Goal: Task Accomplishment & Management: Use online tool/utility

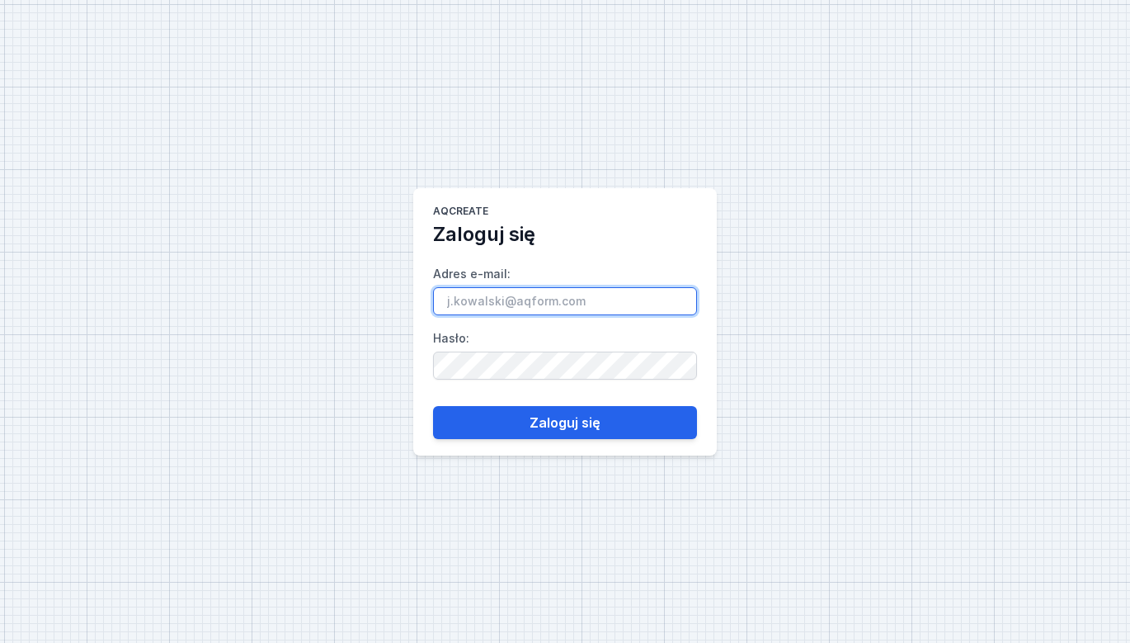
type input "[EMAIL_ADDRESS][DOMAIN_NAME]"
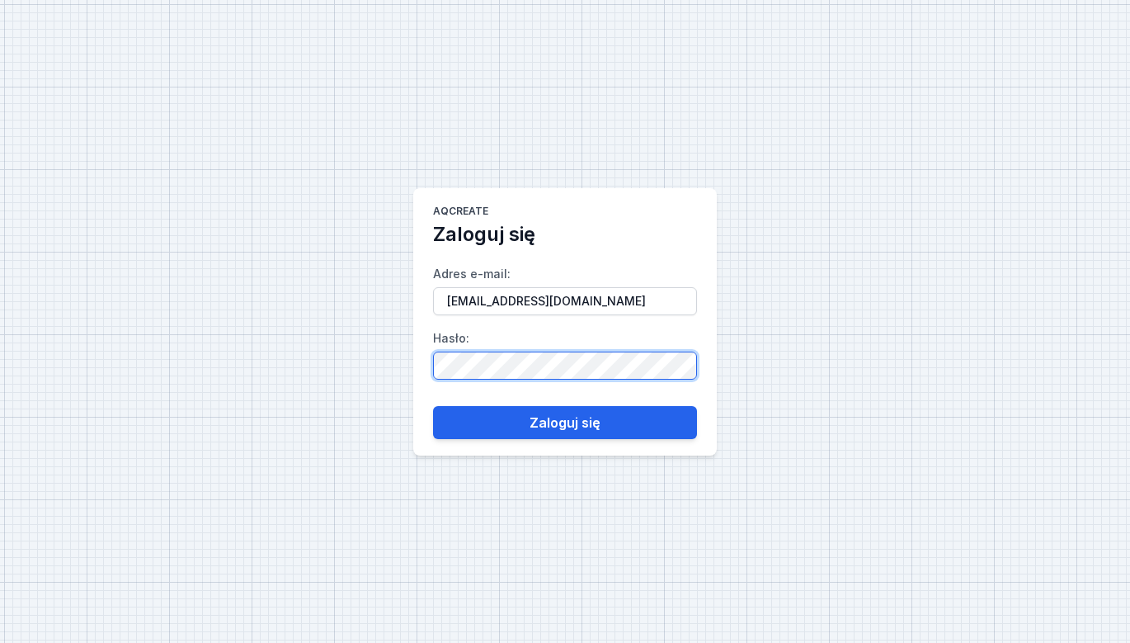
click at [565, 422] on button "Zaloguj się" at bounding box center [565, 422] width 264 height 33
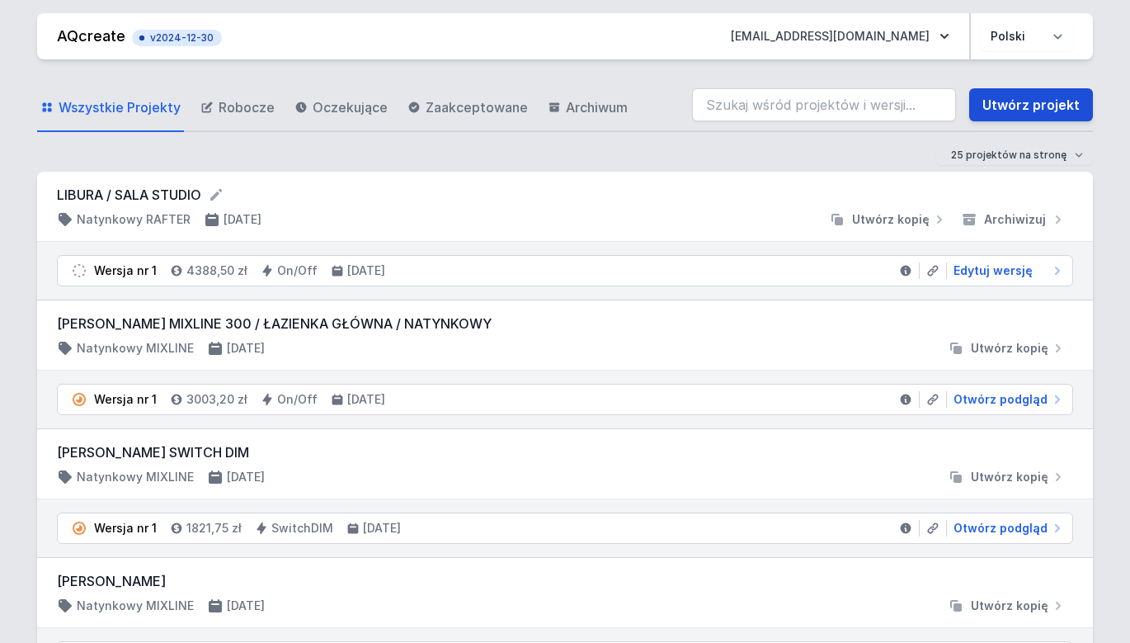
click at [1035, 106] on link "Utwórz projekt" at bounding box center [1032, 104] width 124 height 33
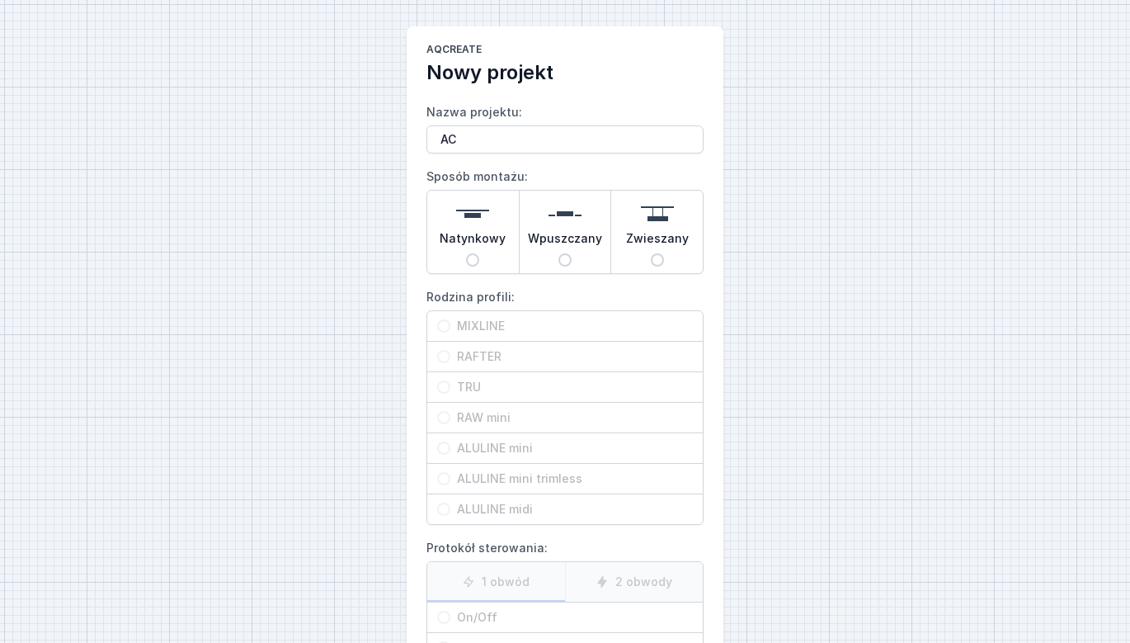
type input "A"
type input "BIELIZNA"
drag, startPoint x: 460, startPoint y: 254, endPoint x: 472, endPoint y: 258, distance: 12.3
click at [463, 254] on div "Natynkowy" at bounding box center [473, 232] width 92 height 83
click at [466, 254] on input "Natynkowy" at bounding box center [472, 259] width 13 height 13
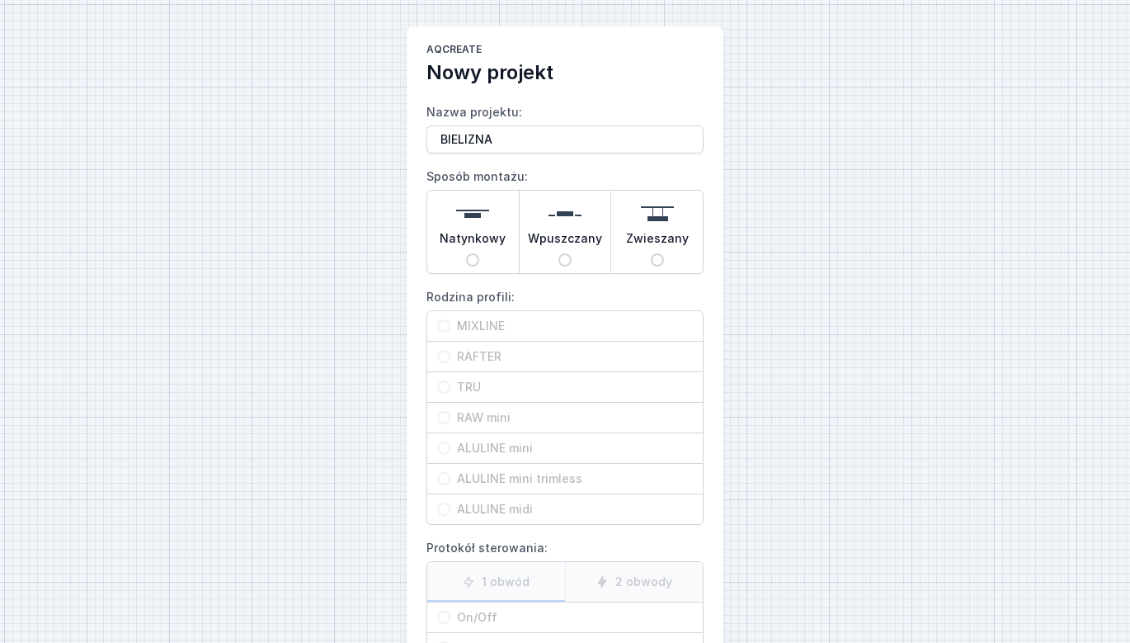
radio input "true"
click at [503, 328] on span "MIXLINE" at bounding box center [572, 326] width 243 height 17
click at [451, 328] on input "MIXLINE" at bounding box center [443, 325] width 13 height 13
radio input "true"
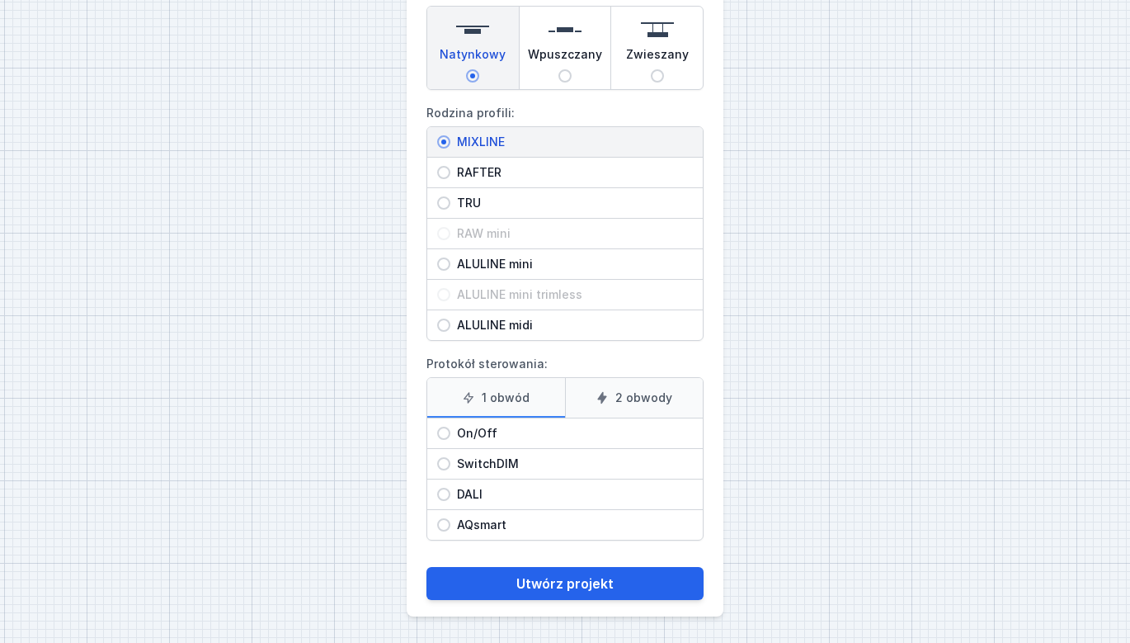
scroll to position [184, 0]
click at [650, 394] on label "2 obwody" at bounding box center [634, 398] width 139 height 40
click at [0, 0] on input "2 obwody" at bounding box center [0, 0] width 0 height 0
click at [492, 440] on span "On/Off" at bounding box center [572, 433] width 243 height 17
click at [451, 440] on input "On/Off" at bounding box center [443, 433] width 13 height 13
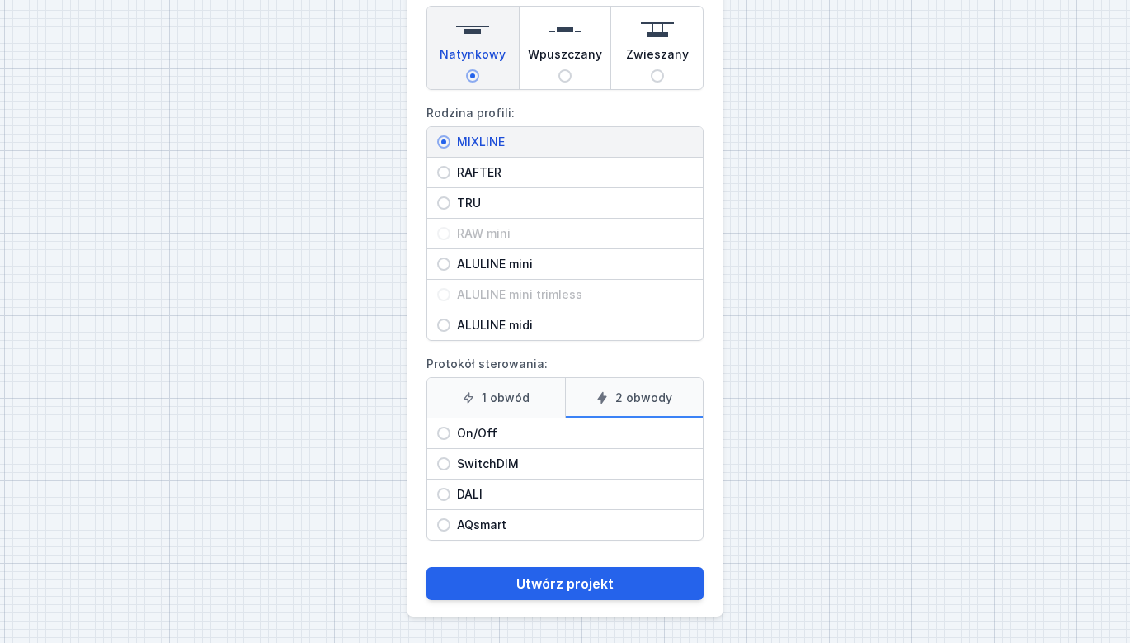
radio input "true"
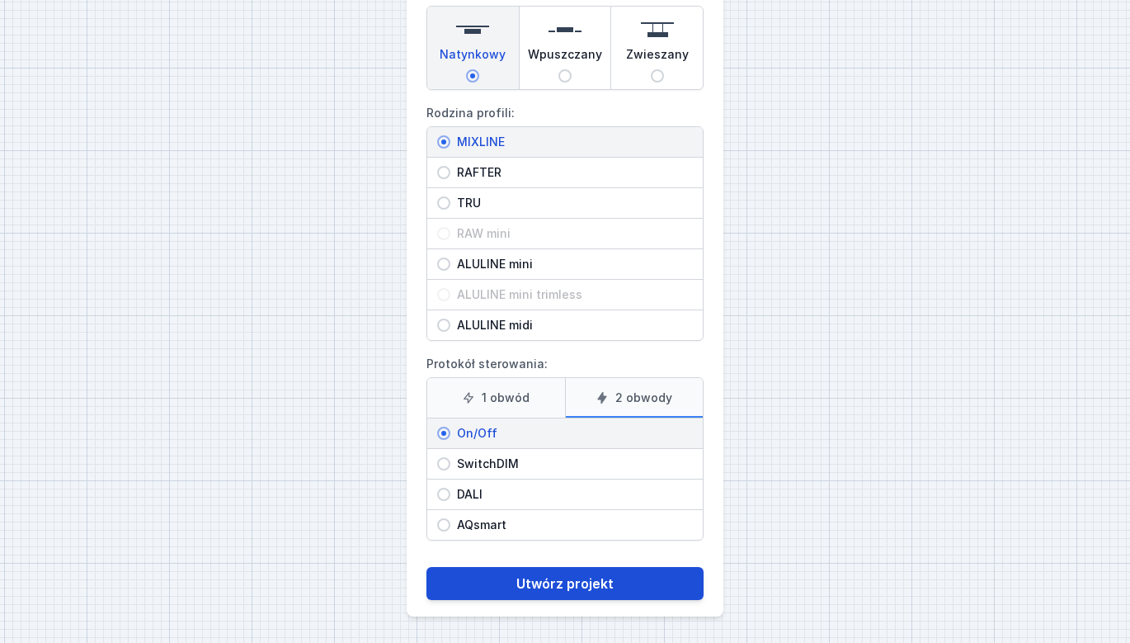
click at [606, 584] on button "Utwórz projekt" at bounding box center [565, 583] width 277 height 33
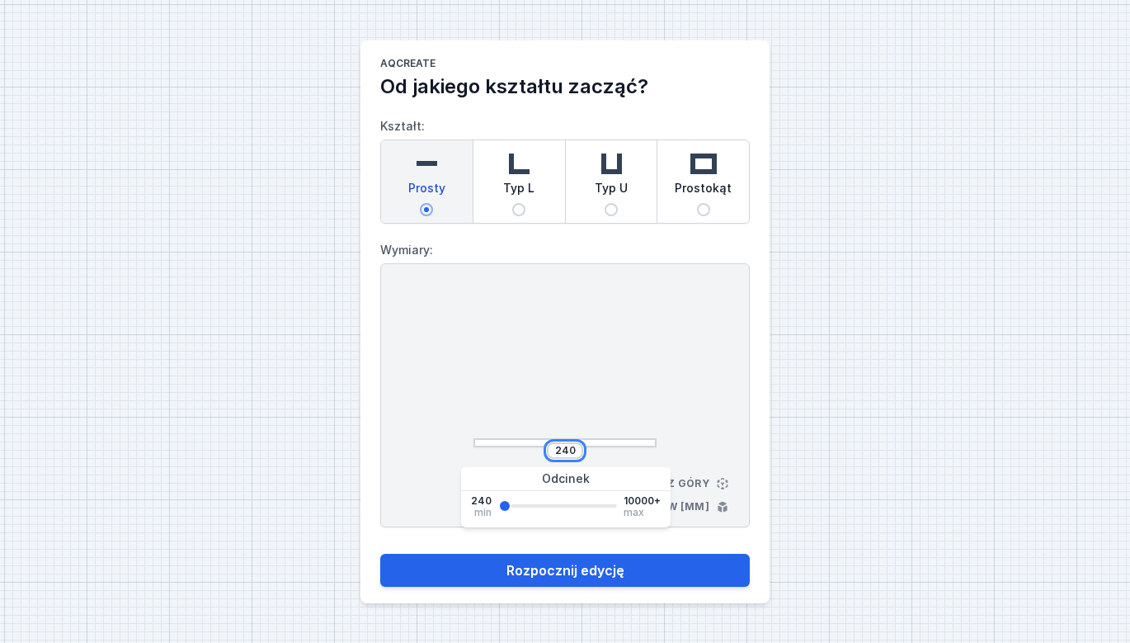
click at [569, 455] on input "240" at bounding box center [565, 450] width 26 height 13
type input "2500"
click at [894, 427] on div "AQcreate Od jakiego kształtu zacząć? Kształt: Prosty Typ L Typ U Prostokąt Wymi…" at bounding box center [565, 321] width 1130 height 643
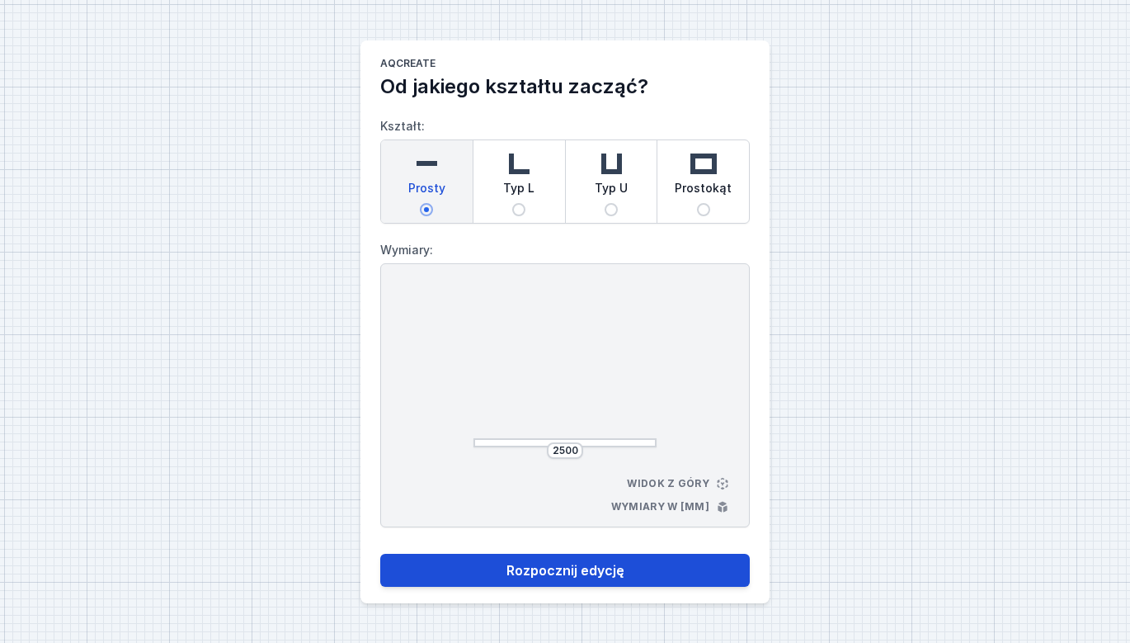
click at [590, 572] on button "Rozpocznij edycję" at bounding box center [565, 570] width 370 height 33
select select "true"
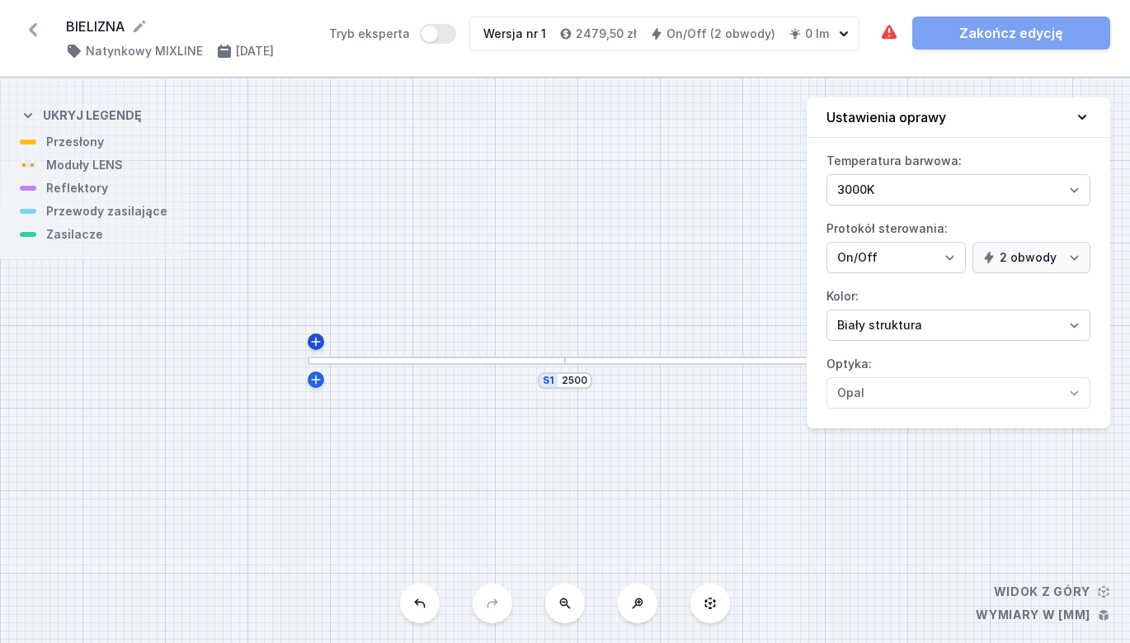
click at [317, 342] on icon at bounding box center [315, 341] width 9 height 9
type input "2512"
click at [426, 602] on icon at bounding box center [419, 603] width 13 height 13
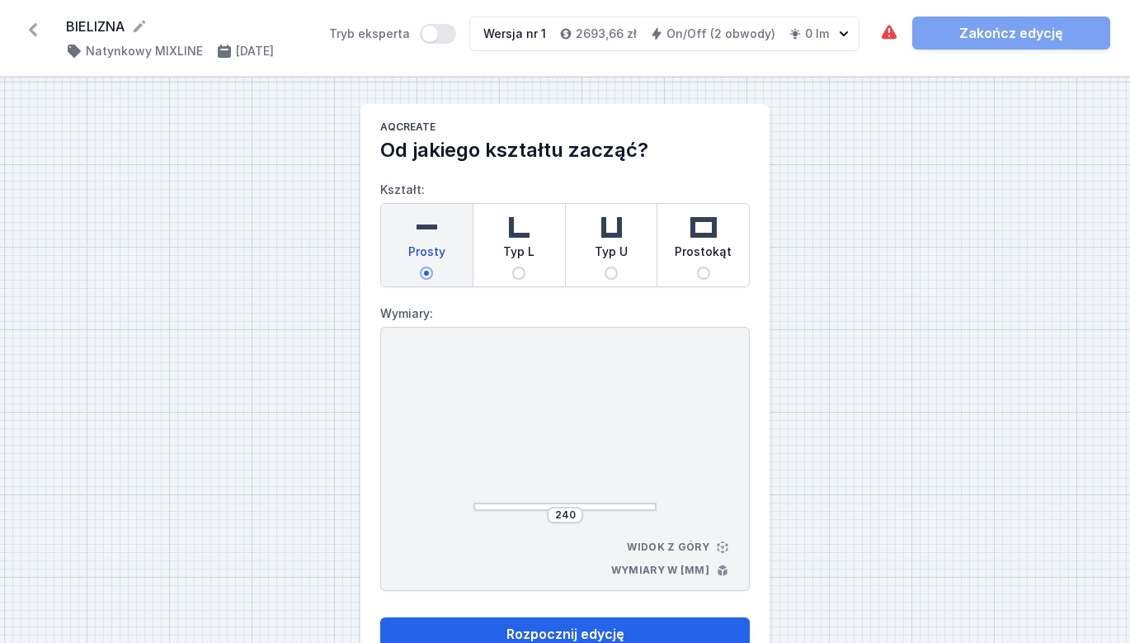
select select "true"
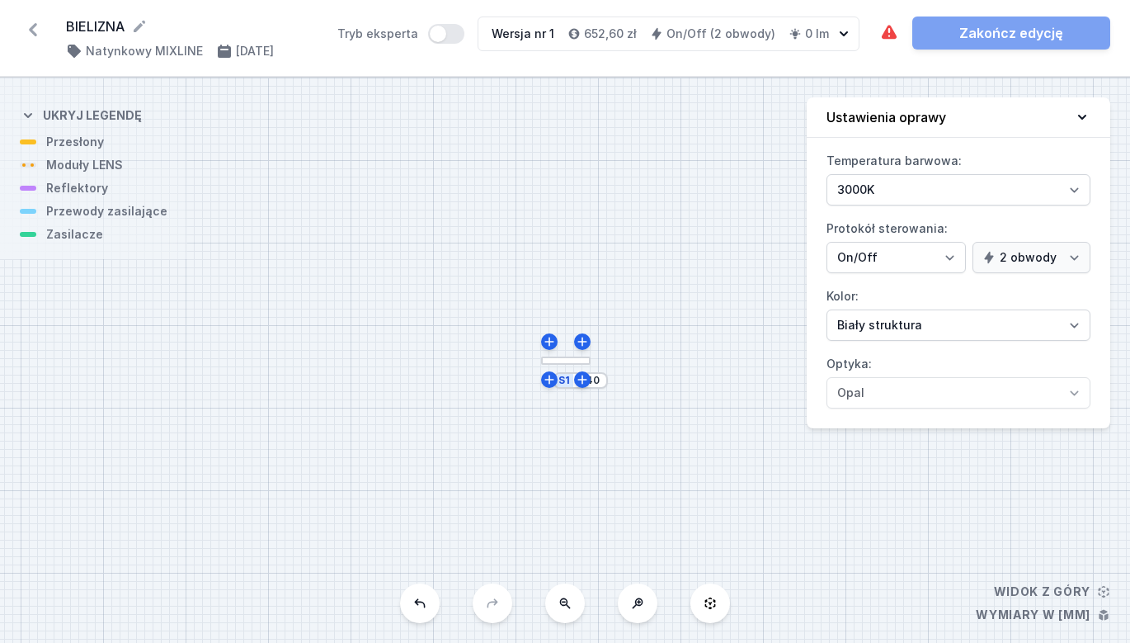
click at [430, 609] on button at bounding box center [420, 603] width 40 height 40
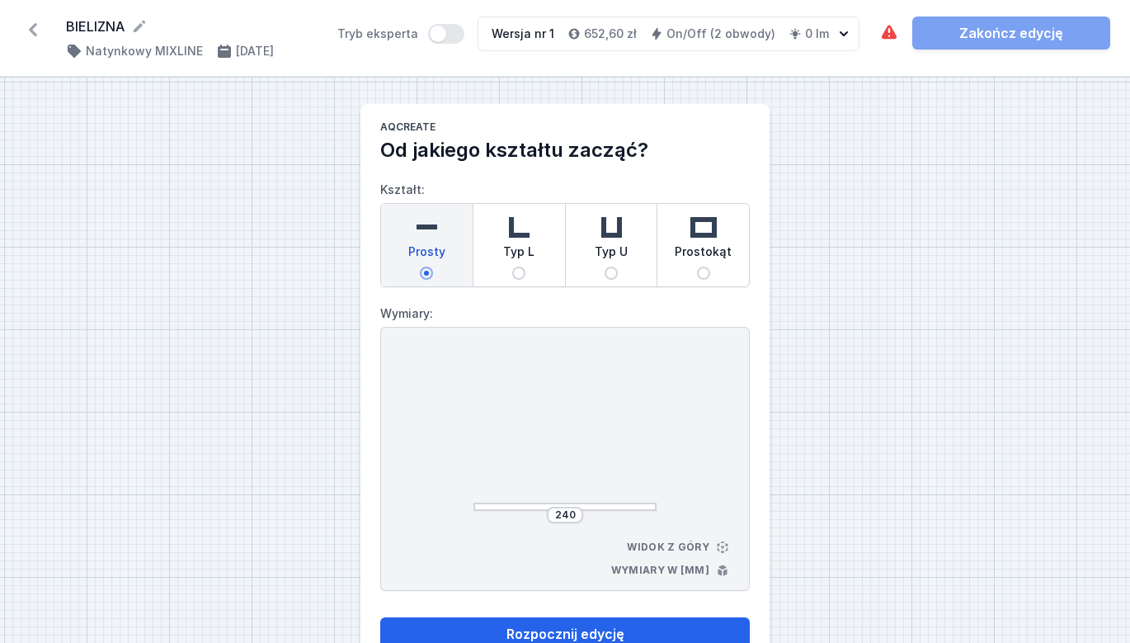
select select "true"
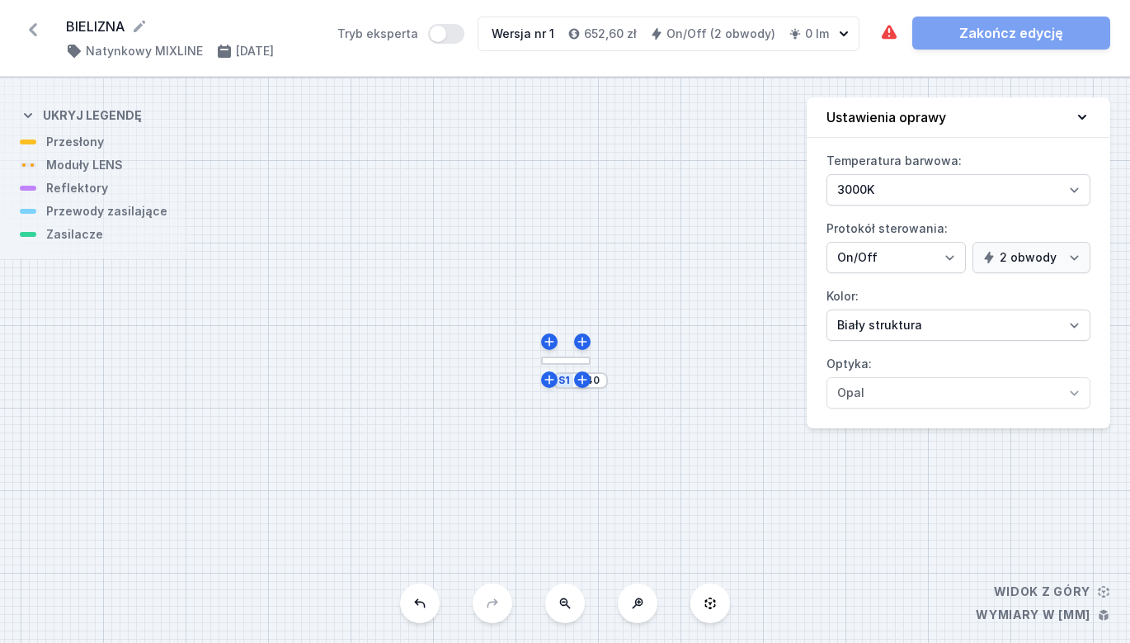
click at [422, 611] on button at bounding box center [420, 603] width 40 height 40
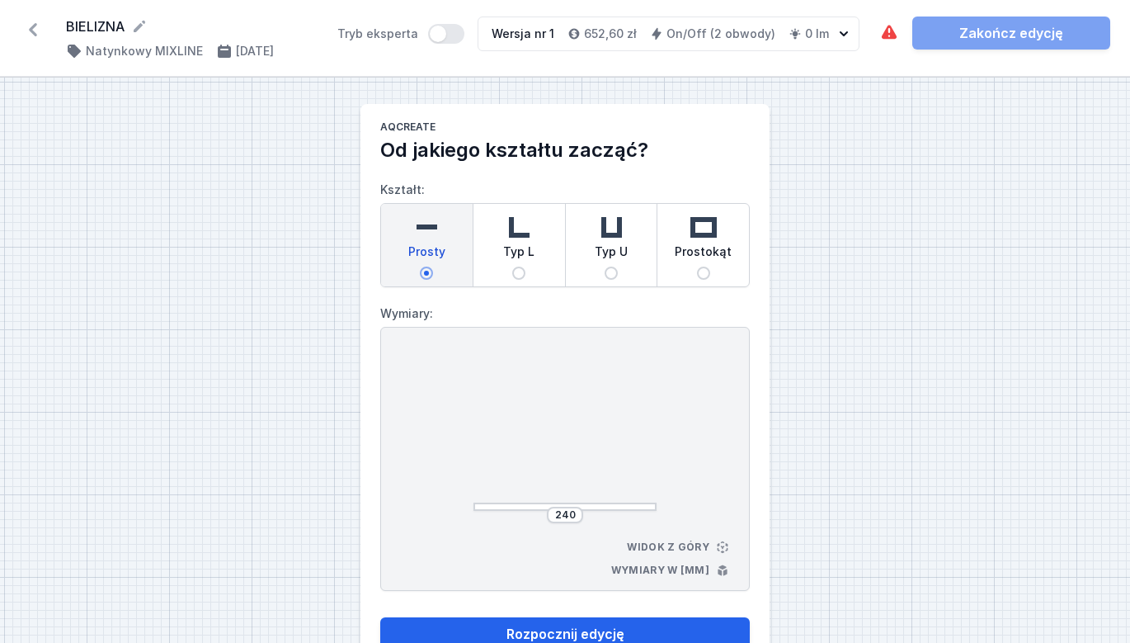
select select "true"
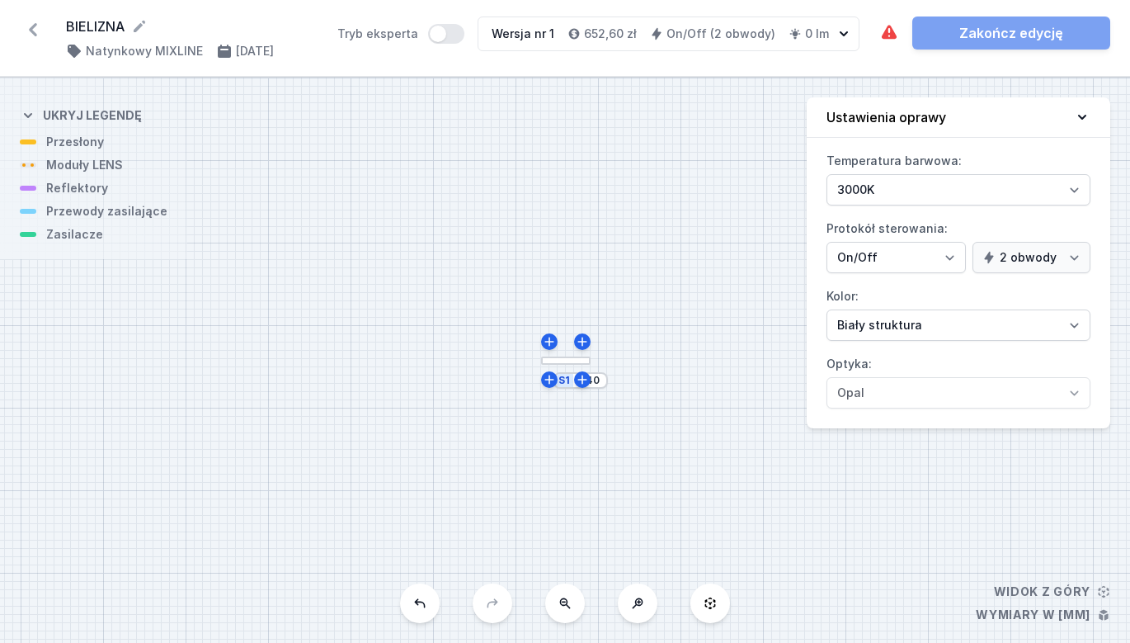
click at [416, 607] on icon at bounding box center [419, 603] width 13 height 13
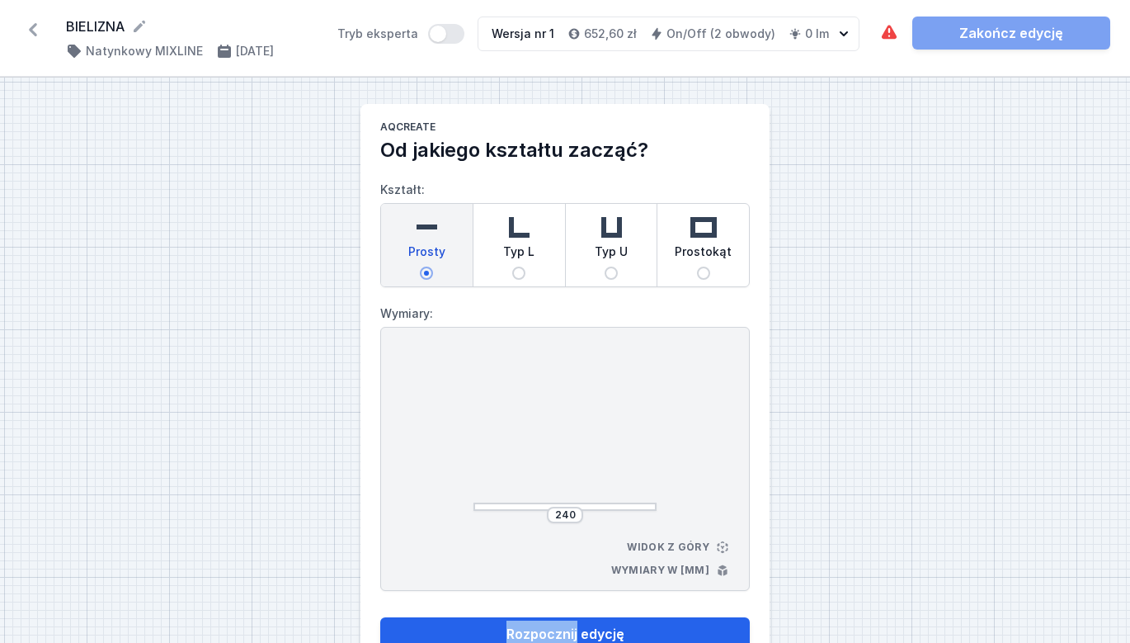
click at [416, 607] on form "Kształt: Prosty Typ L Typ U Prostokąt Wymiary: 240 Widok z góry Wymiary w [mm] …" at bounding box center [565, 406] width 370 height 487
select select "true"
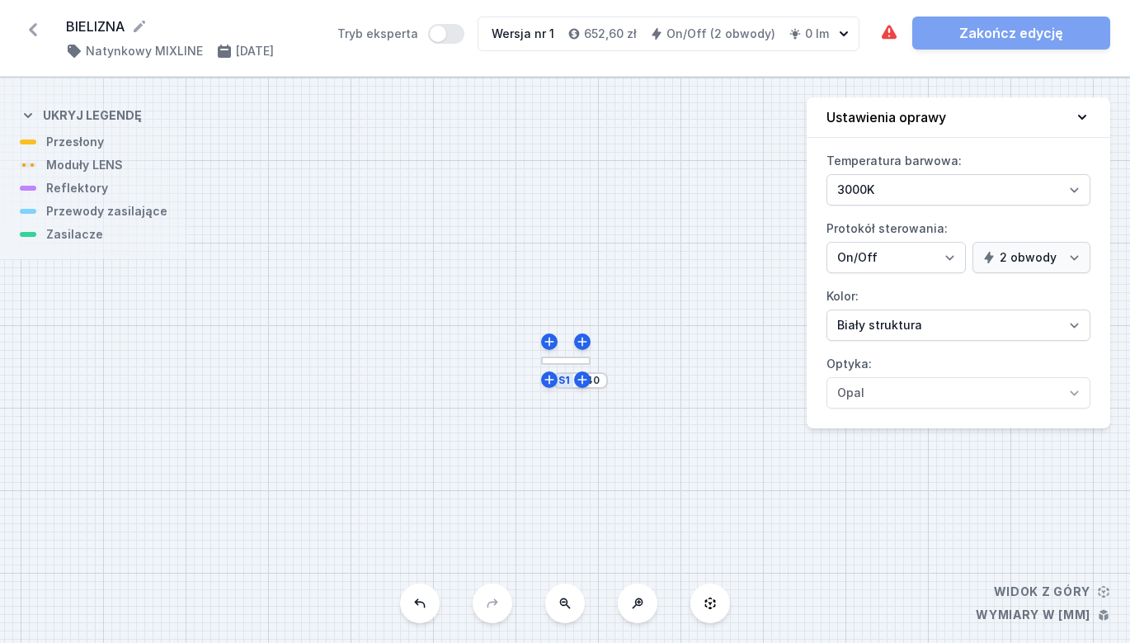
click at [33, 27] on icon at bounding box center [33, 29] width 8 height 13
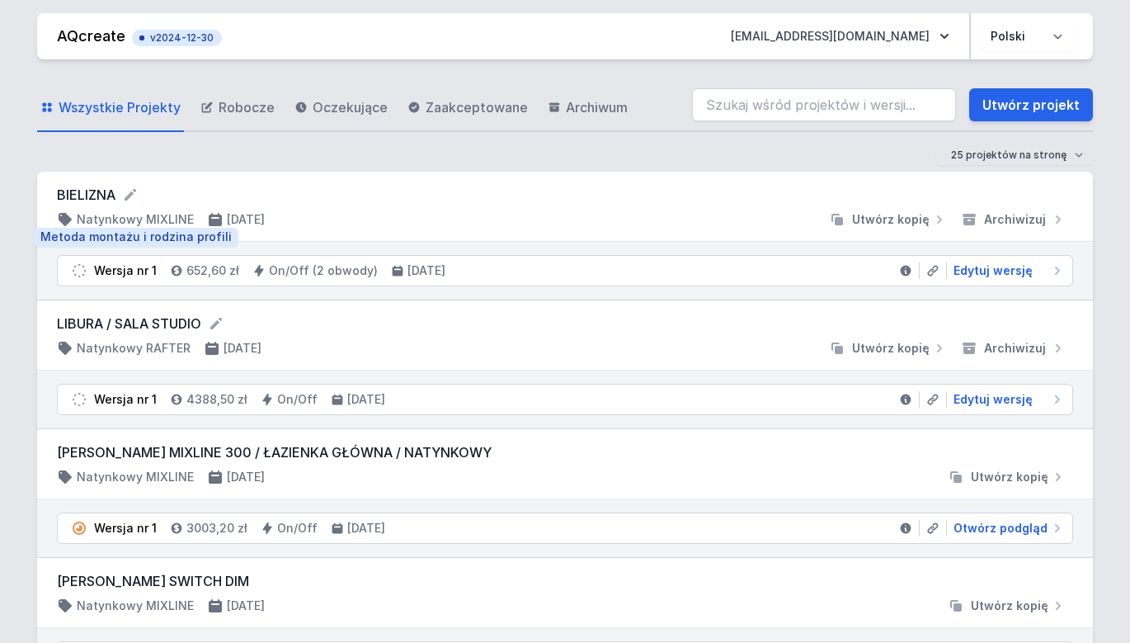
click at [106, 212] on h4 "Natynkowy MIXLINE" at bounding box center [135, 219] width 117 height 17
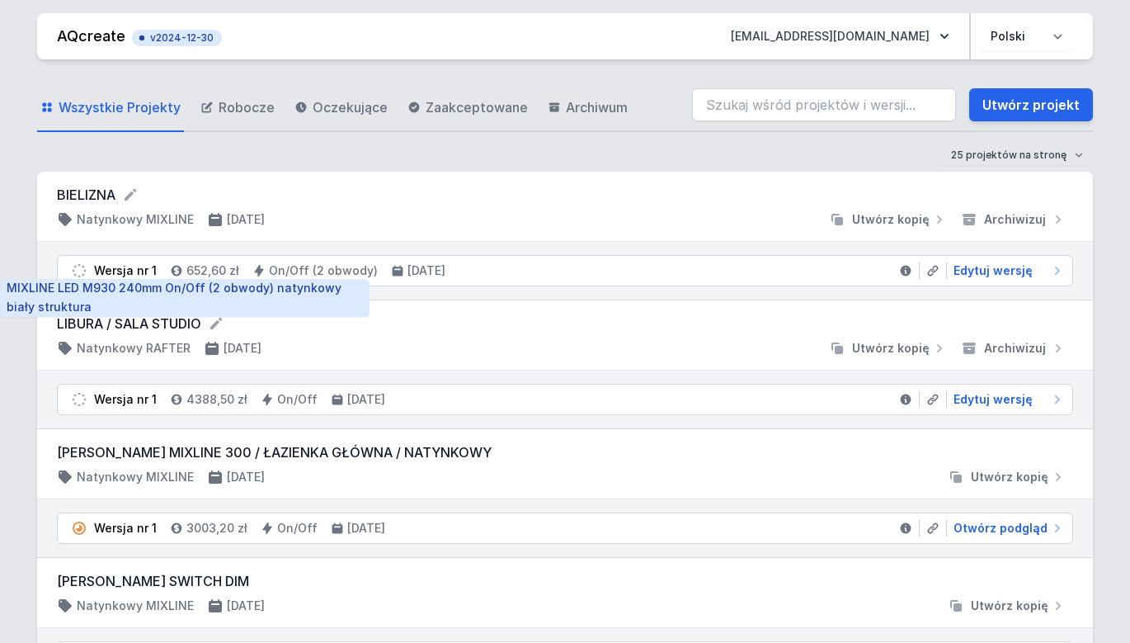
click at [141, 264] on div "Wersja nr 1" at bounding box center [125, 270] width 63 height 17
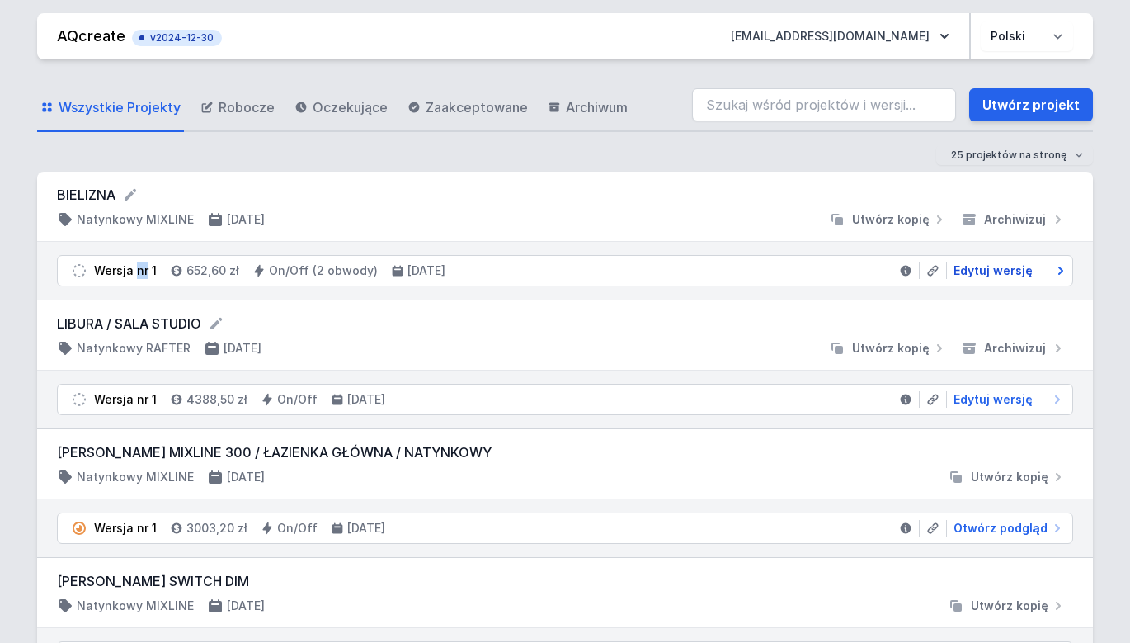
click at [989, 266] on span "Edytuj wersję" at bounding box center [993, 270] width 79 height 17
select select "true"
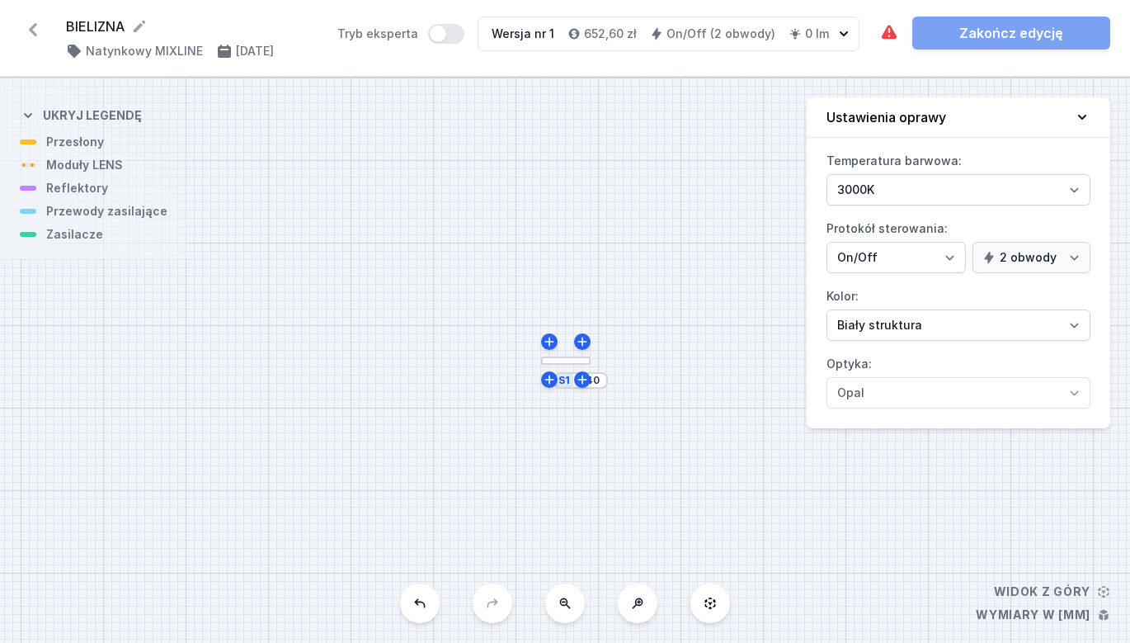
click at [568, 383] on div "S1 240" at bounding box center [581, 380] width 54 height 17
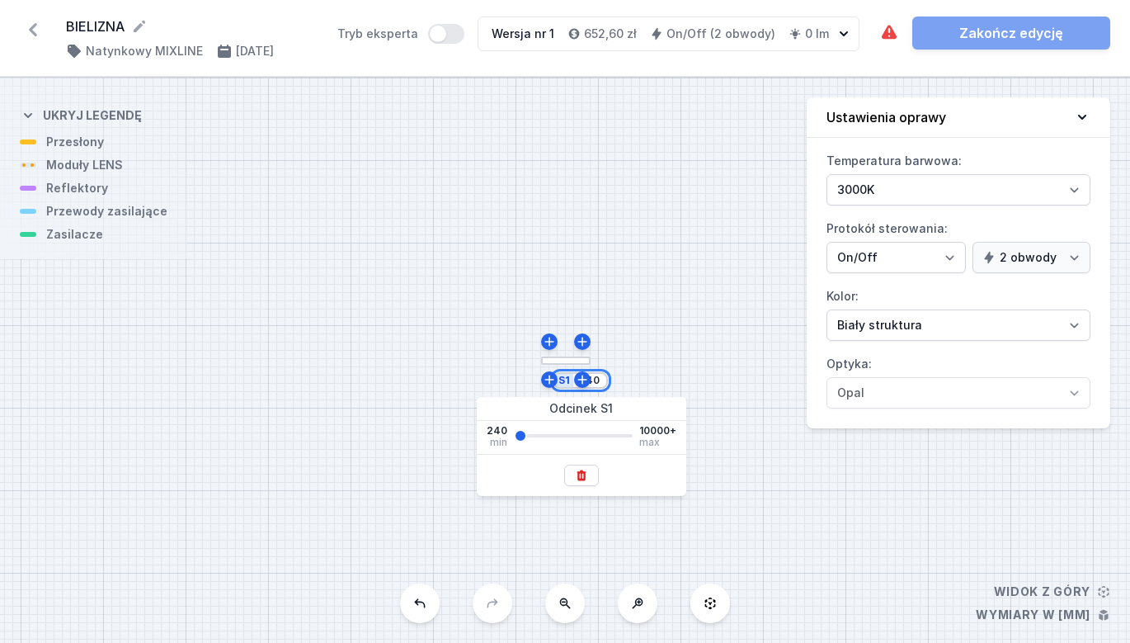
drag, startPoint x: 602, startPoint y: 376, endPoint x: 600, endPoint y: 395, distance: 19.1
click at [600, 396] on body "BIELIZNA ( 11860 /v 1 ) Natynkowy MIXLINE [DATE] Tryb eksperta Wersja nr 1 652,…" at bounding box center [565, 321] width 1130 height 643
click at [731, 339] on div "S1 240" at bounding box center [565, 360] width 1130 height 565
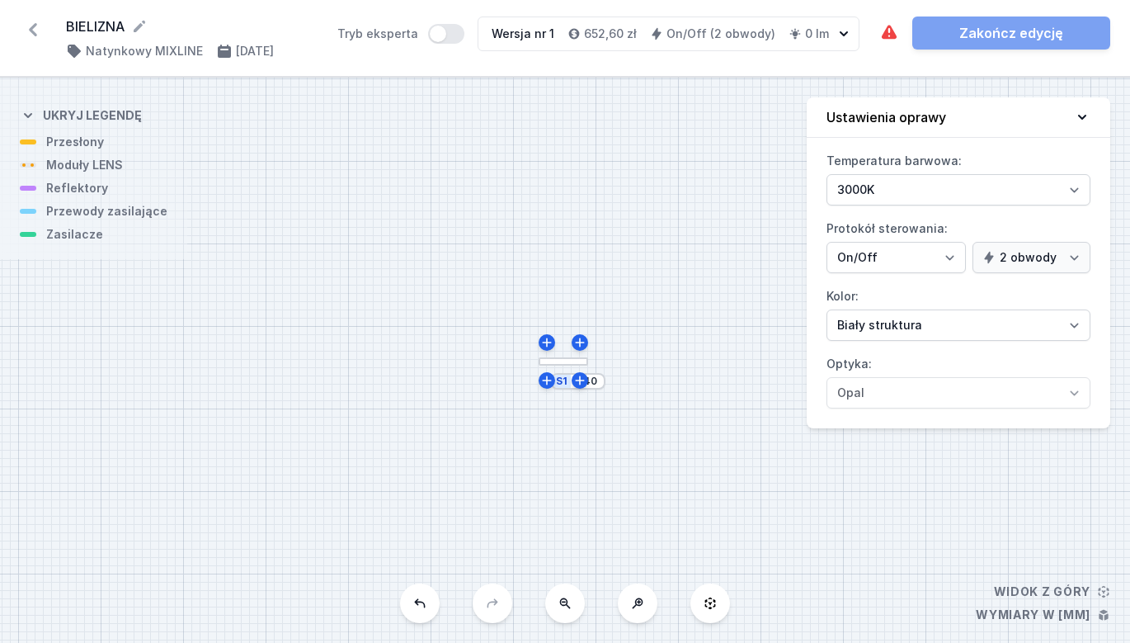
drag, startPoint x: 627, startPoint y: 368, endPoint x: 616, endPoint y: 377, distance: 14.7
click at [627, 368] on div "S1 240" at bounding box center [565, 360] width 1130 height 565
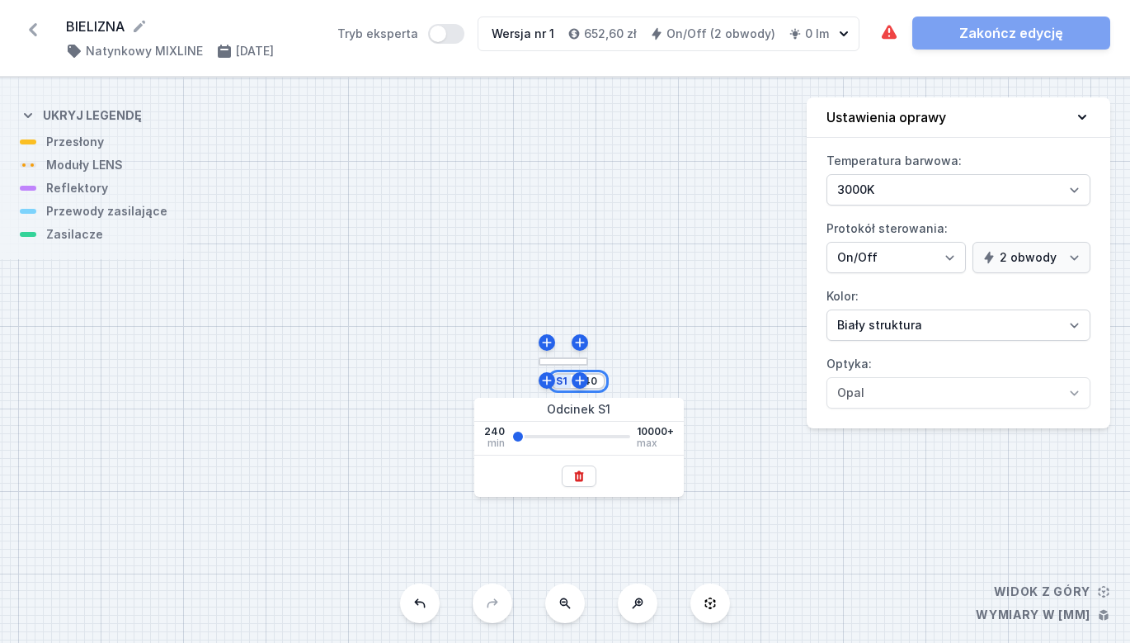
click at [594, 383] on input "240" at bounding box center [587, 381] width 26 height 13
type input "2500"
click at [677, 281] on div "S1 2500" at bounding box center [565, 360] width 1130 height 565
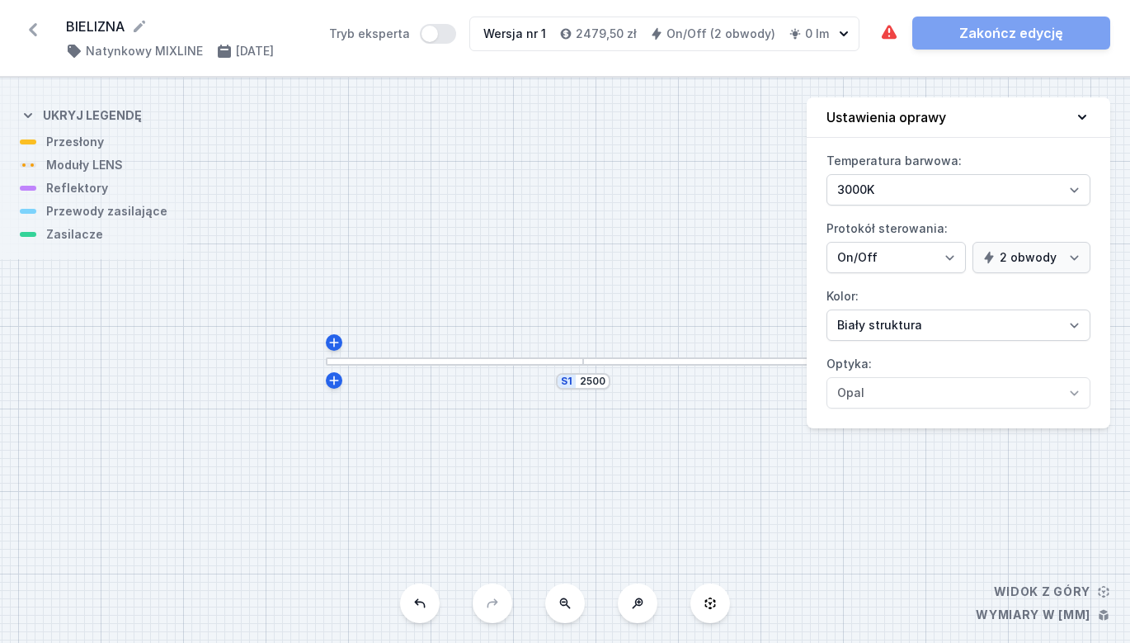
click at [478, 362] on div at bounding box center [455, 361] width 258 height 9
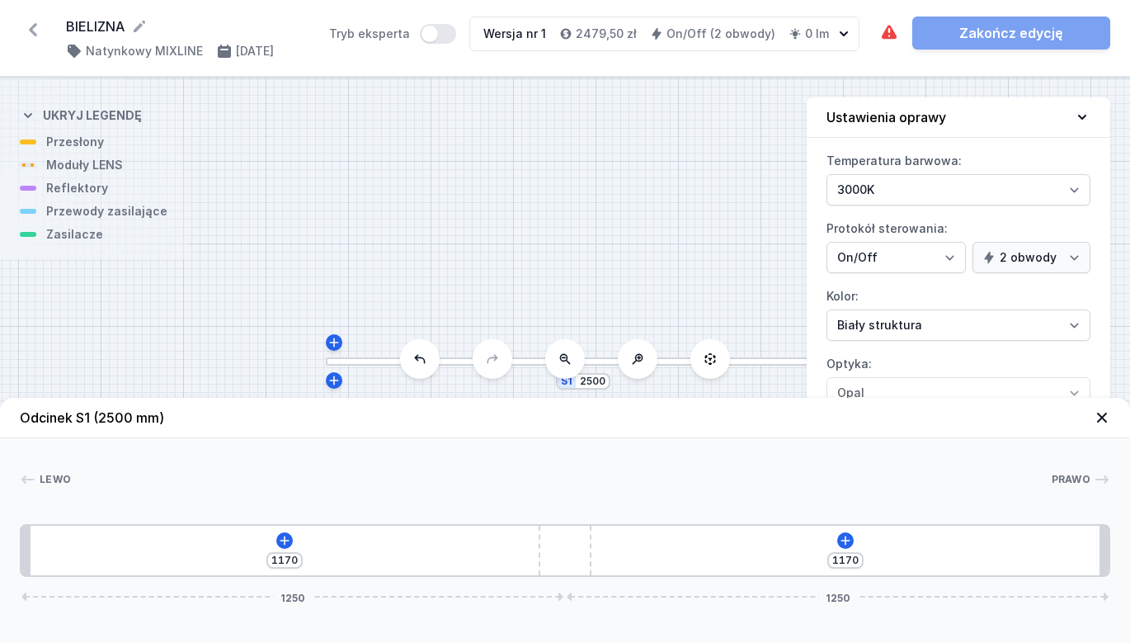
click at [478, 362] on div at bounding box center [455, 361] width 258 height 9
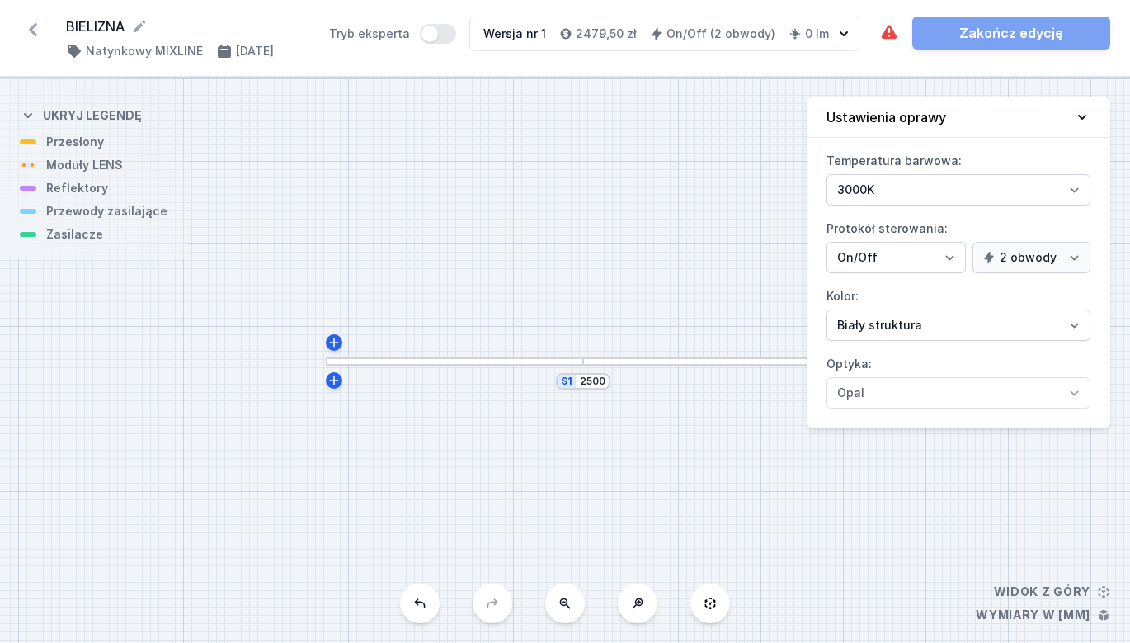
click at [478, 356] on div "S1 2500" at bounding box center [565, 360] width 1130 height 565
click at [476, 363] on div at bounding box center [455, 361] width 258 height 9
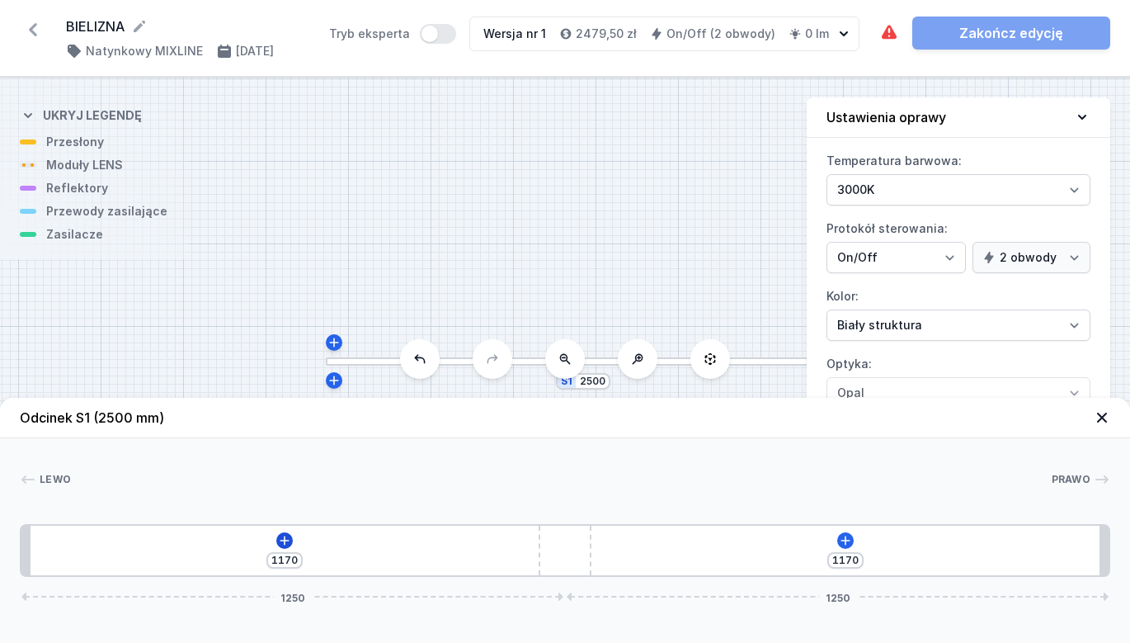
click at [281, 537] on icon at bounding box center [284, 540] width 13 height 13
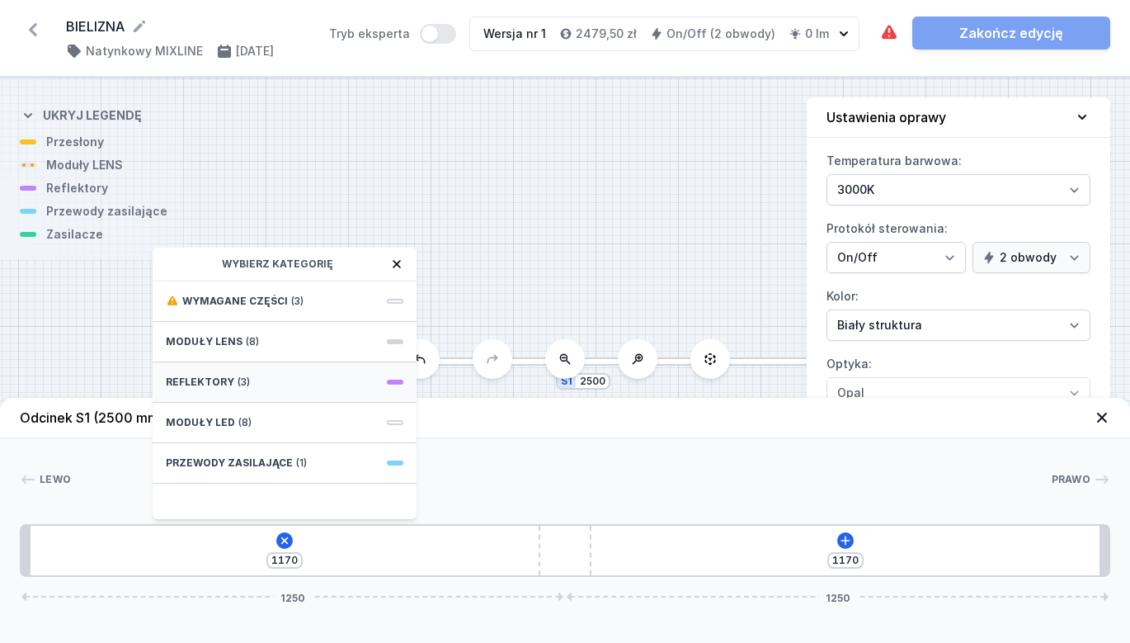
click at [239, 387] on span "(3)" at bounding box center [244, 381] width 12 height 13
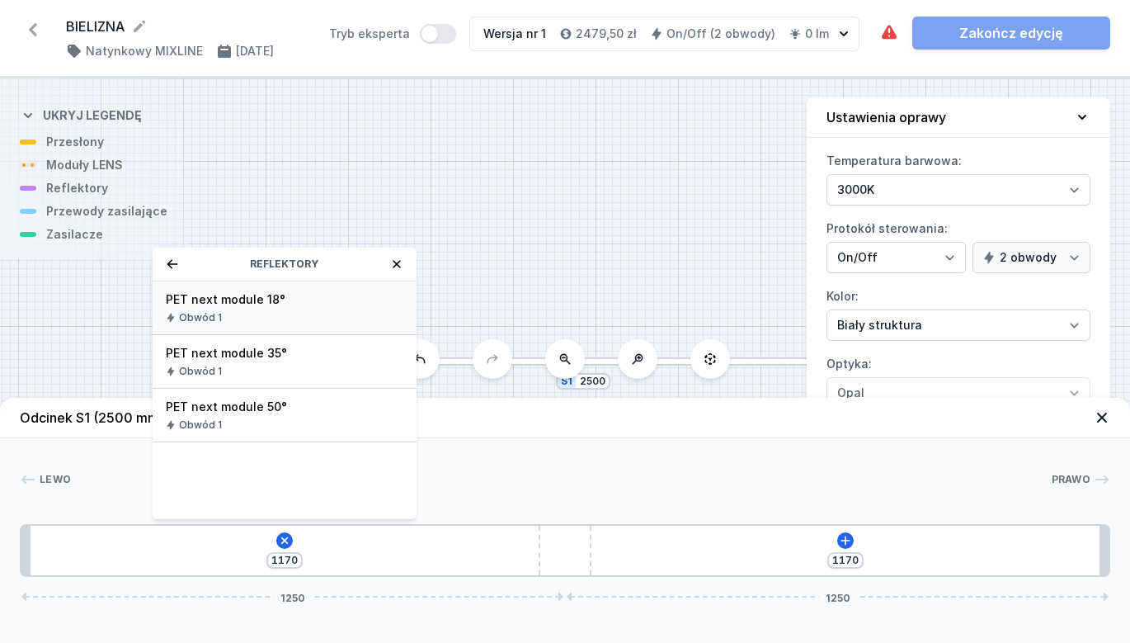
click at [285, 314] on div "Obwód 1" at bounding box center [285, 317] width 238 height 13
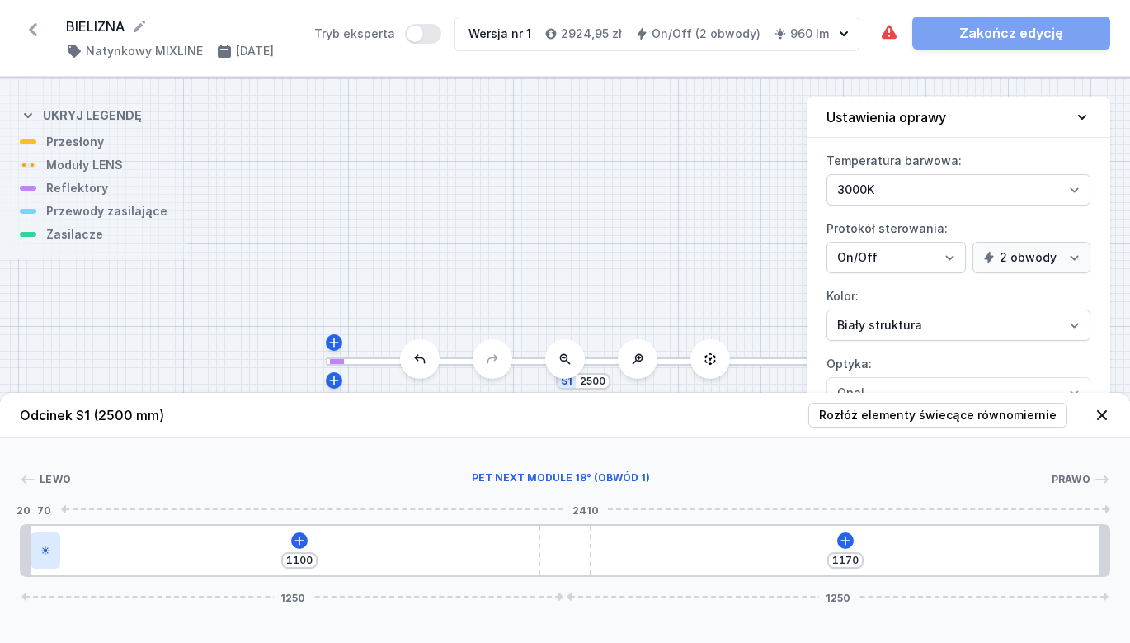
click at [56, 554] on div at bounding box center [46, 550] width 31 height 36
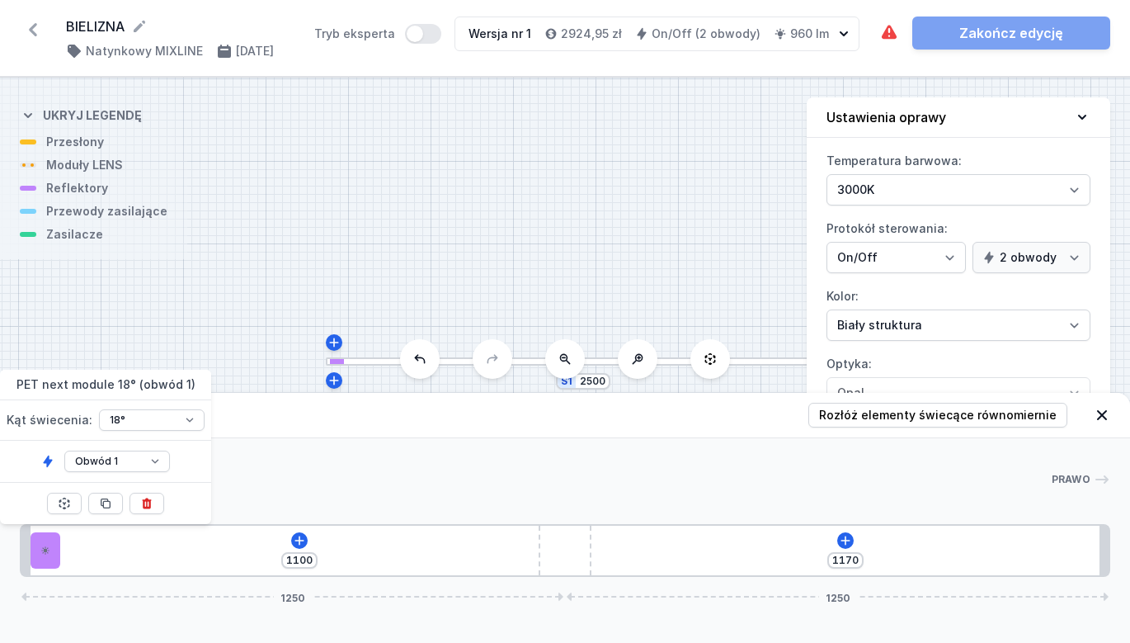
click at [105, 508] on icon at bounding box center [105, 503] width 9 height 9
click at [106, 508] on icon at bounding box center [105, 503] width 9 height 9
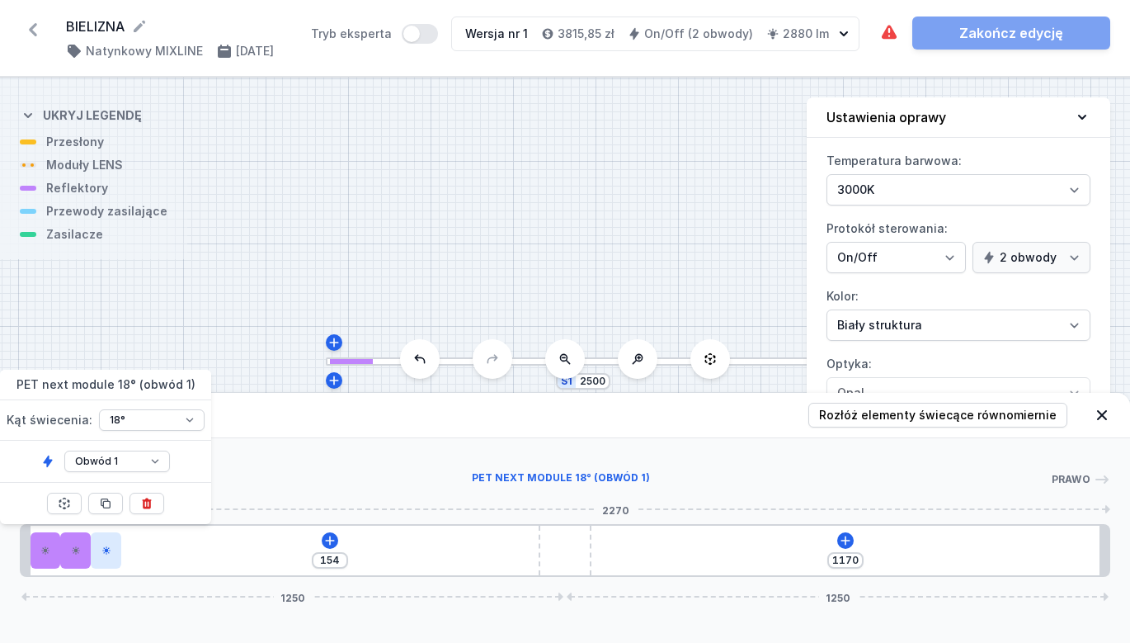
type input "134"
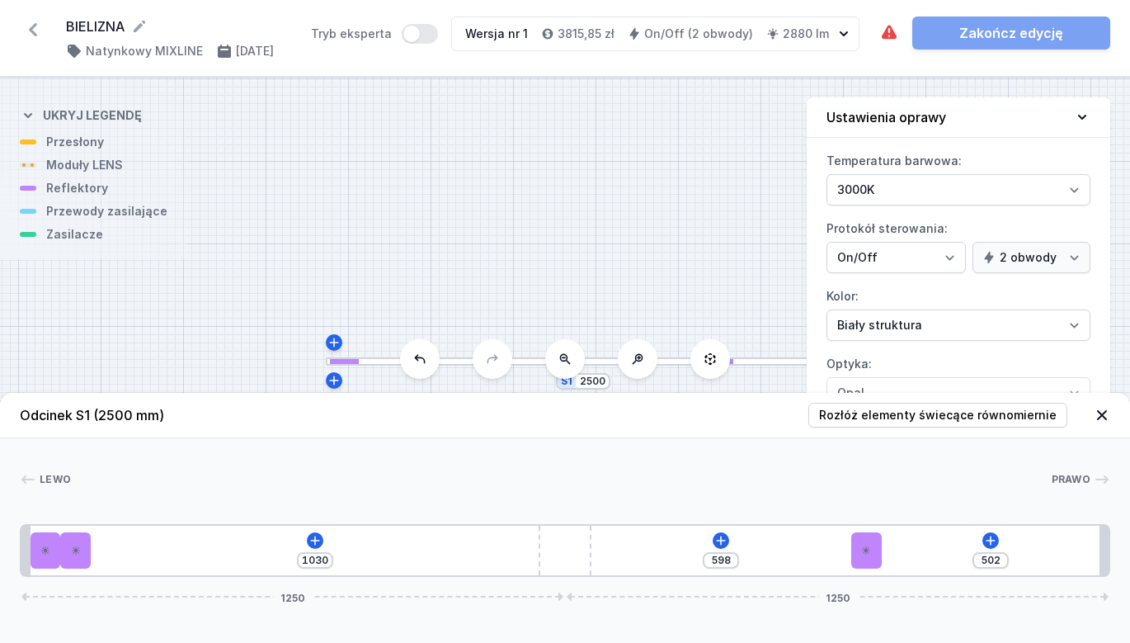
type input "498"
type input "602"
type input "496"
type input "604"
type input "493"
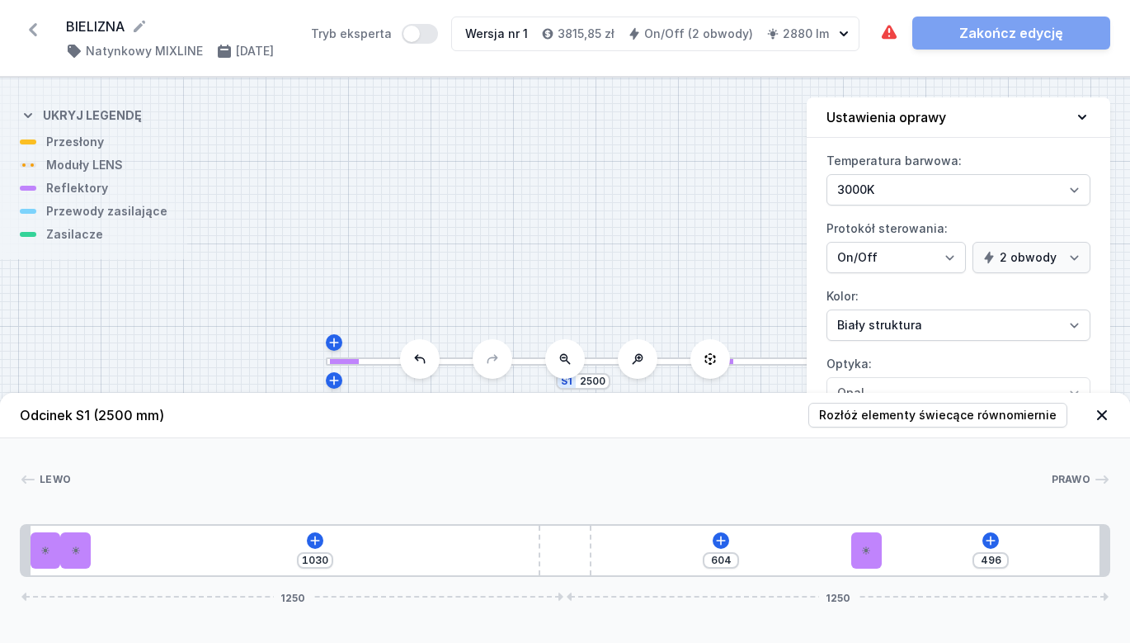
type input "607"
type input "491"
type input "609"
type input "489"
type input "611"
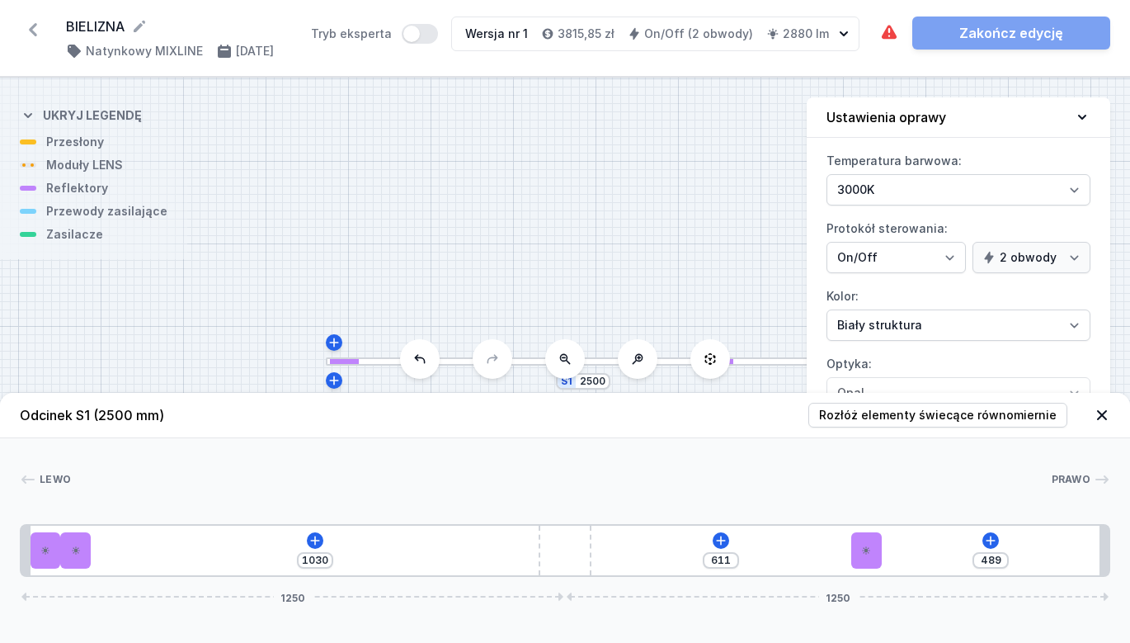
type input "487"
type input "613"
type input "485"
type input "615"
type input "483"
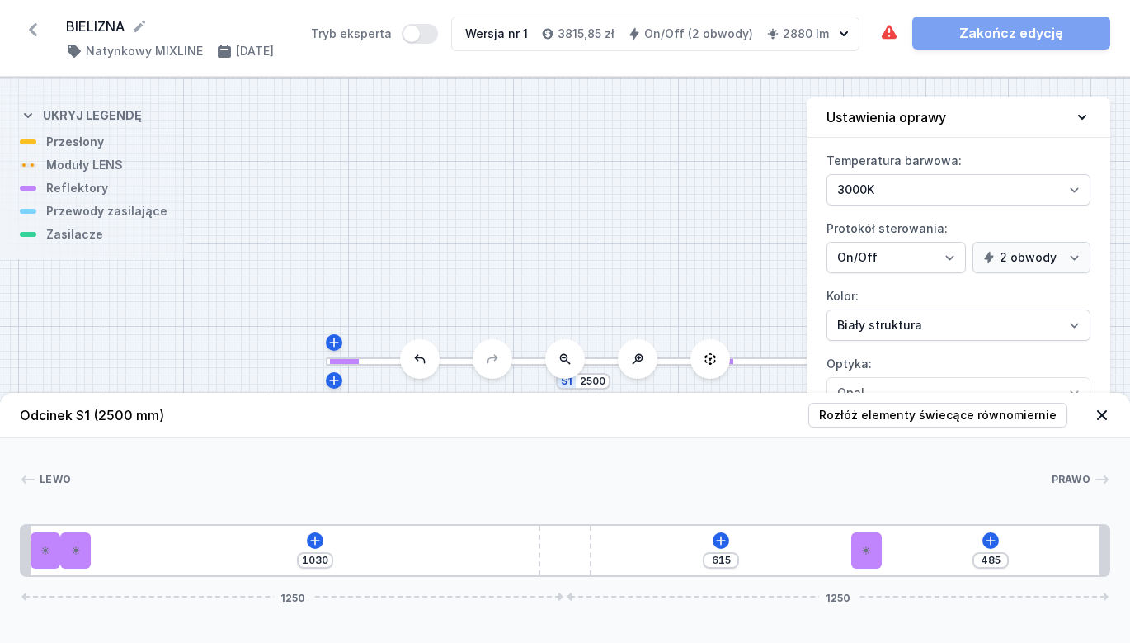
type input "617"
type input "482"
type input "618"
type input "480"
type input "620"
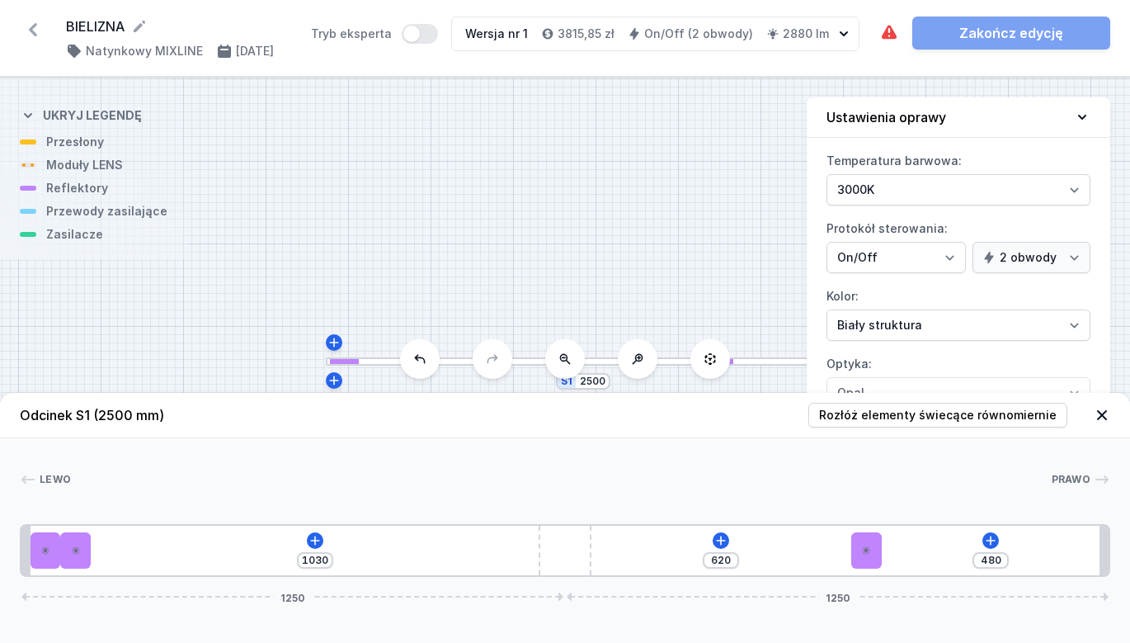
type input "476"
type input "624"
type input "470"
type input "630"
type input "467"
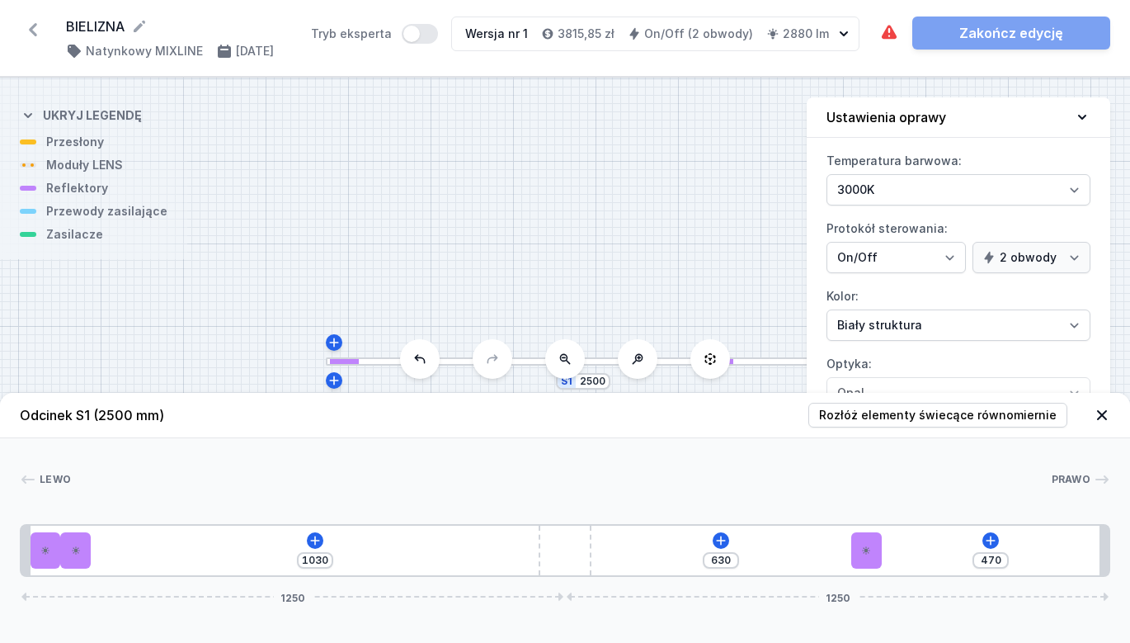
type input "633"
type input "463"
type input "637"
type input "457"
type input "643"
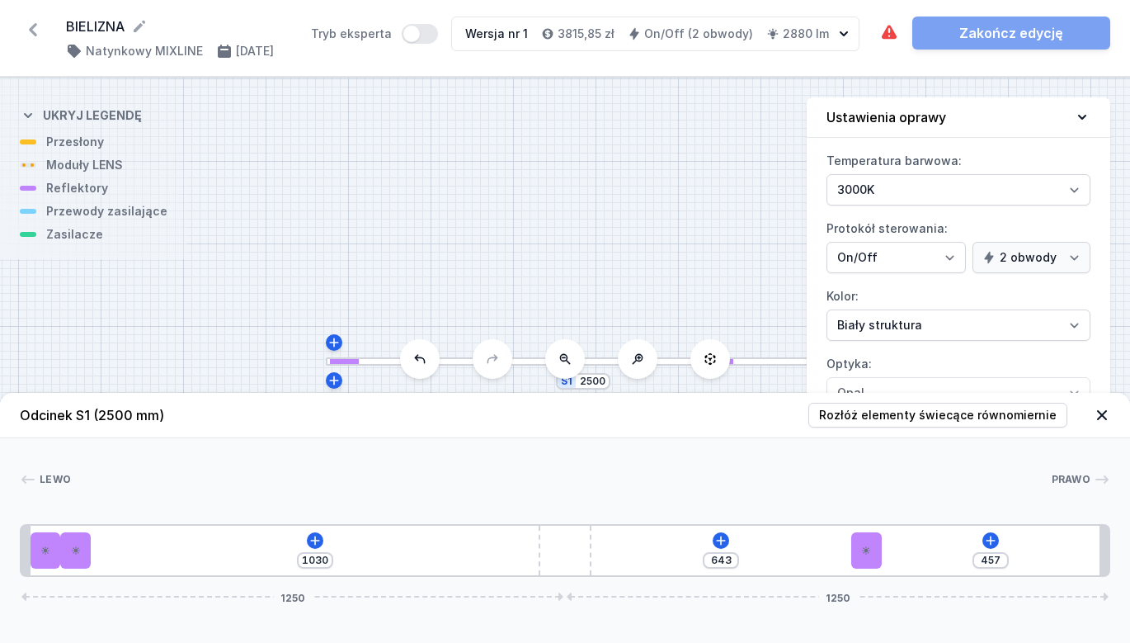
type input "452"
type input "648"
type input "446"
type input "654"
type input "435"
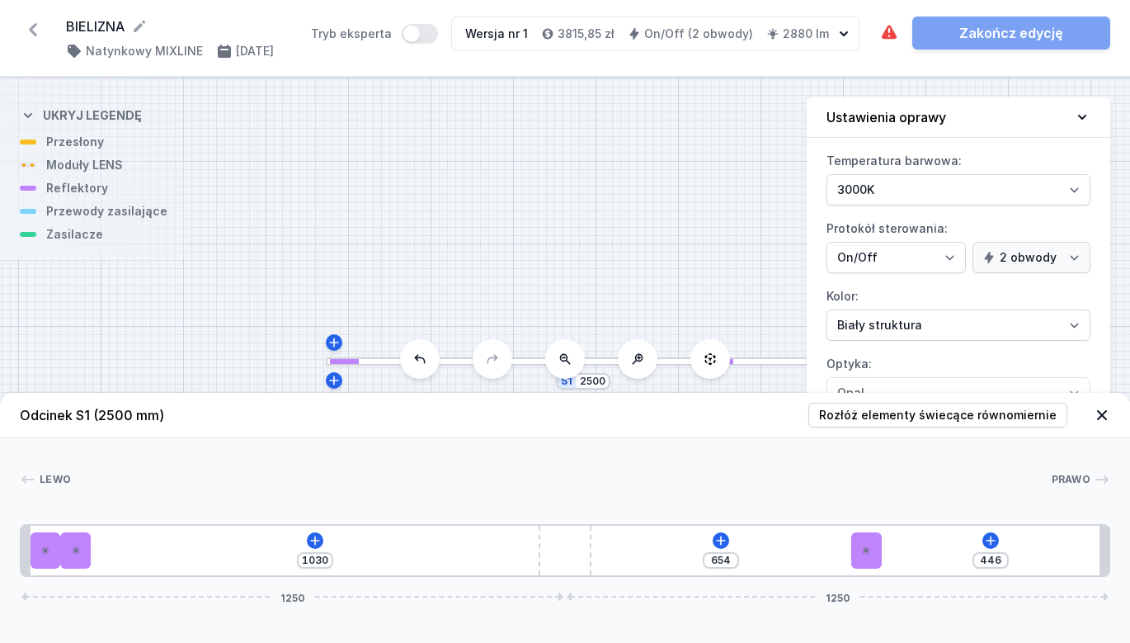
type input "665"
type input "422"
type input "678"
type input "411"
type input "689"
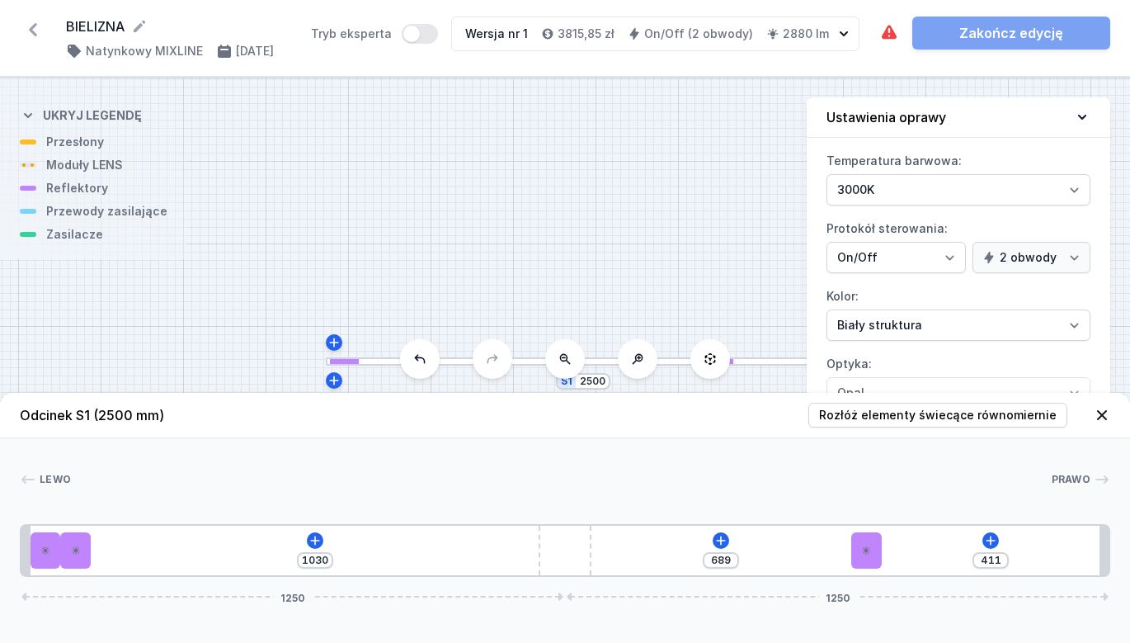
type input "400"
type input "700"
type input "389"
type input "711"
type input "379"
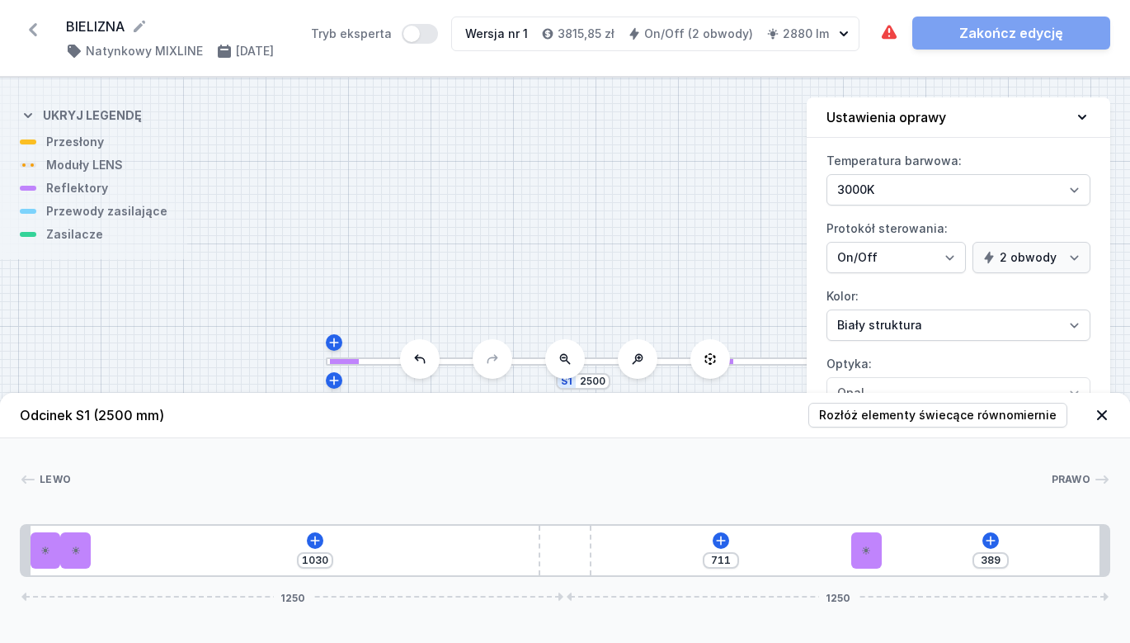
type input "721"
type input "368"
type input "732"
type input "351"
type input "749"
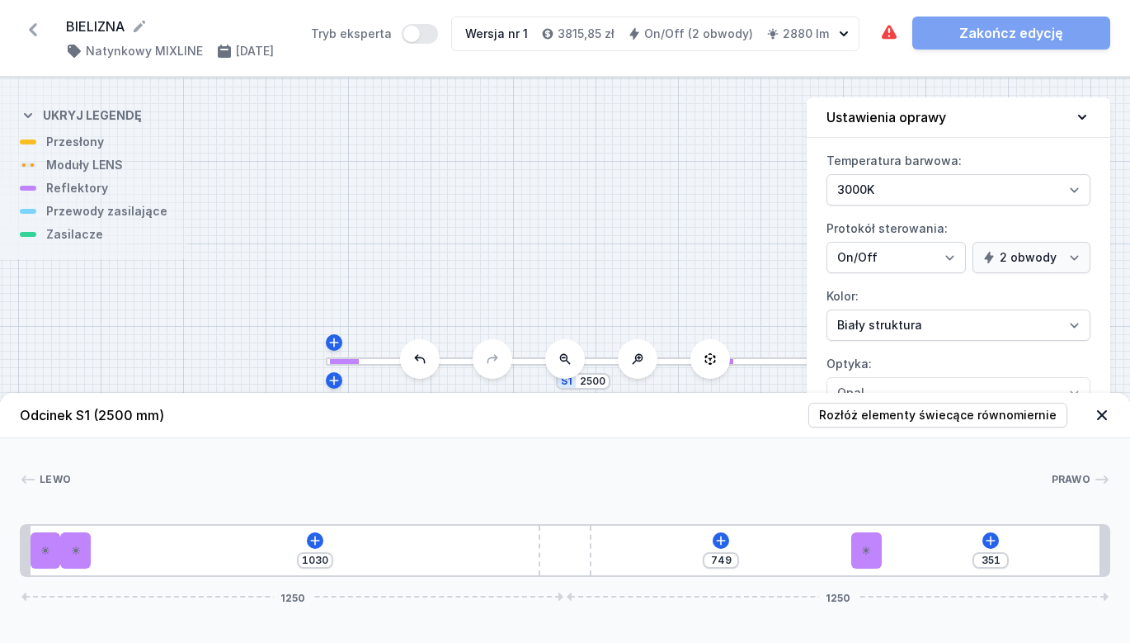
type input "333"
type input "767"
type input "314"
type input "786"
type input "295"
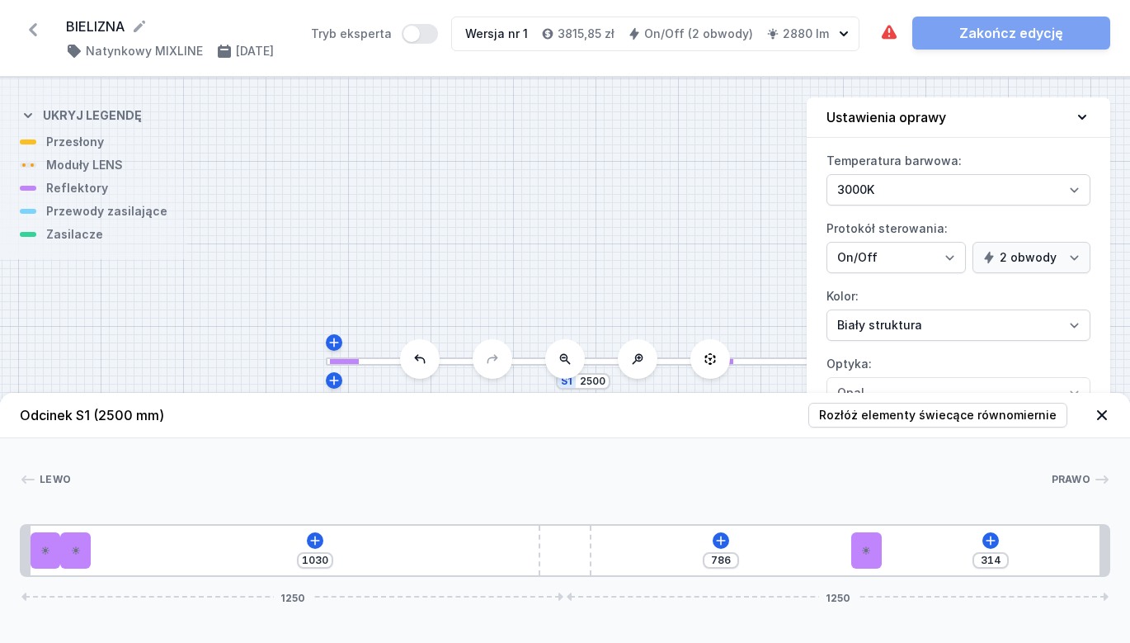
type input "805"
type input "282"
type input "818"
type input "271"
type input "829"
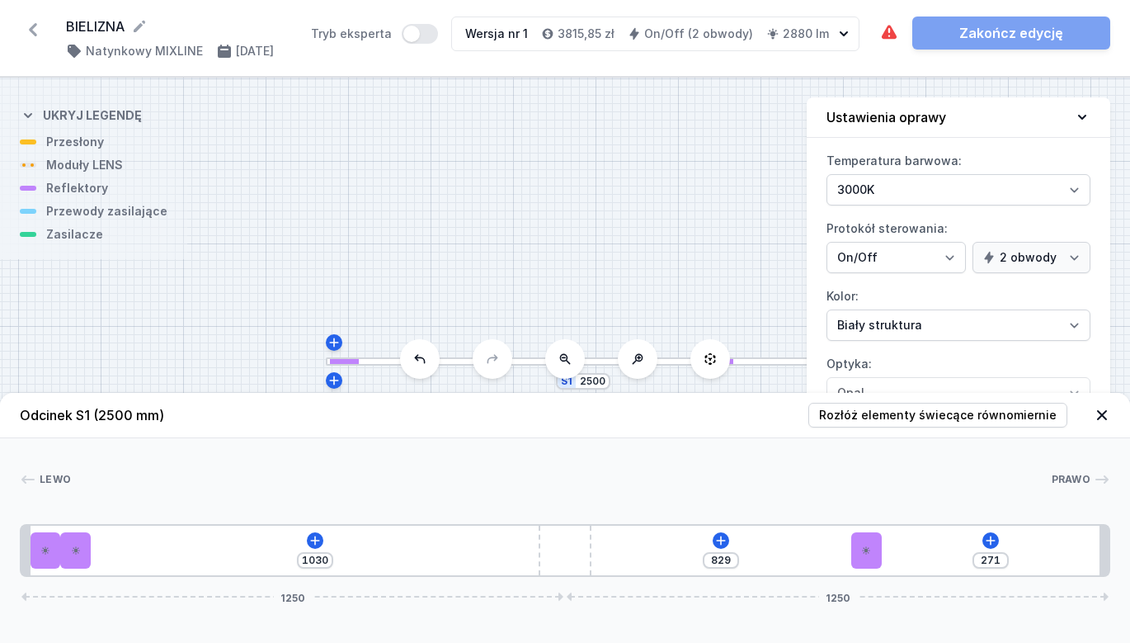
type input "260"
type input "1100"
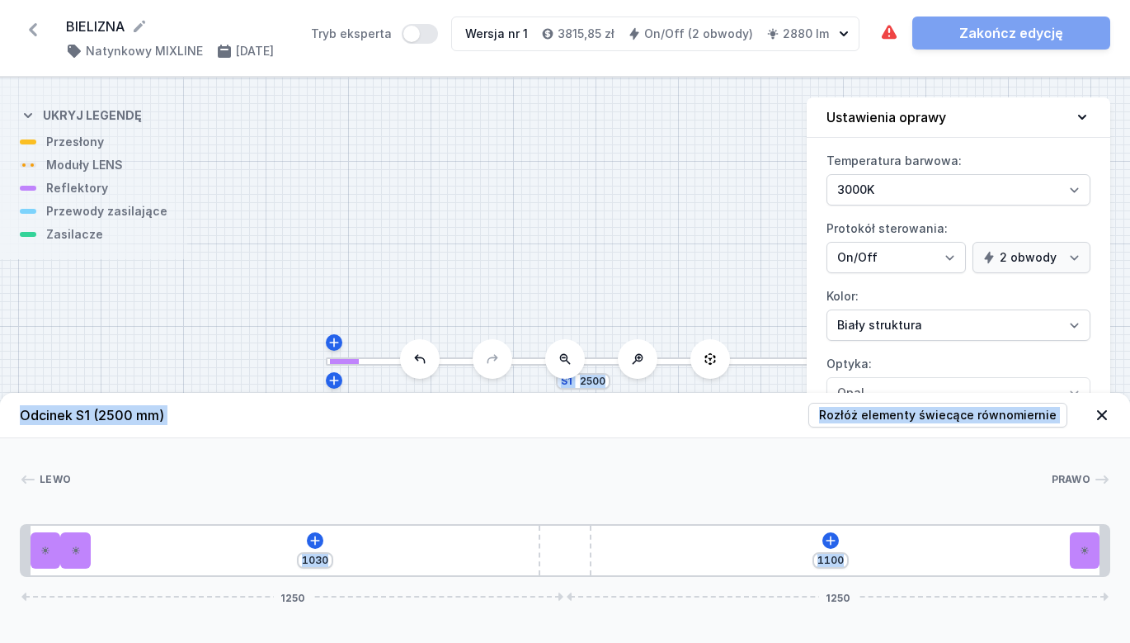
drag, startPoint x: 111, startPoint y: 550, endPoint x: 1184, endPoint y: 524, distance: 1073.8
click at [76, 553] on icon at bounding box center [76, 550] width 10 height 10
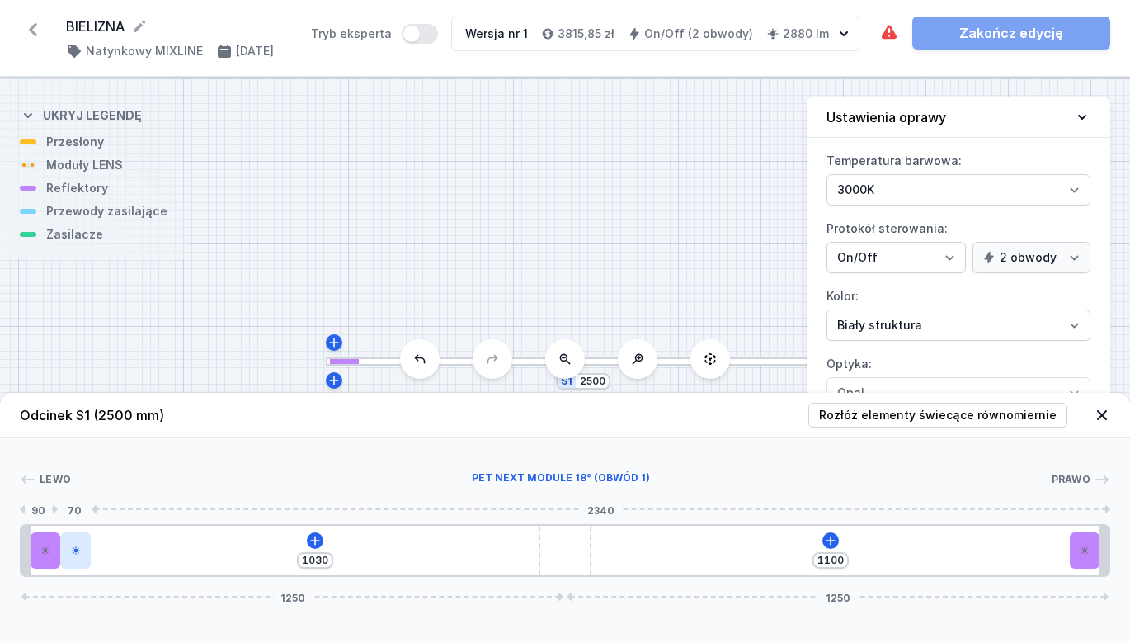
click at [78, 559] on div at bounding box center [75, 550] width 31 height 36
click at [86, 566] on div at bounding box center [75, 550] width 31 height 36
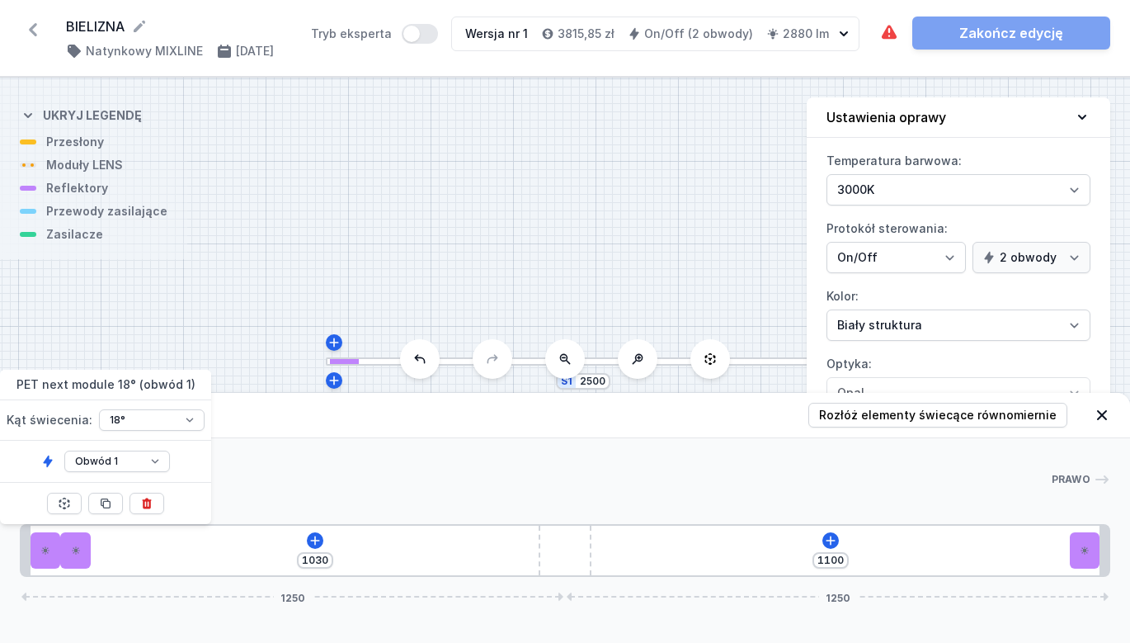
click at [154, 505] on button at bounding box center [147, 503] width 35 height 21
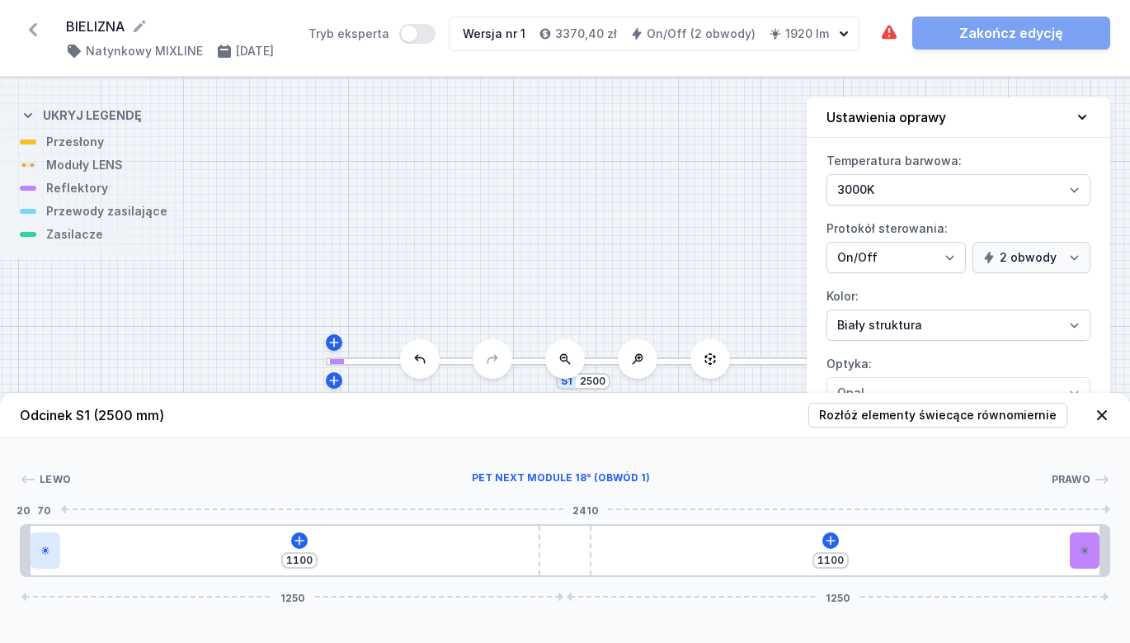
click at [44, 555] on div at bounding box center [46, 550] width 31 height 36
click at [49, 558] on div at bounding box center [46, 550] width 31 height 36
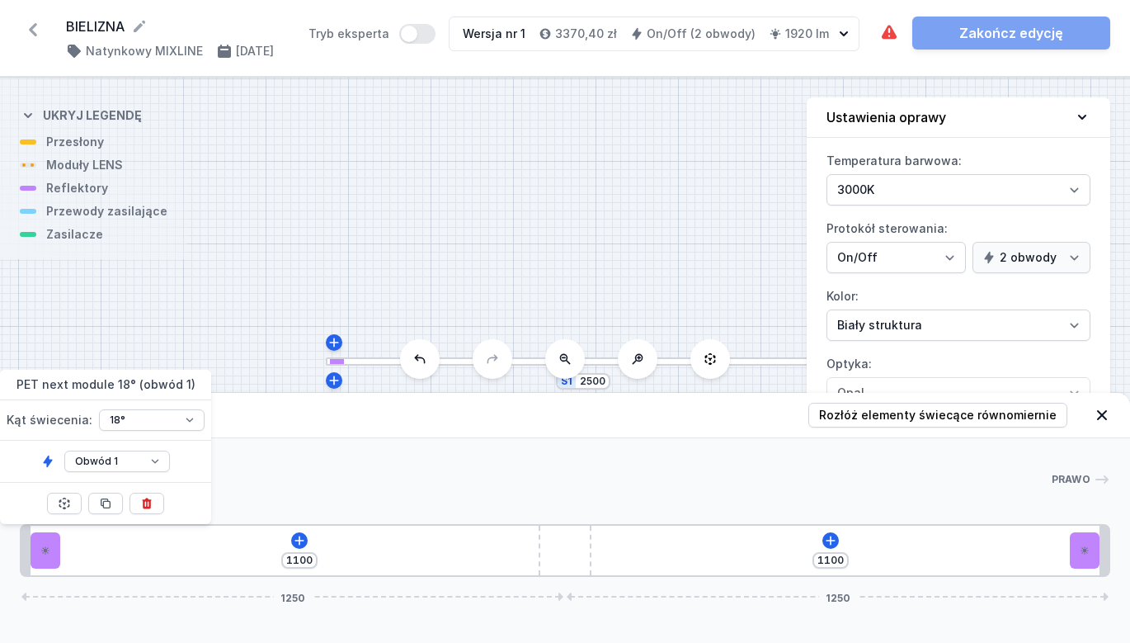
click at [108, 502] on icon at bounding box center [105, 503] width 9 height 9
click at [108, 502] on icon at bounding box center [105, 503] width 13 height 13
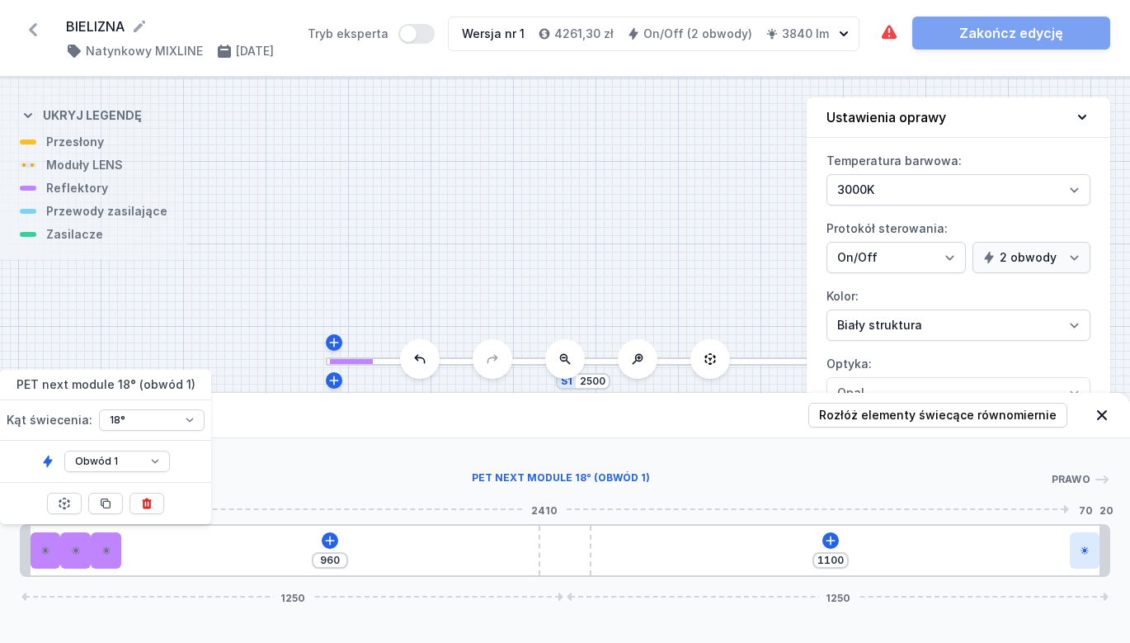
click at [1085, 551] on icon at bounding box center [1085, 550] width 8 height 8
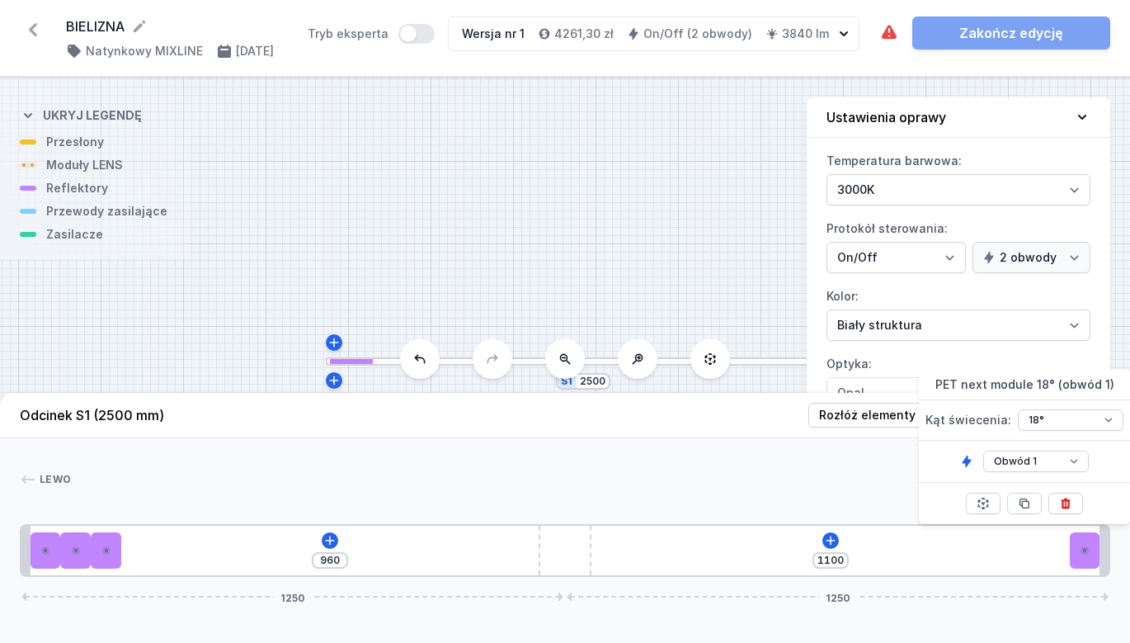
click at [1023, 504] on icon at bounding box center [1025, 503] width 9 height 9
click at [1024, 504] on icon at bounding box center [1024, 503] width 13 height 13
click at [335, 544] on icon at bounding box center [329, 540] width 13 height 13
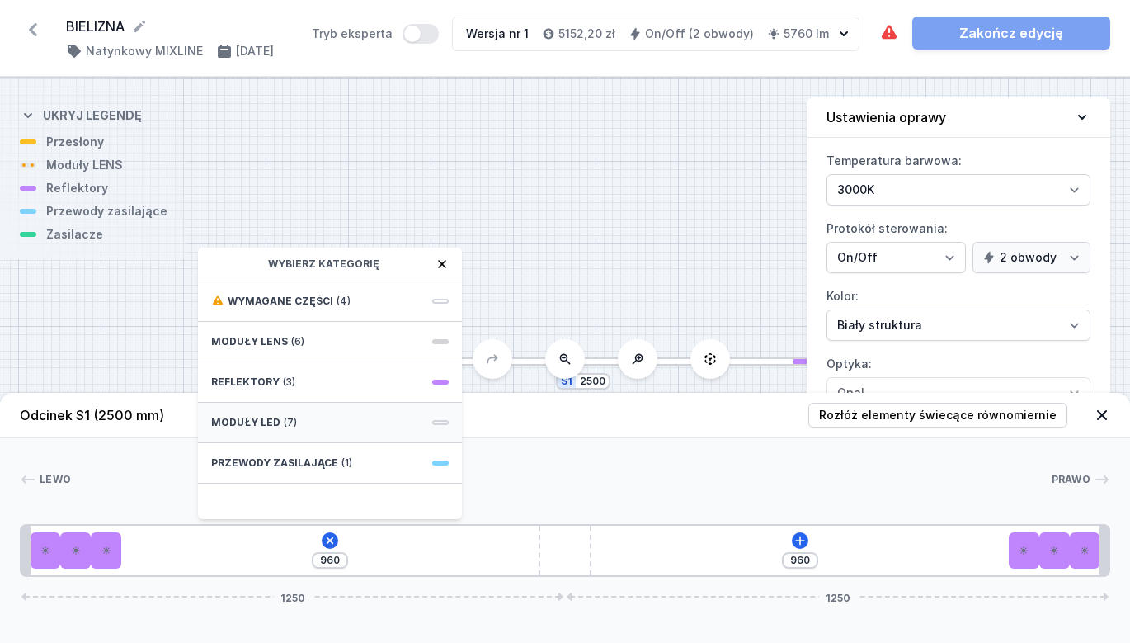
click at [293, 417] on span "(7)" at bounding box center [290, 422] width 13 height 13
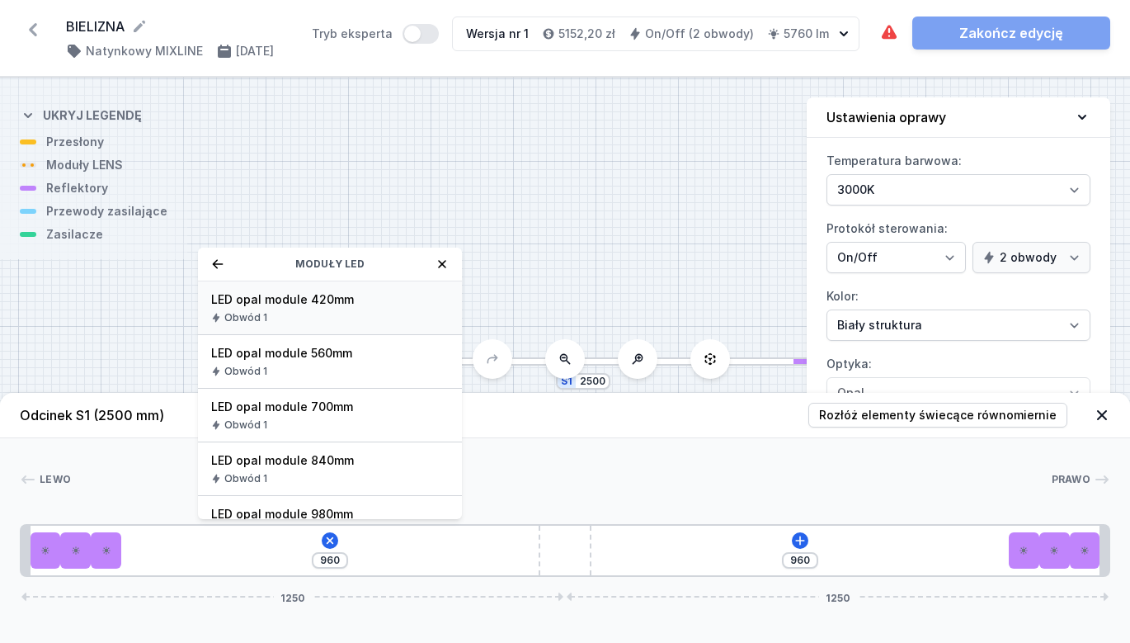
click at [356, 317] on div "Obwód 1" at bounding box center [330, 317] width 238 height 13
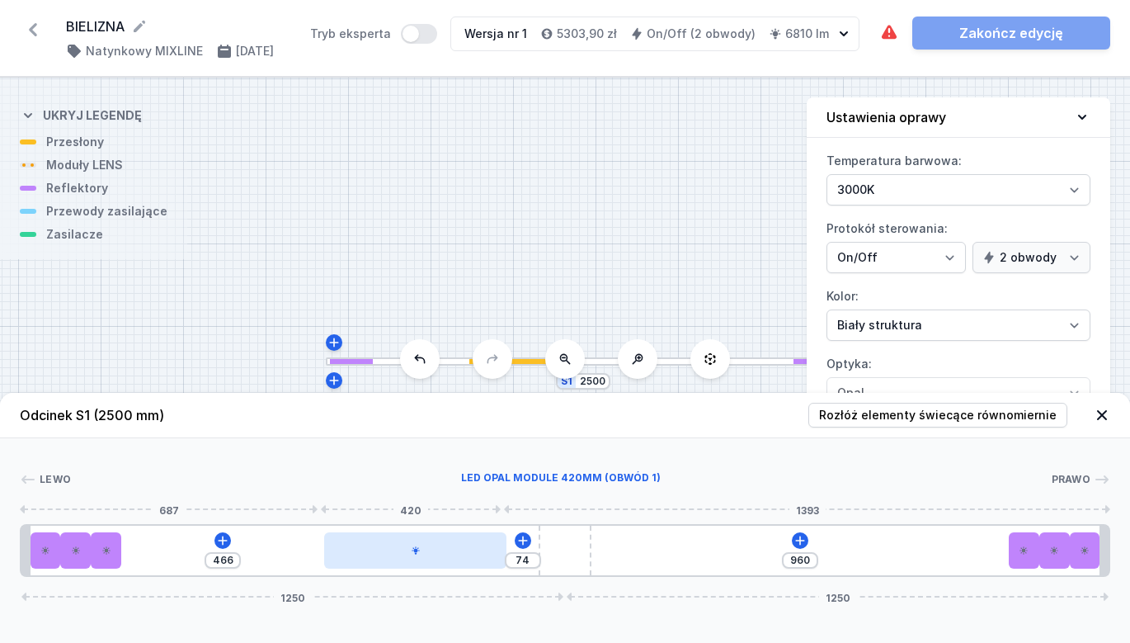
type input "70"
type input "470"
type input "61"
type input "479"
type input "57"
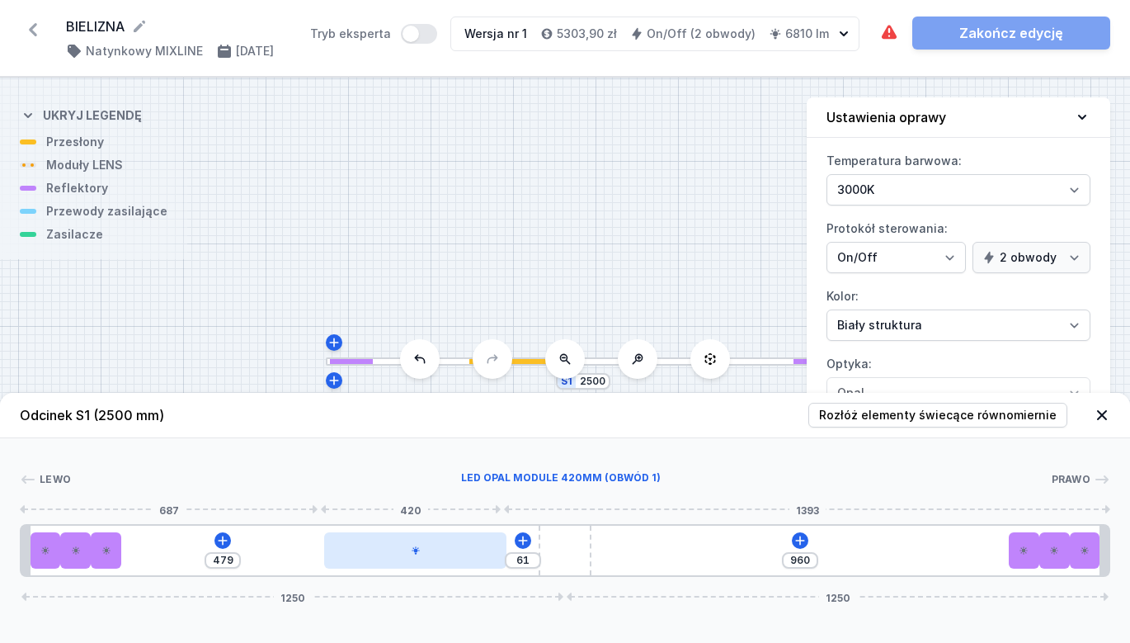
type input "483"
type input "55"
type input "485"
type input "54"
type input "486"
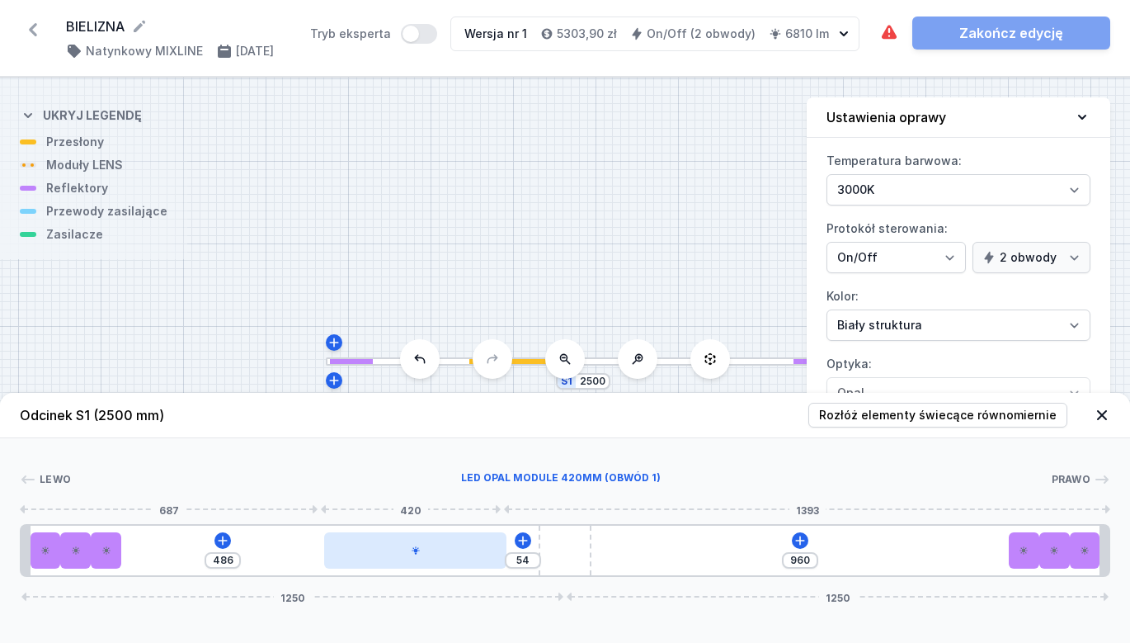
type input "52"
type input "488"
type input "42"
type input "498"
type input "39"
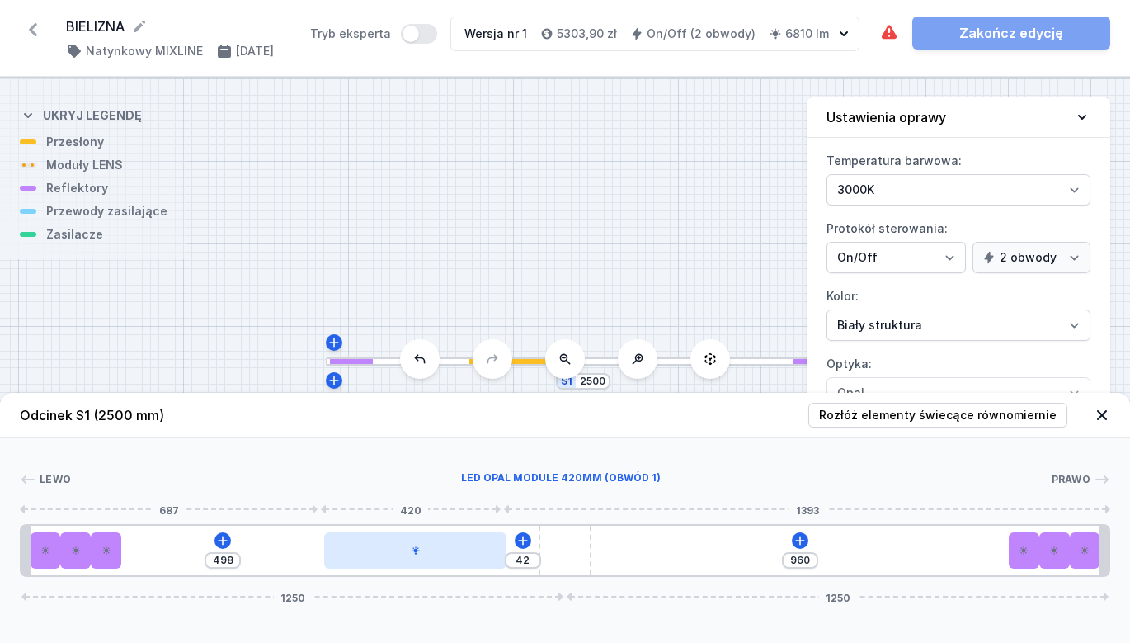
type input "501"
type input "37"
type input "503"
type input "35"
type input "505"
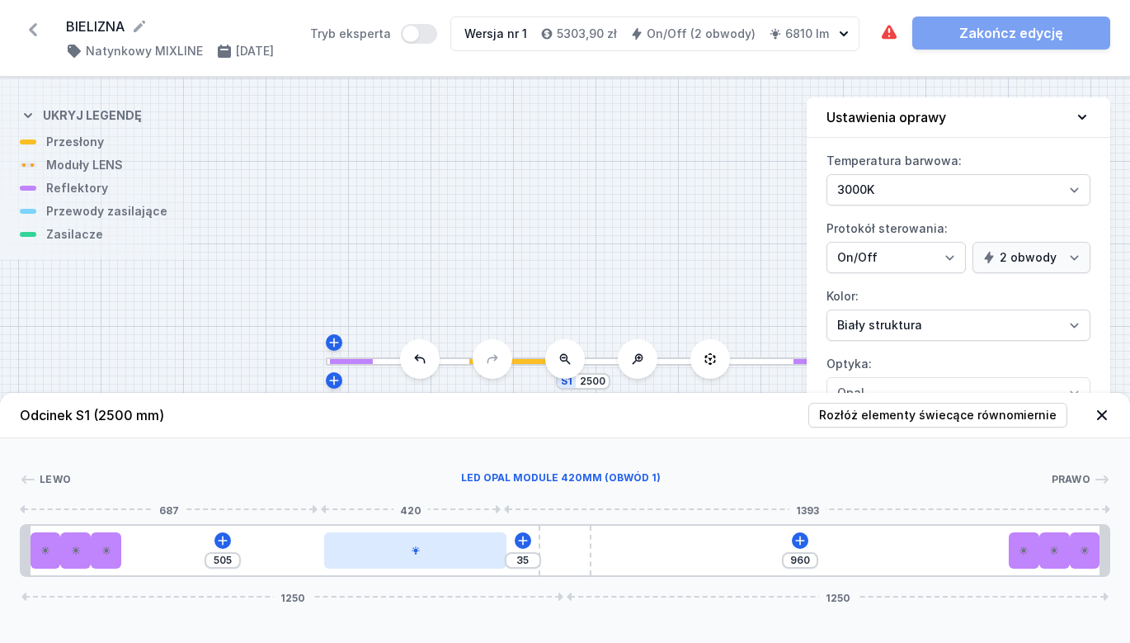
type input "33"
type input "507"
type input "31"
type input "509"
type input "29"
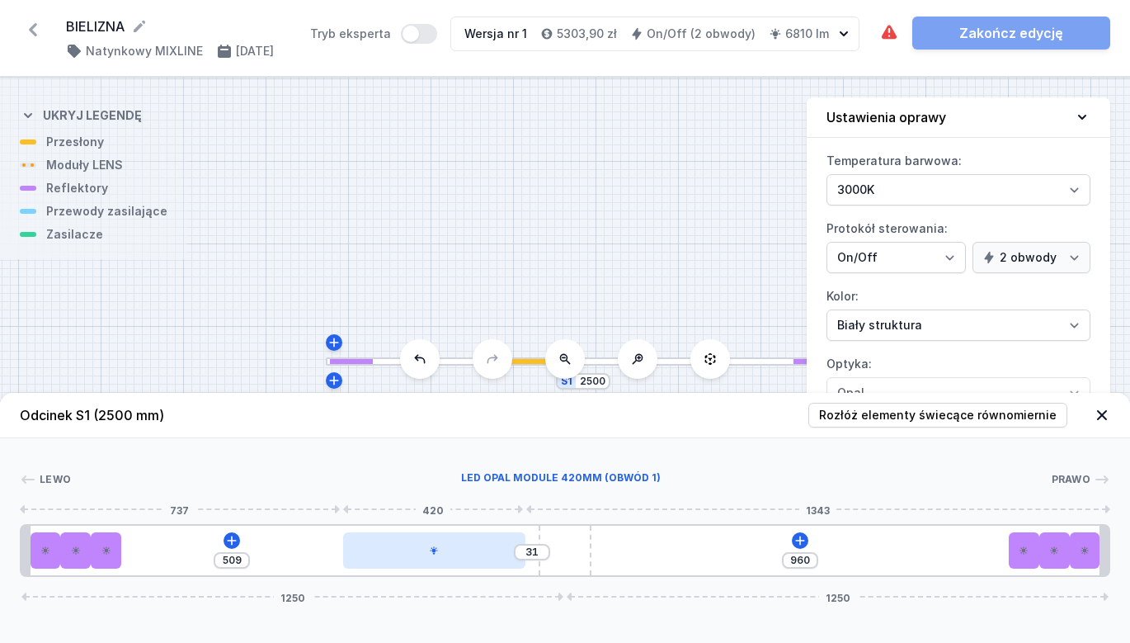
type input "511"
type input "31"
type input "509"
type input "35"
type input "505"
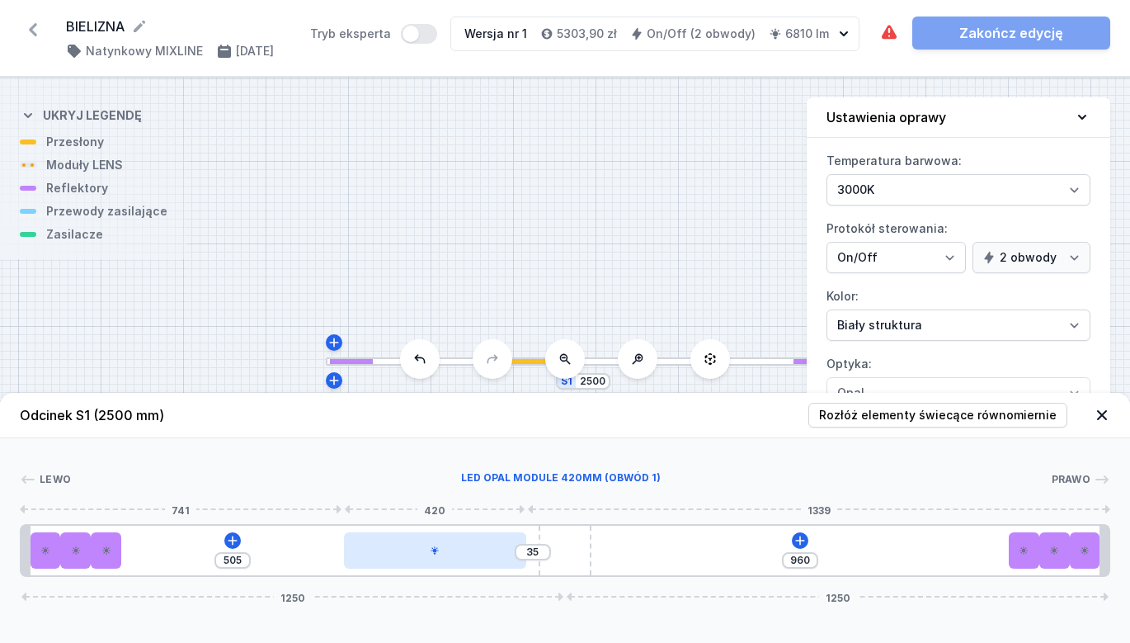
type input "39"
type input "501"
type input "48"
type input "492"
type input "52"
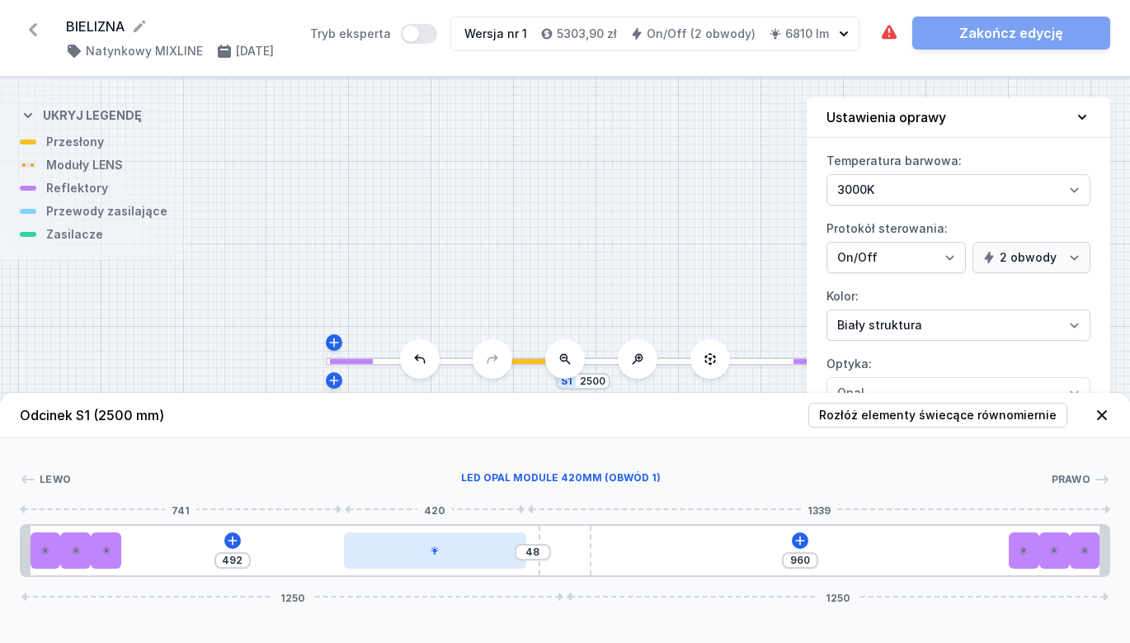
type input "488"
type input "57"
type input "483"
type input "63"
type input "477"
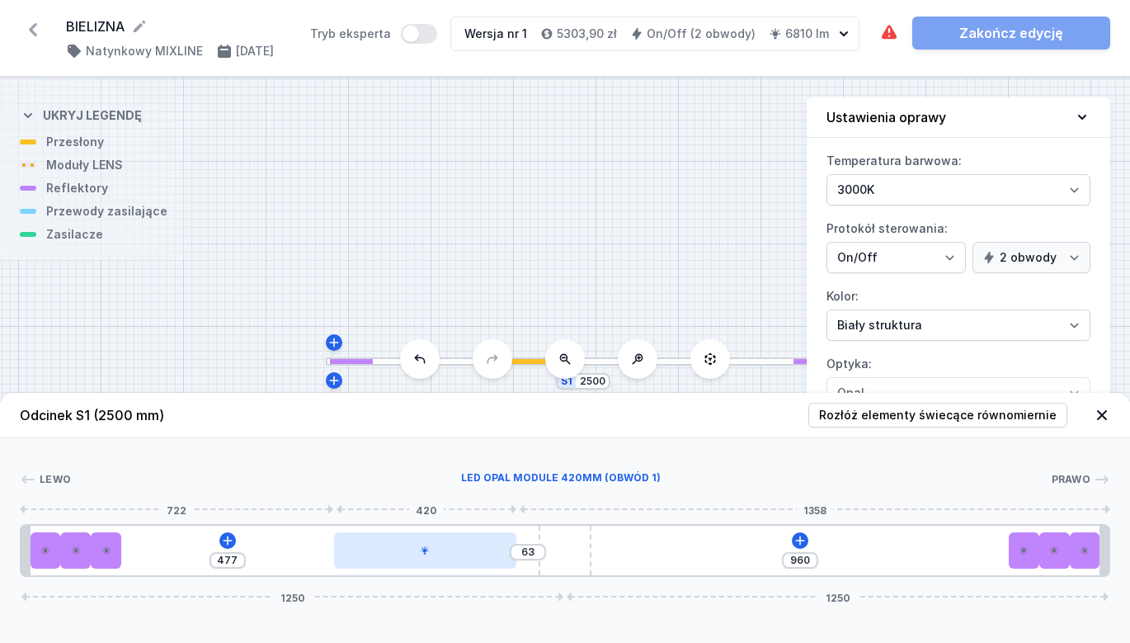
type input "65"
type input "475"
type input "67"
type input "473"
type input "68"
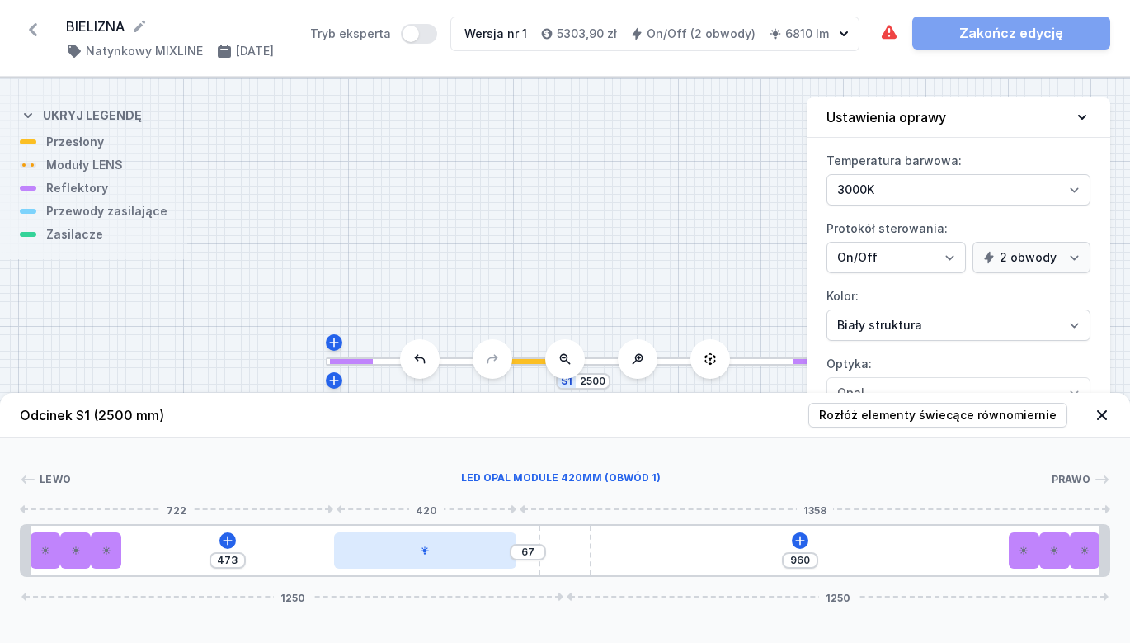
type input "472"
type input "70"
type input "470"
type input "72"
type input "468"
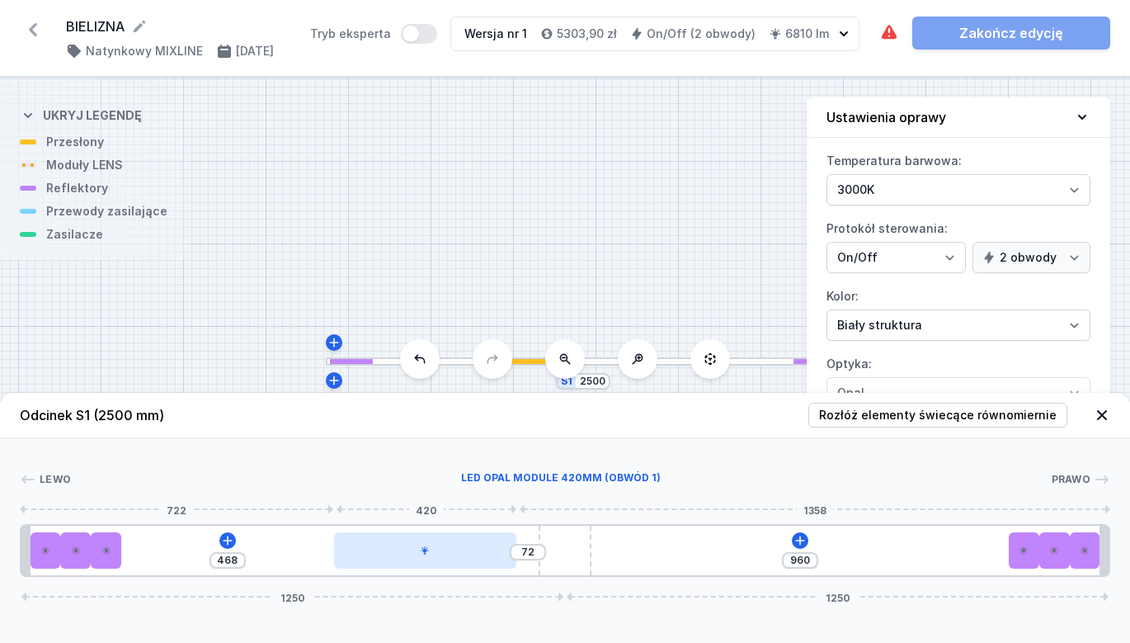
type input "74"
type input "466"
type input "76"
type input "464"
type input "78"
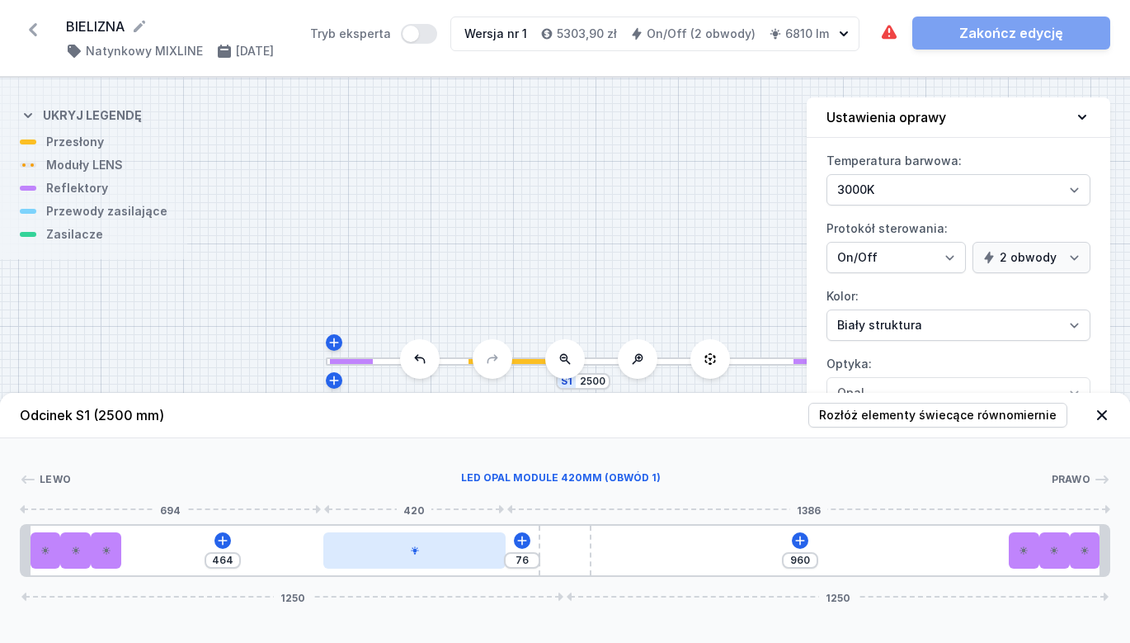
type input "462"
type input "80"
type input "460"
type input "82"
type input "458"
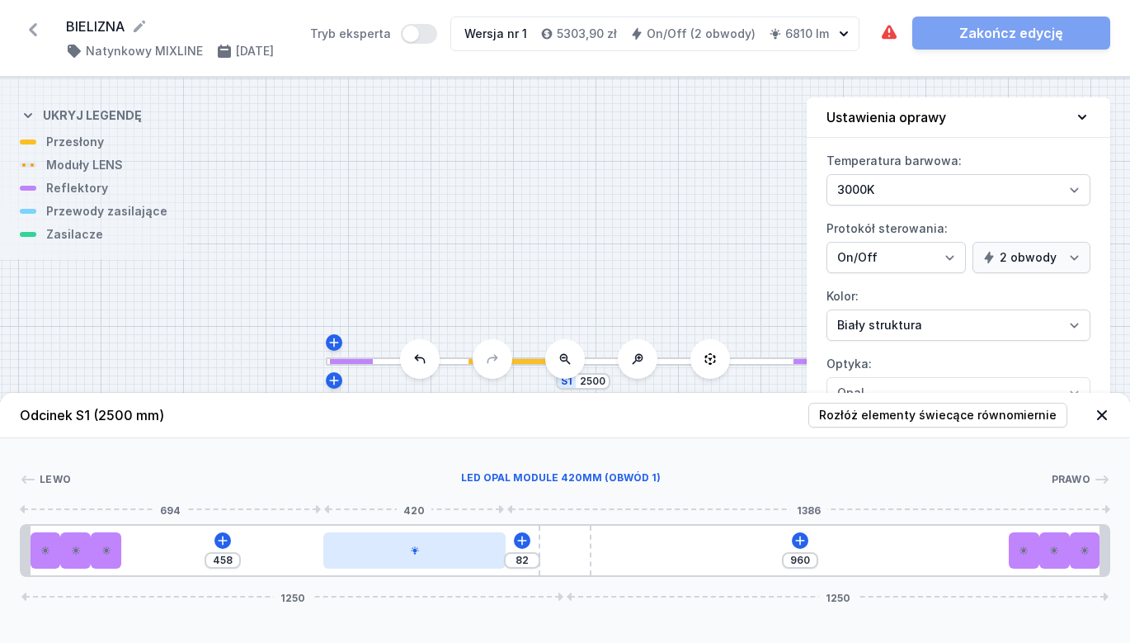
type input "83"
type input "457"
type input "85"
type input "455"
type input "87"
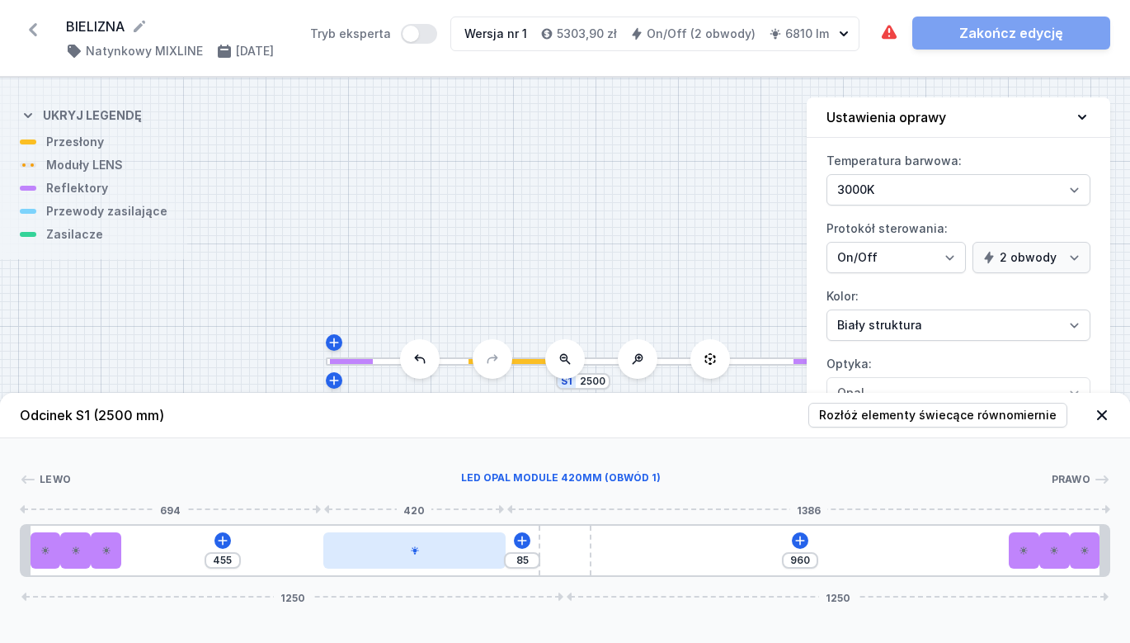
type input "453"
type input "89"
type input "451"
type input "91"
type input "449"
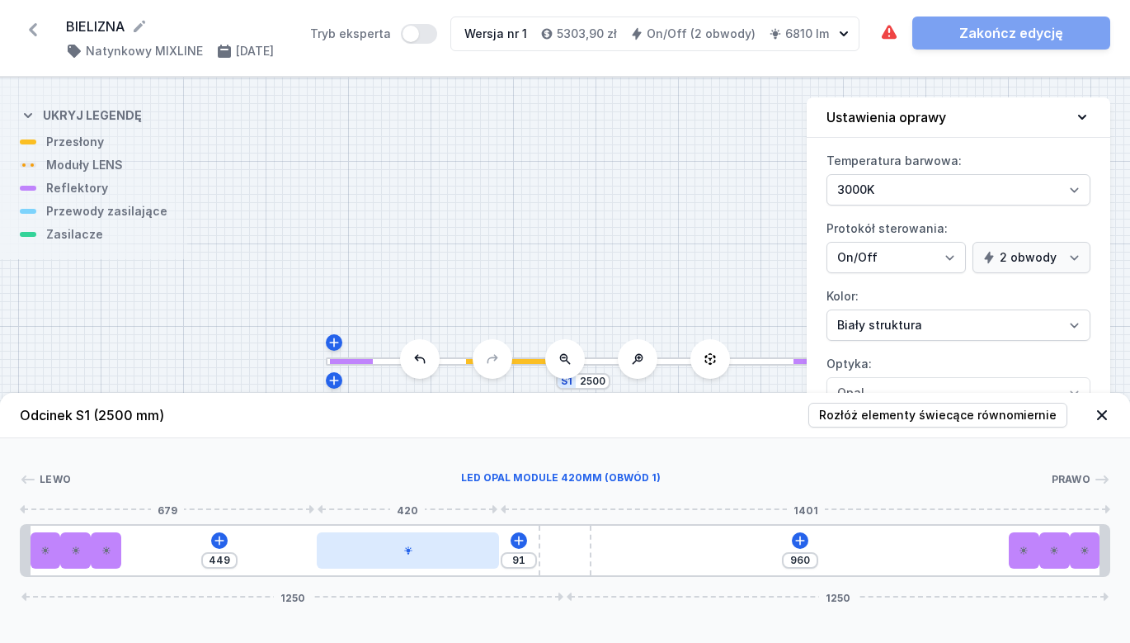
type input "93"
type input "447"
type input "95"
type input "445"
type input "96"
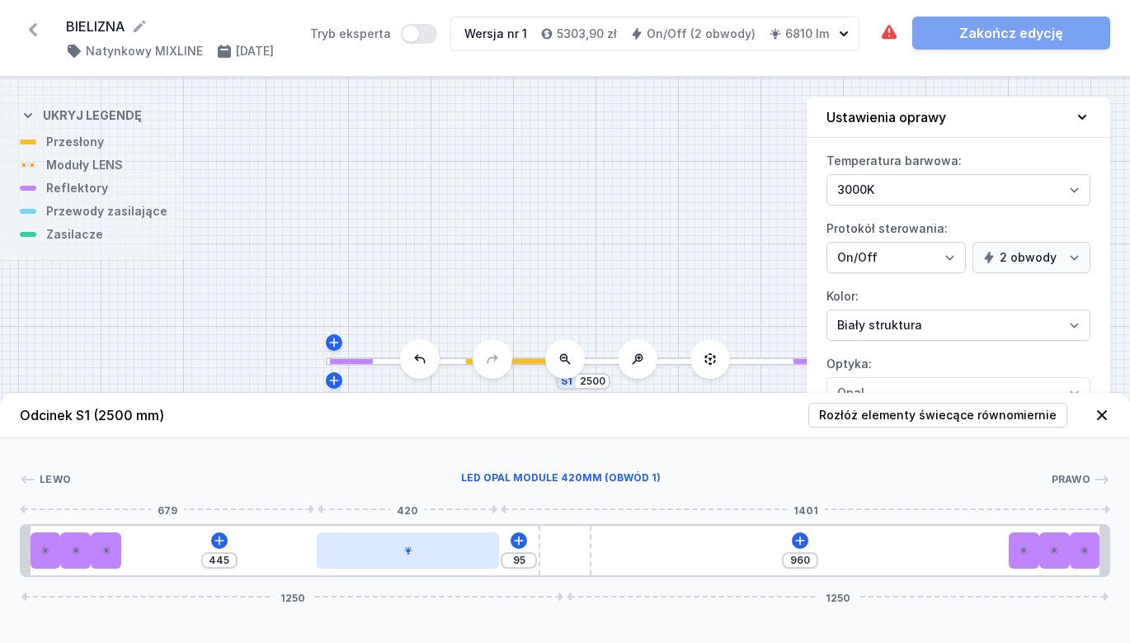
type input "444"
type input "98"
type input "442"
type input "100"
type input "440"
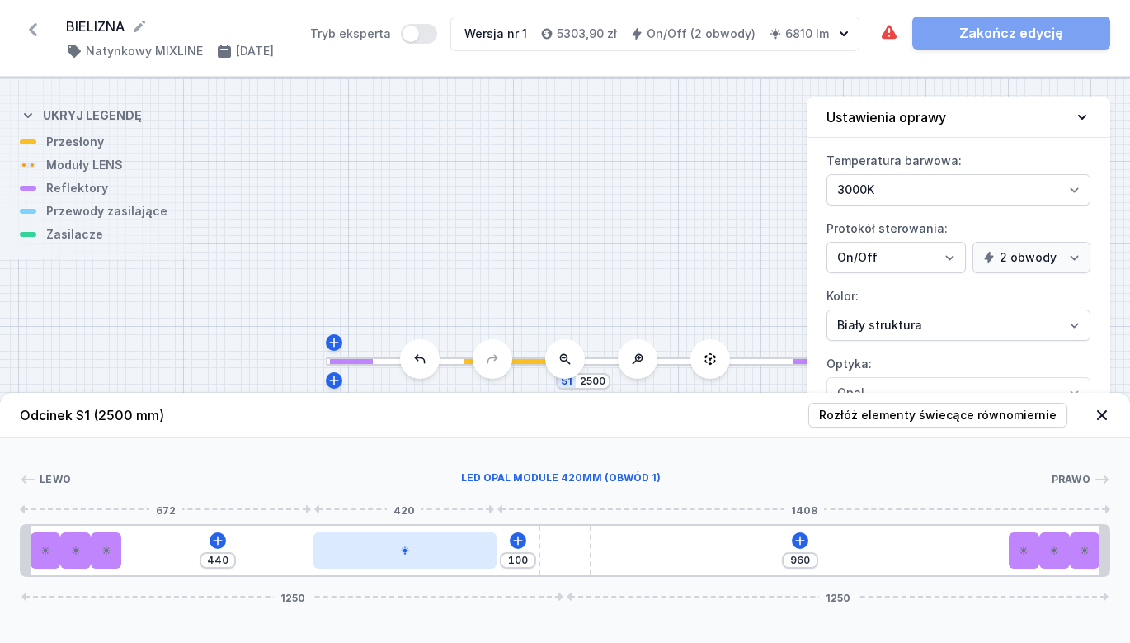
type input "102"
type input "438"
type input "104"
type input "436"
type input "106"
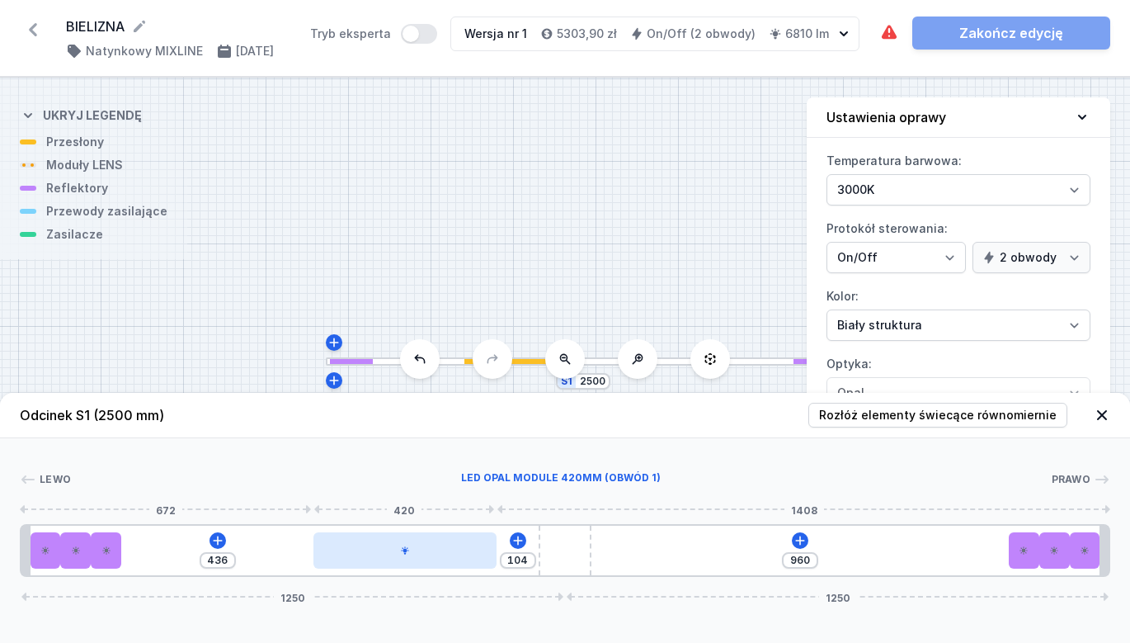
type input "434"
drag, startPoint x: 267, startPoint y: 559, endPoint x: 491, endPoint y: 558, distance: 224.4
click at [390, 558] on div at bounding box center [401, 550] width 182 height 36
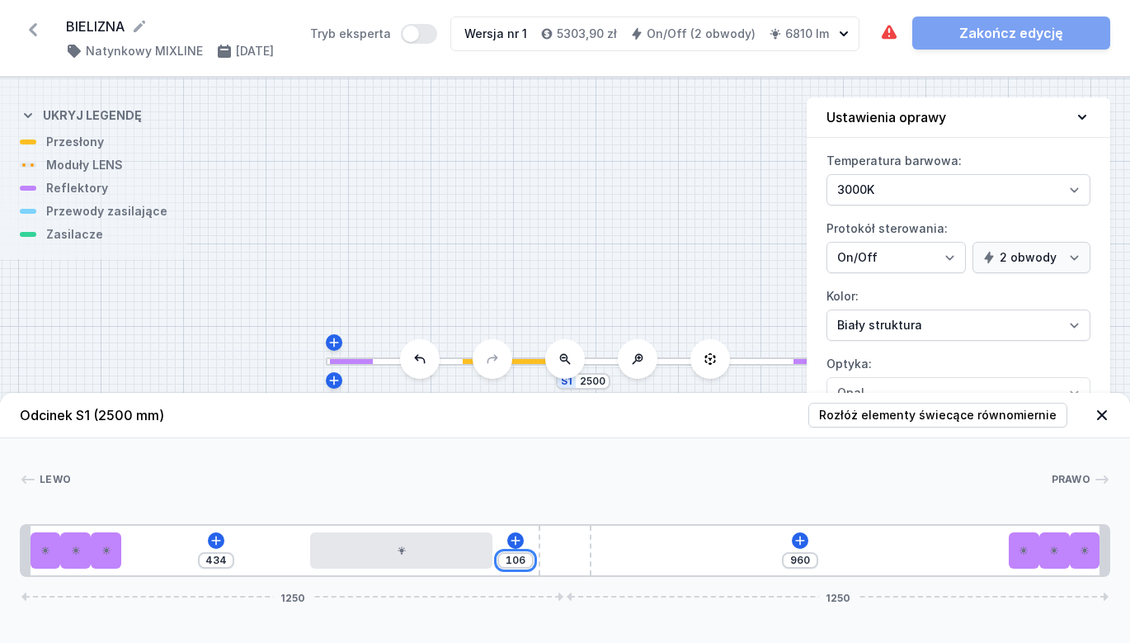
click at [520, 559] on input "106" at bounding box center [515, 560] width 26 height 13
type input "1"
type input "539"
type input "15"
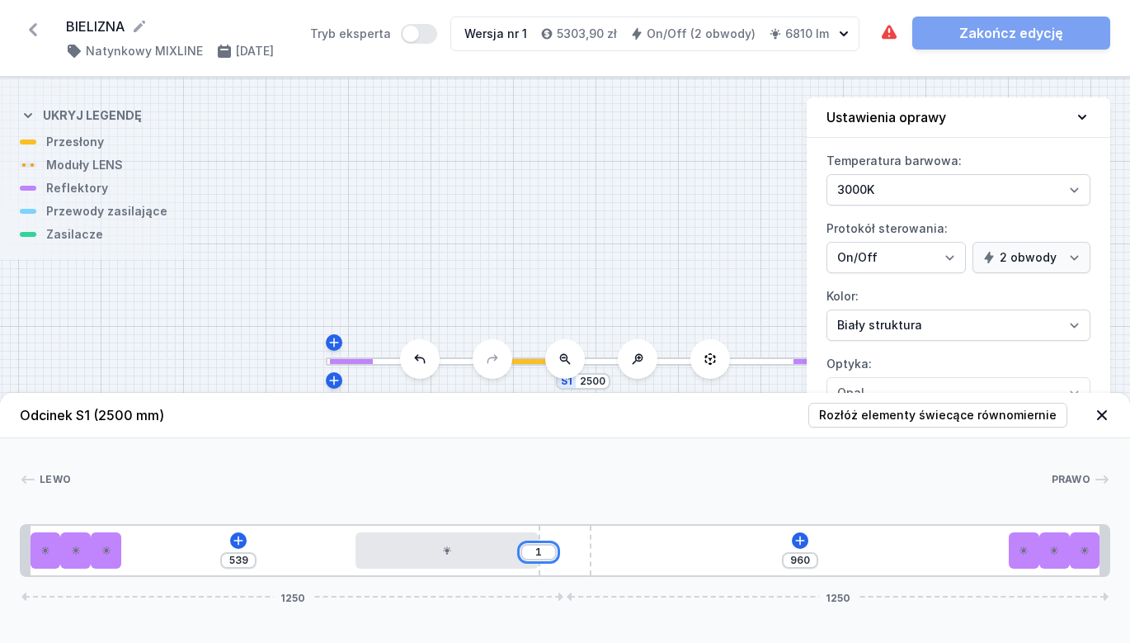
type input "525"
type input "150"
type input "390"
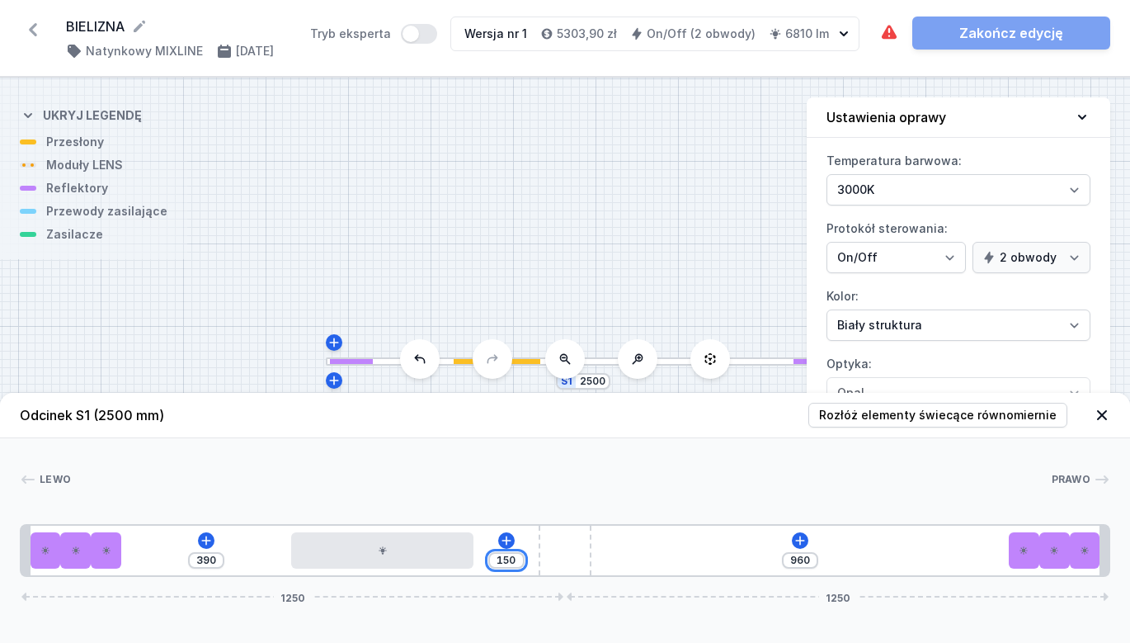
type input "150"
click at [686, 555] on div "390 150 960 1250 1250" at bounding box center [565, 550] width 1091 height 53
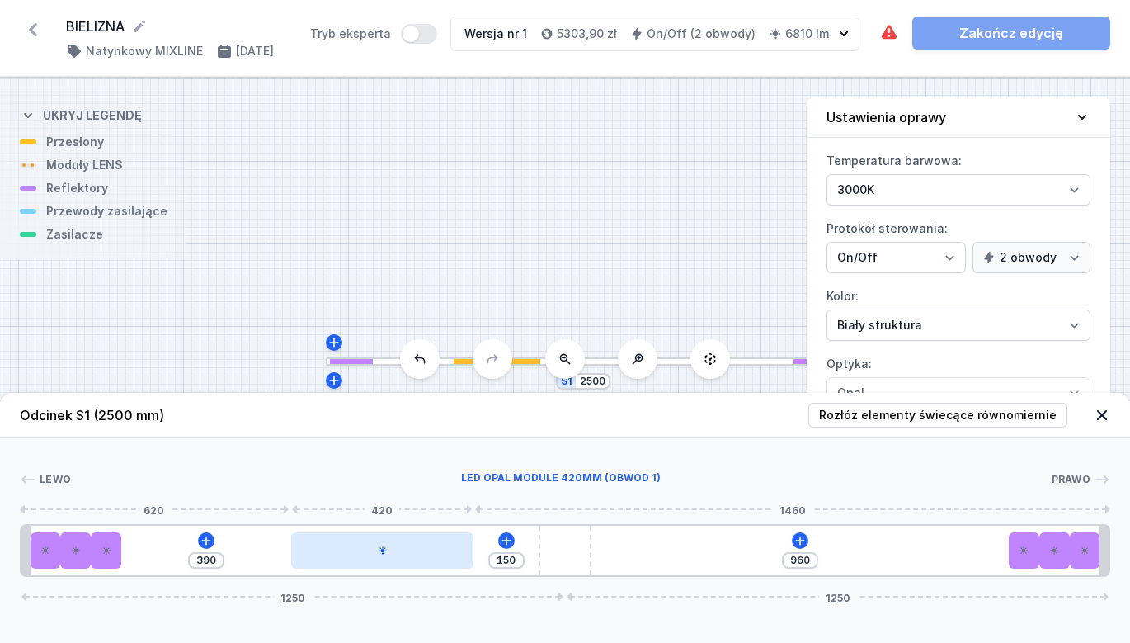
click at [404, 566] on div at bounding box center [382, 550] width 182 height 36
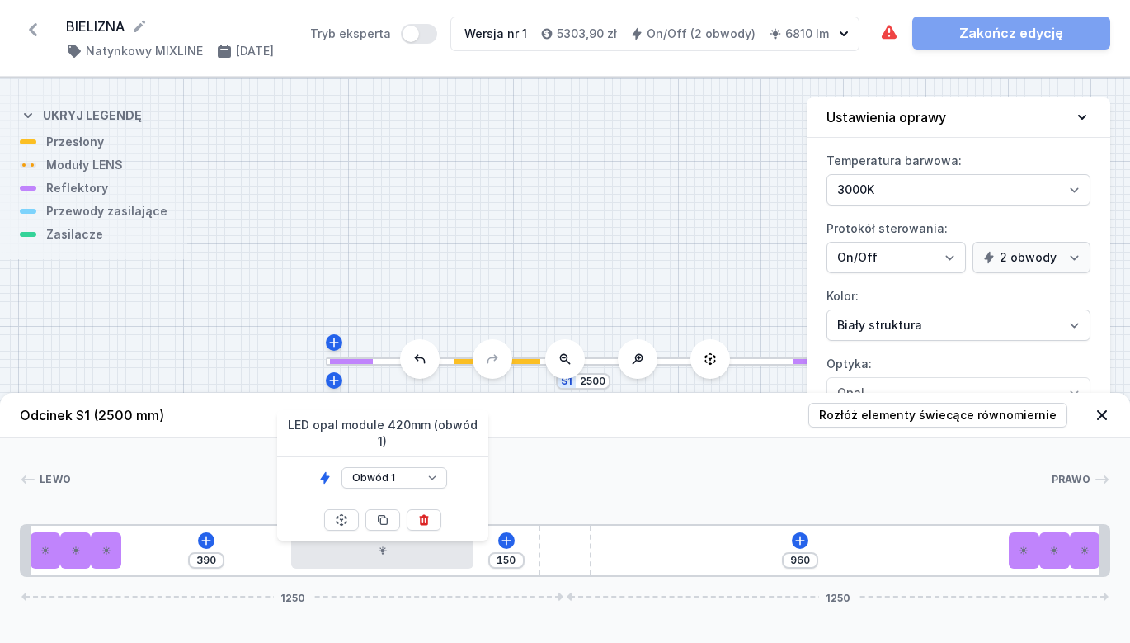
click at [392, 509] on button at bounding box center [383, 519] width 35 height 21
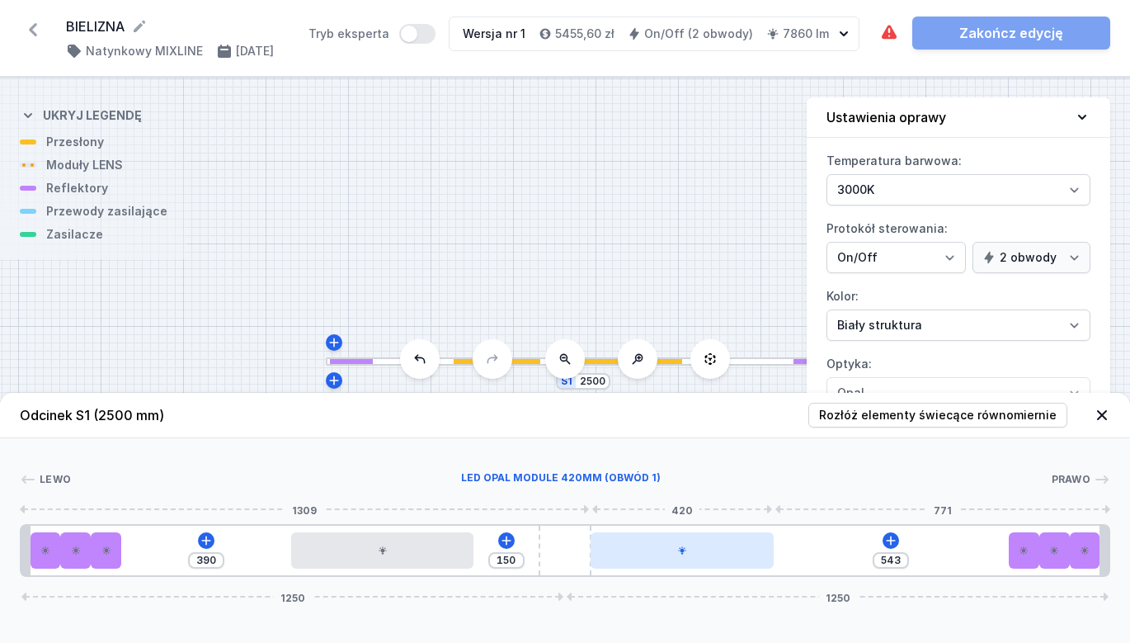
click at [743, 554] on div at bounding box center [682, 550] width 182 height 36
type input "516"
type input "24"
type input "512"
type input "28"
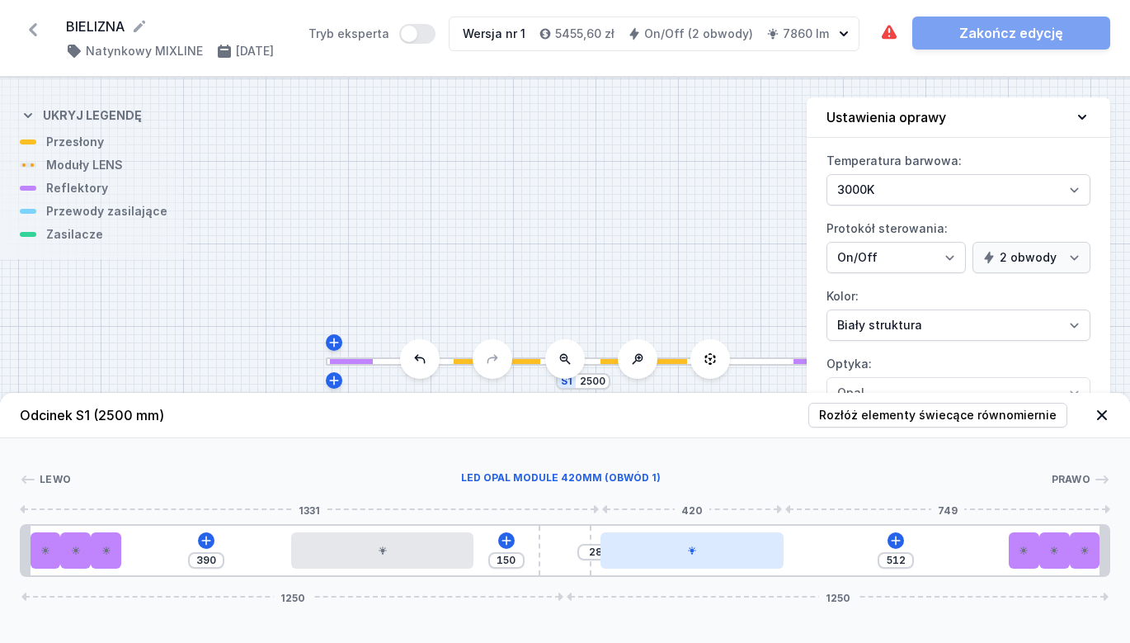
type input "508"
type input "32"
type input "506"
type input "34"
type input "503"
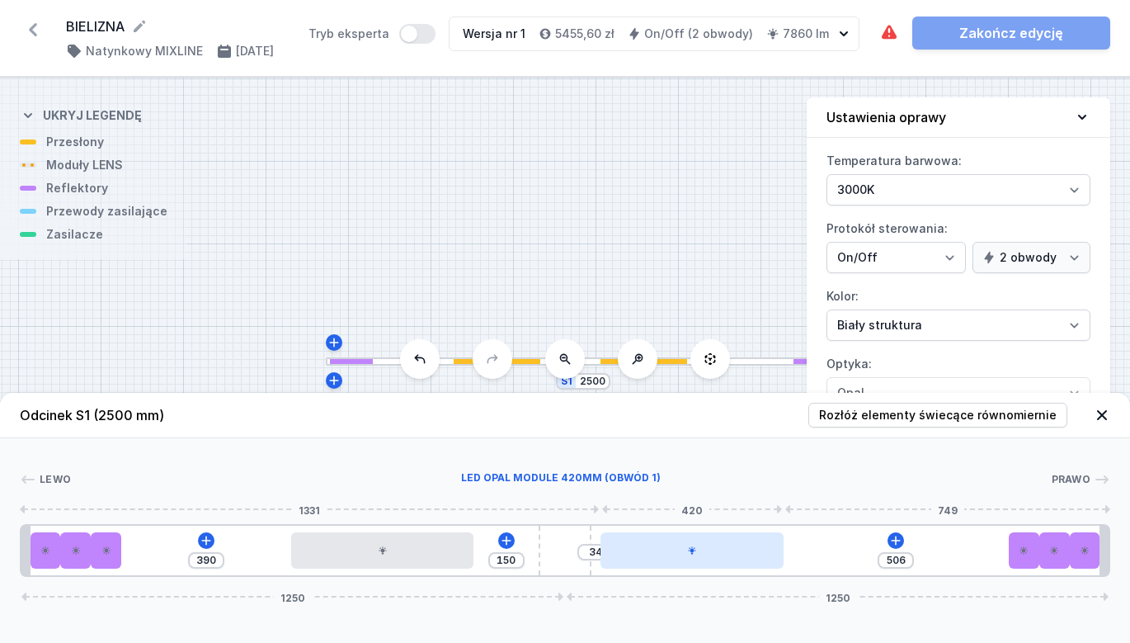
type input "37"
type input "495"
type input "45"
type input "492"
type input "48"
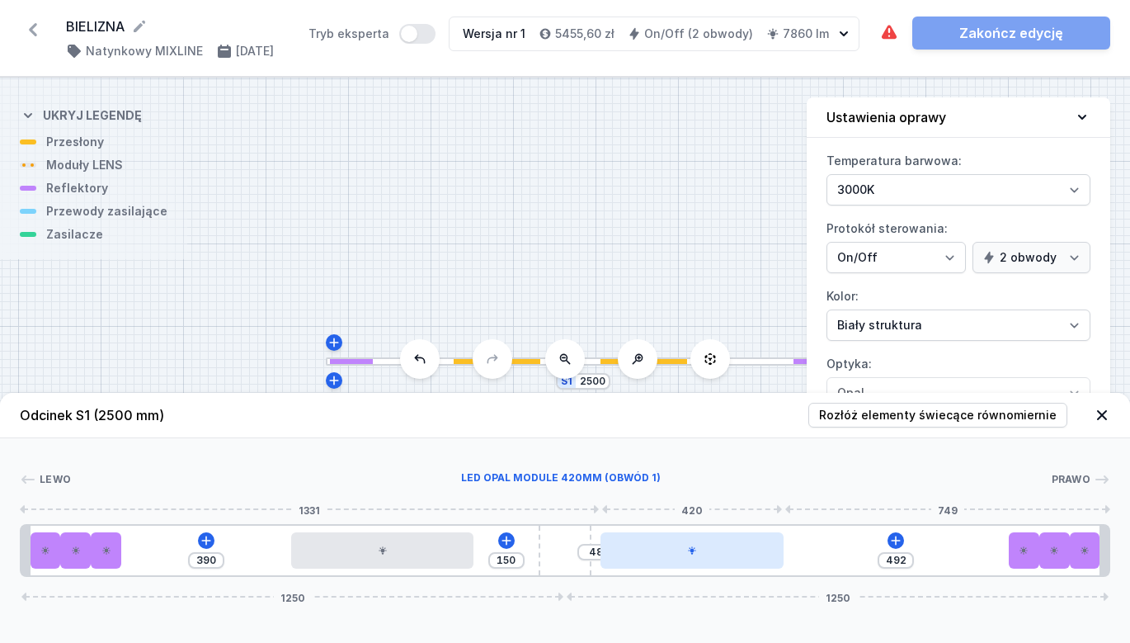
type input "490"
type input "50"
type input "488"
type input "52"
type input "486"
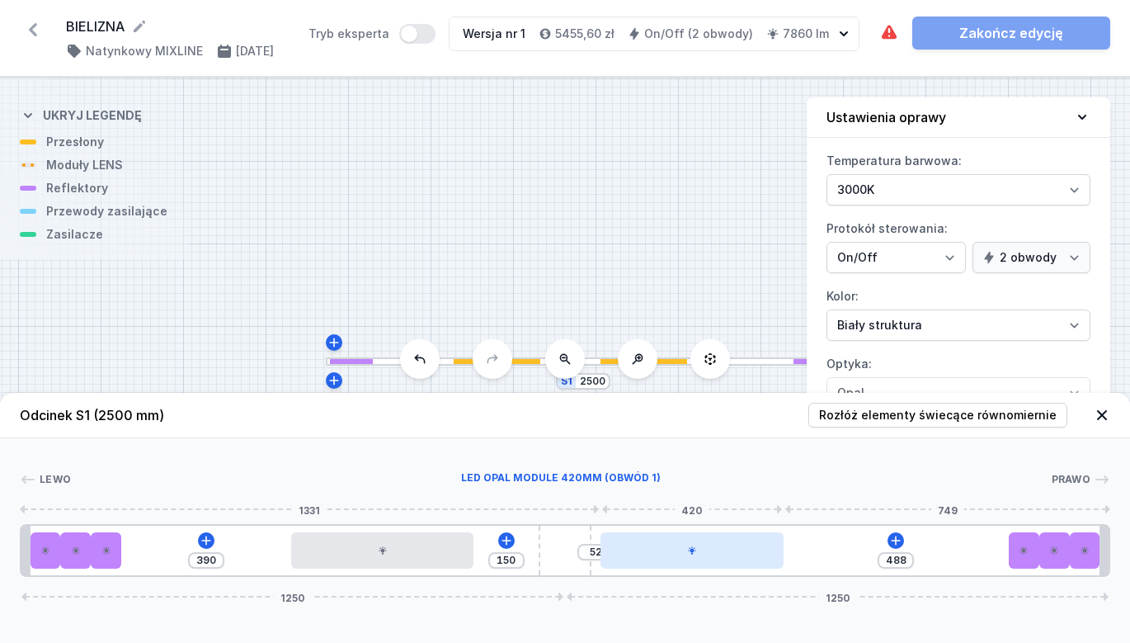
type input "54"
type input "484"
type input "56"
type input "482"
type input "58"
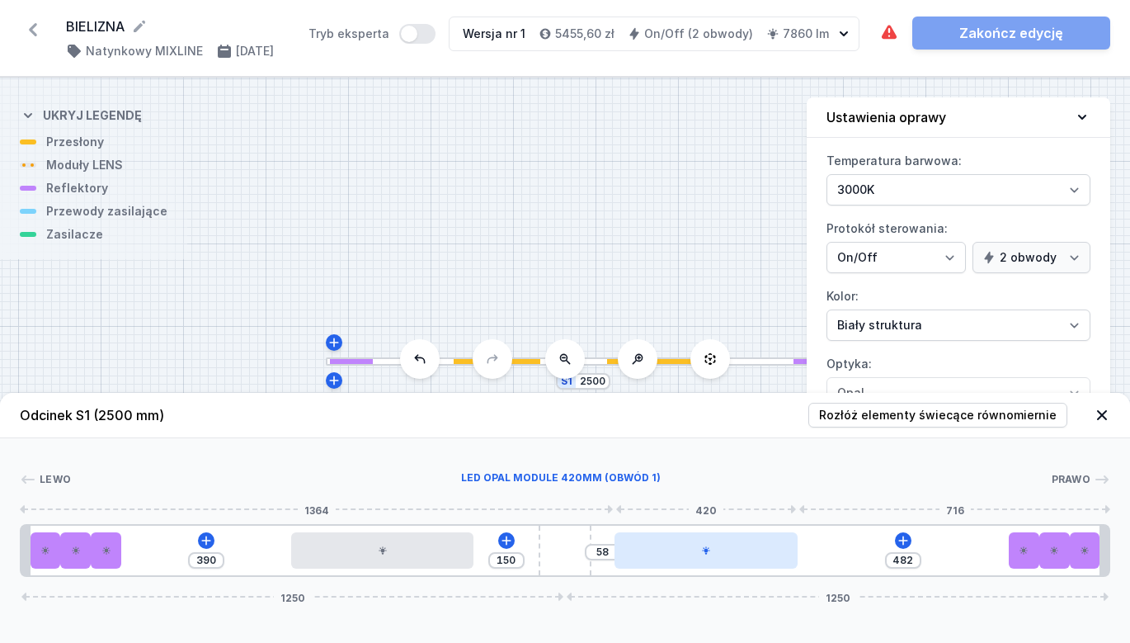
type input "480"
type input "60"
type input "471"
type input "69"
drag, startPoint x: 742, startPoint y: 557, endPoint x: 787, endPoint y: 551, distance: 45.7
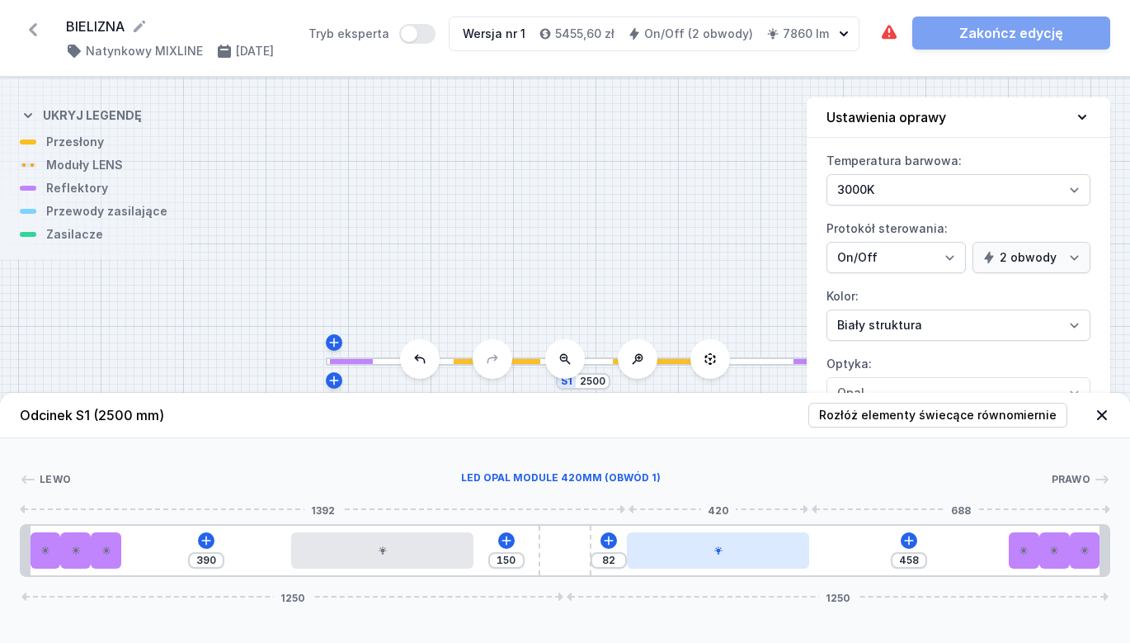
click at [787, 551] on div at bounding box center [718, 550] width 182 height 36
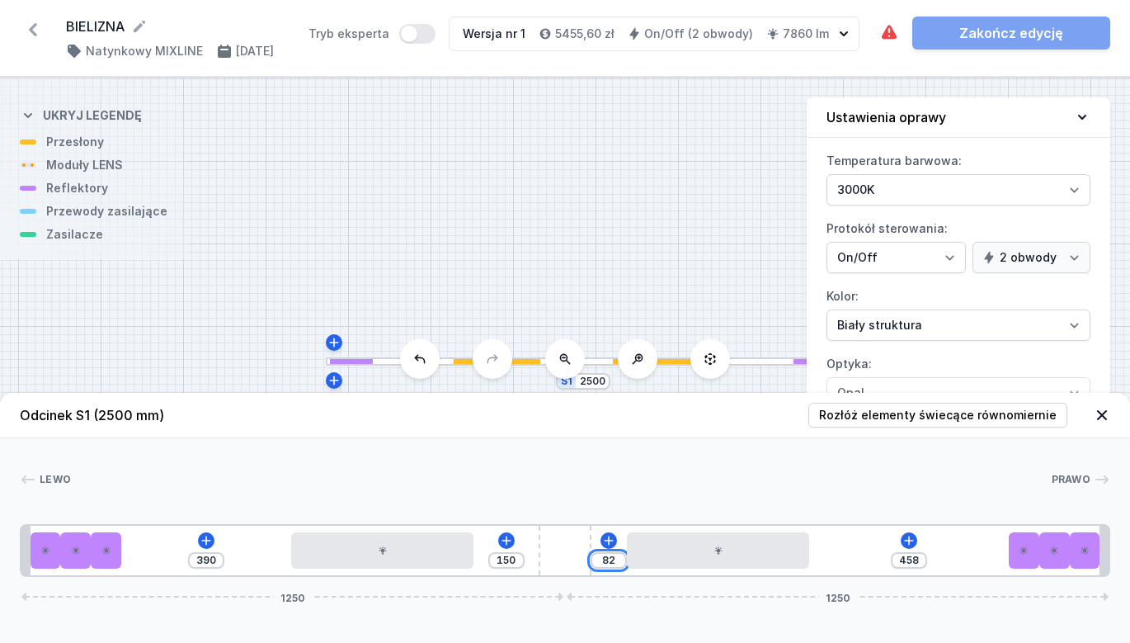
click at [606, 562] on input "82" at bounding box center [609, 560] width 26 height 13
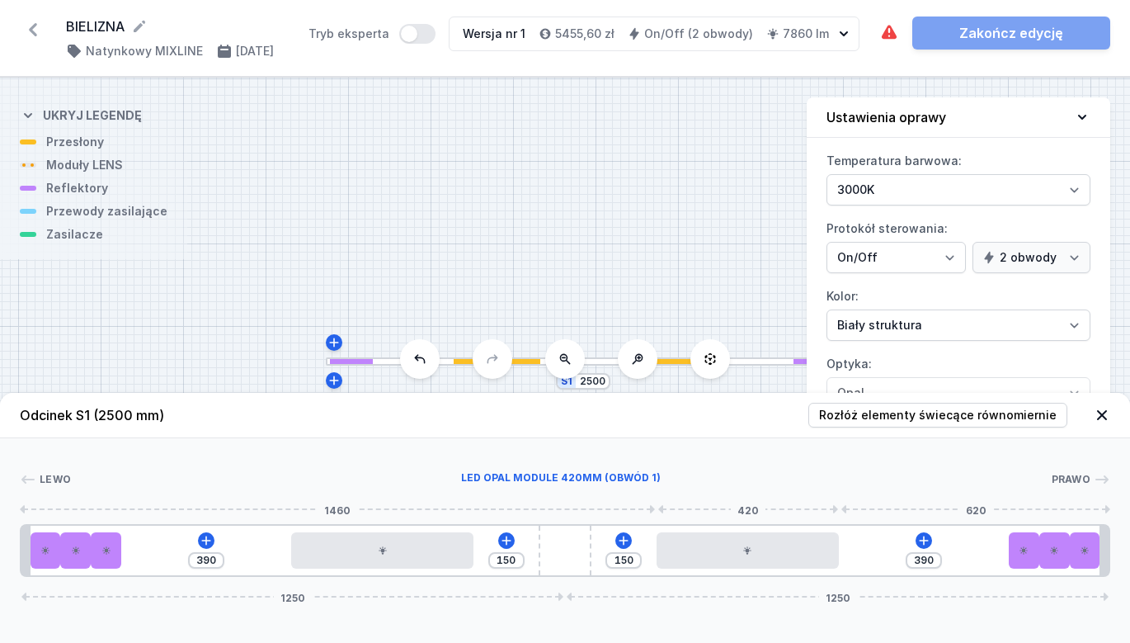
click at [734, 473] on div "LED opal module 420mm (obwód 1)" at bounding box center [561, 479] width 980 height 17
click at [565, 536] on div at bounding box center [565, 551] width 52 height 50
click at [497, 559] on input "150" at bounding box center [506, 560] width 26 height 13
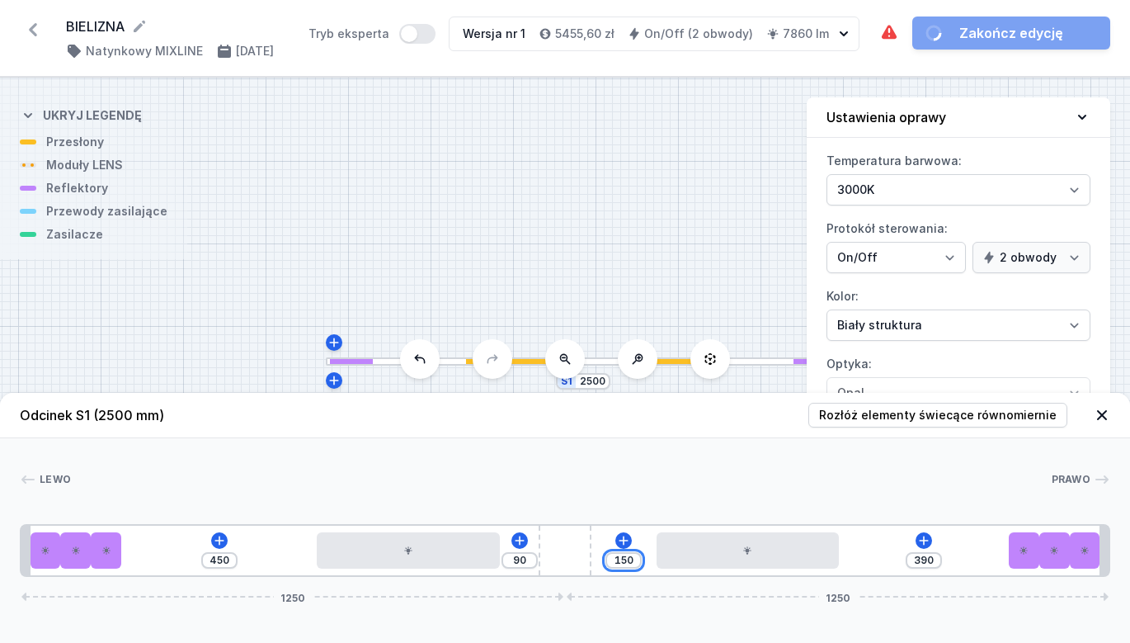
click at [635, 565] on input "150" at bounding box center [624, 560] width 26 height 13
click at [744, 474] on div at bounding box center [561, 479] width 980 height 17
click at [913, 545] on icon at bounding box center [910, 540] width 13 height 13
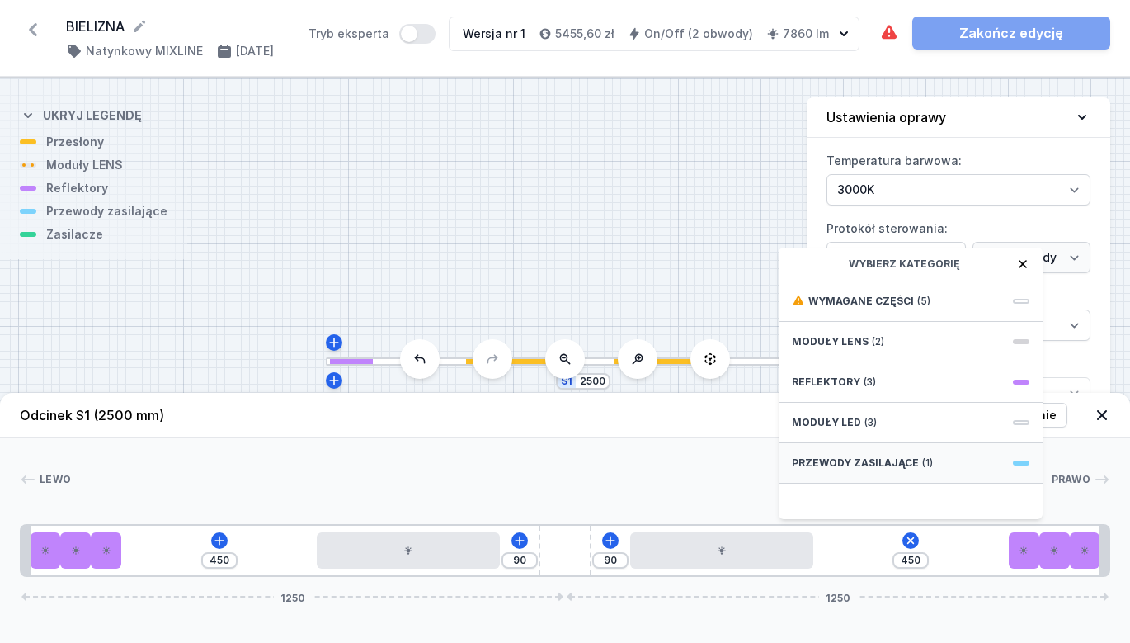
click at [892, 468] on span "Przewody zasilające" at bounding box center [855, 462] width 127 height 13
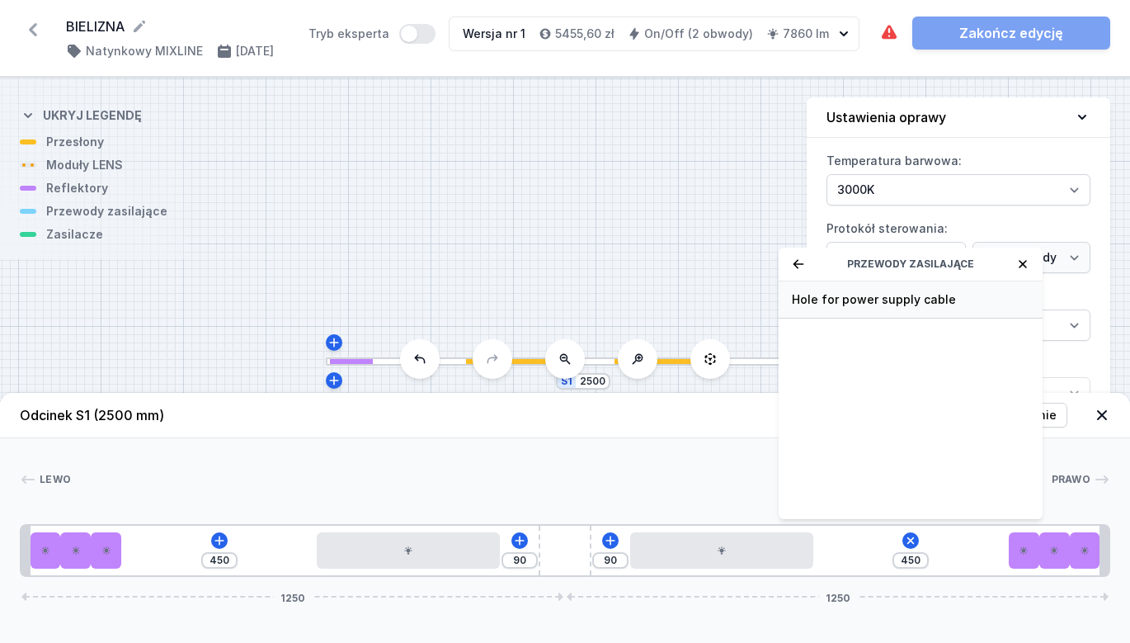
click at [875, 300] on span "Hole for power supply cable" at bounding box center [911, 299] width 238 height 17
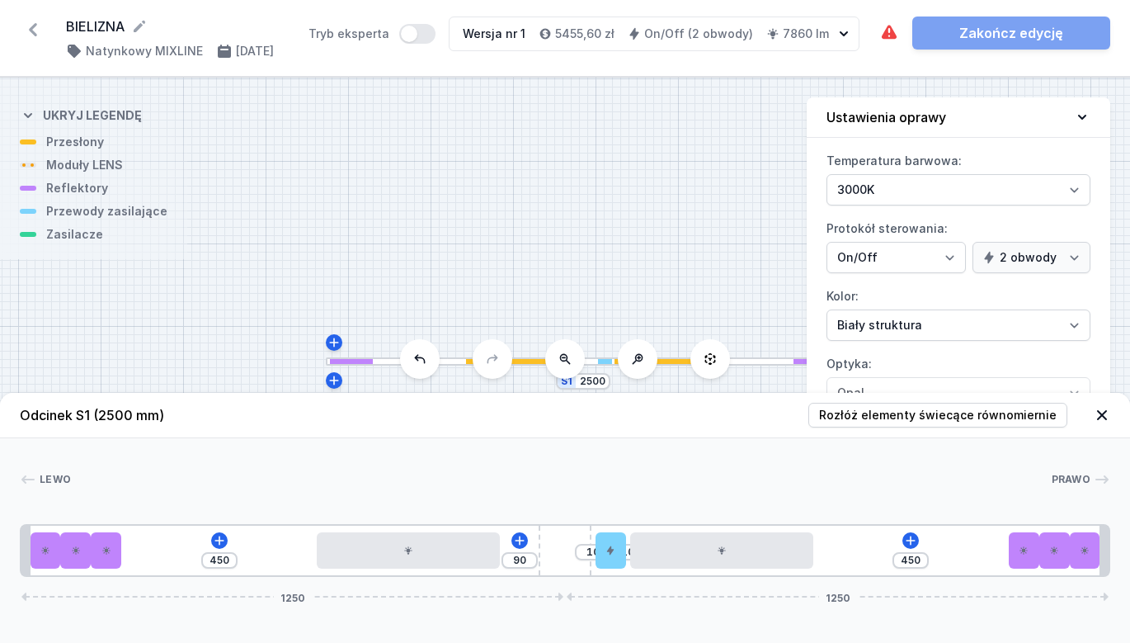
drag, startPoint x: 795, startPoint y: 570, endPoint x: 630, endPoint y: 568, distance: 164.2
click at [914, 540] on icon at bounding box center [910, 540] width 13 height 13
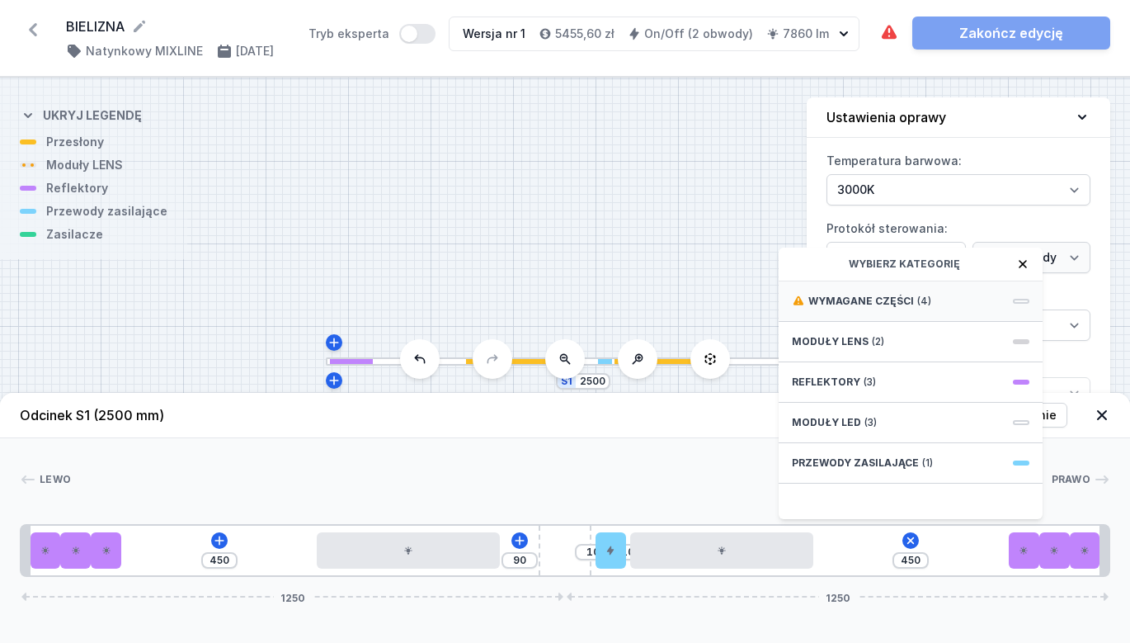
click at [847, 299] on span "Wymagane części" at bounding box center [862, 301] width 106 height 13
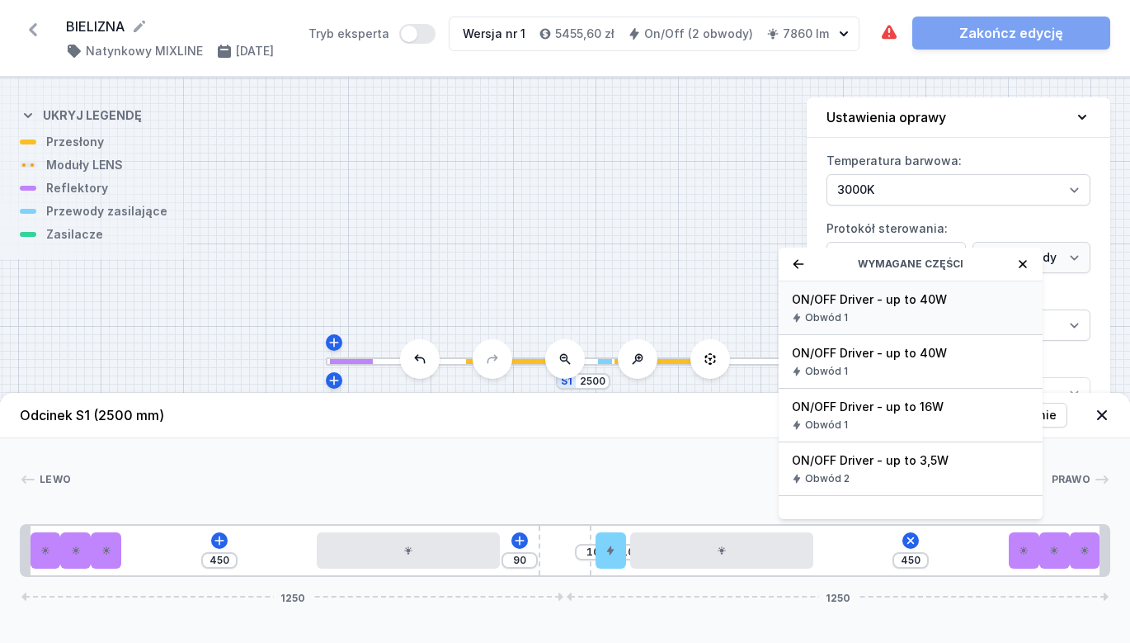
click at [866, 310] on div "ON/OFF Driver - up to 40W Obwód 1" at bounding box center [911, 308] width 264 height 54
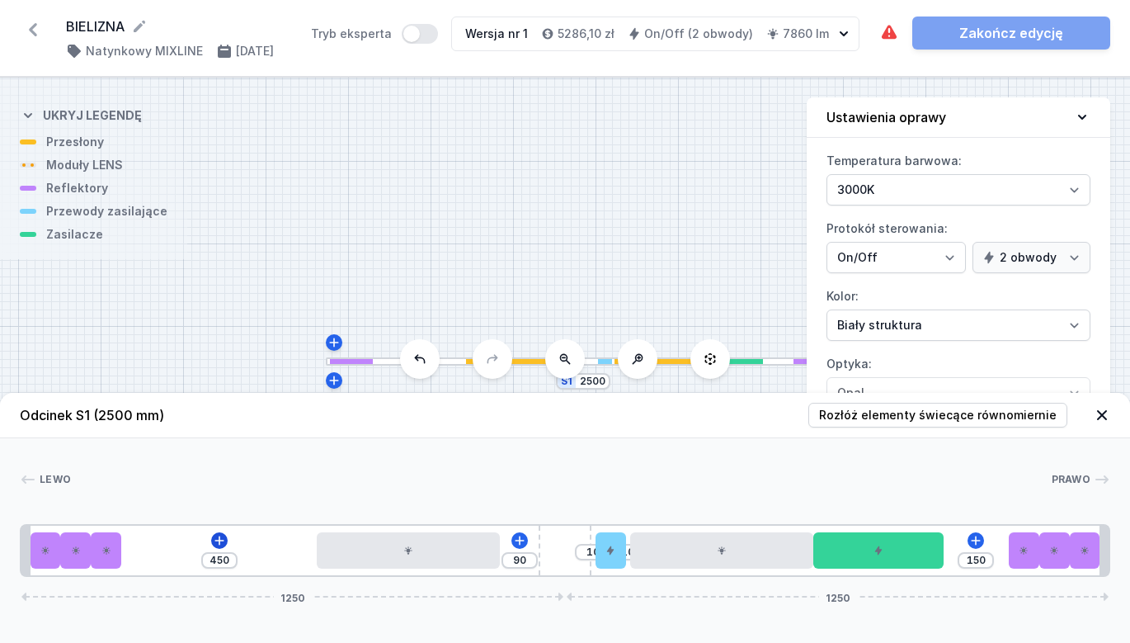
click at [217, 544] on icon at bounding box center [219, 540] width 13 height 13
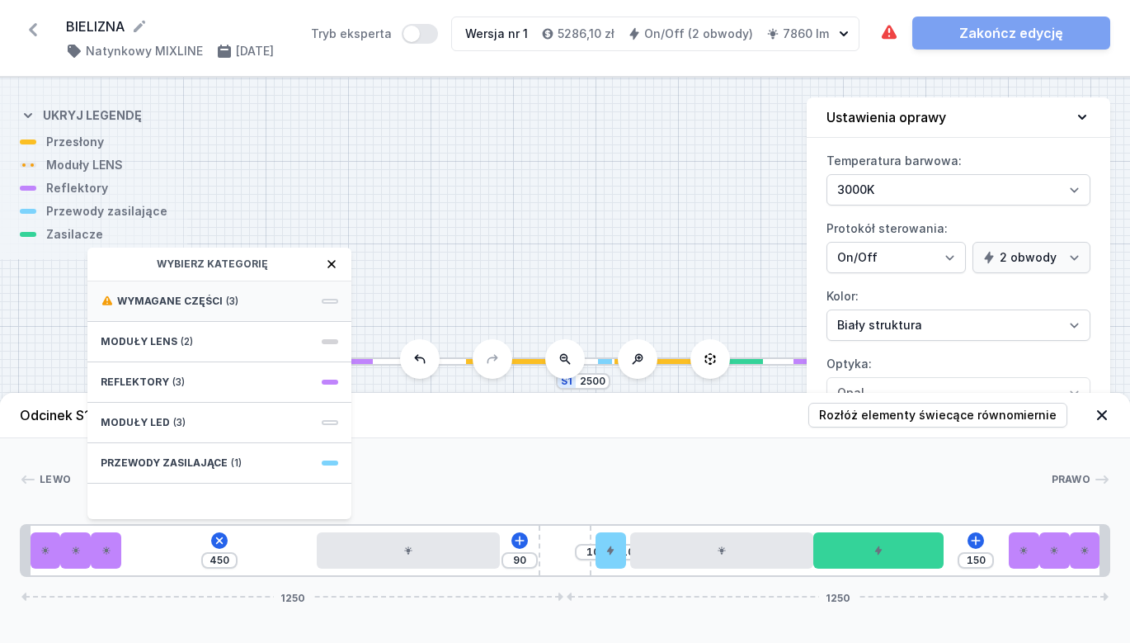
click at [249, 305] on div "Wymagane części (3)" at bounding box center [219, 301] width 264 height 40
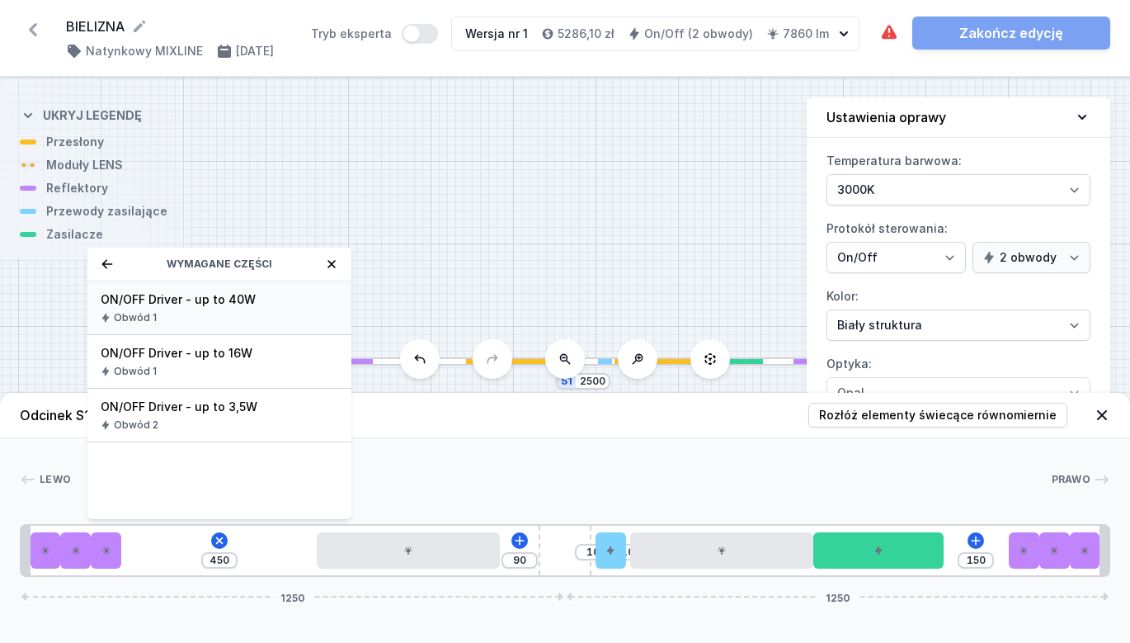
click at [210, 323] on div "Obwód 1" at bounding box center [220, 317] width 238 height 13
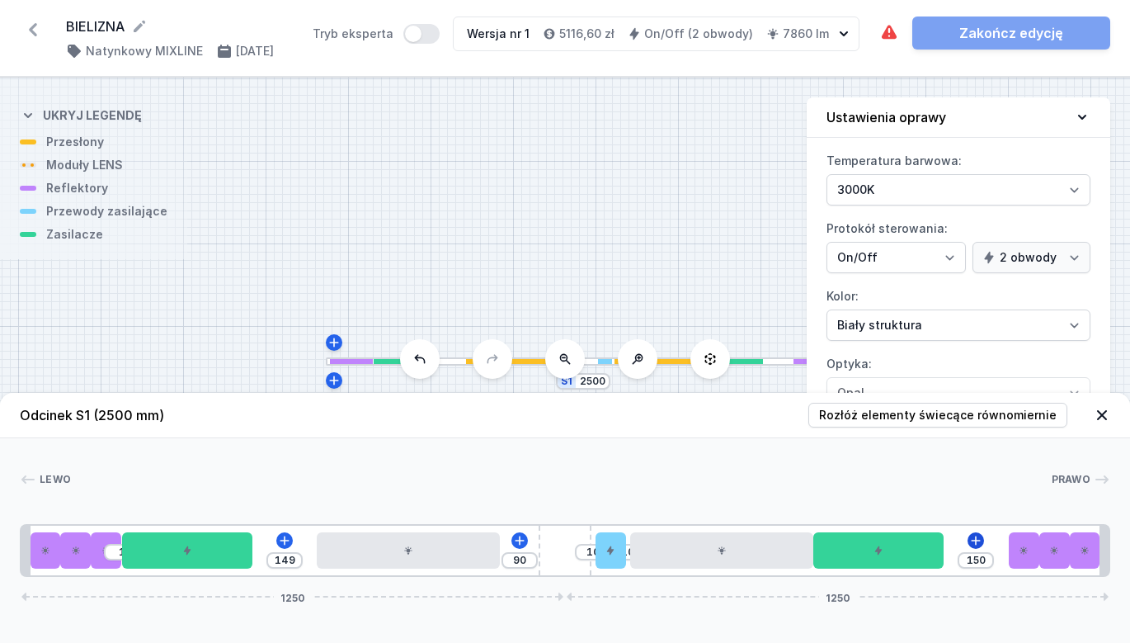
click at [979, 543] on icon at bounding box center [976, 540] width 13 height 13
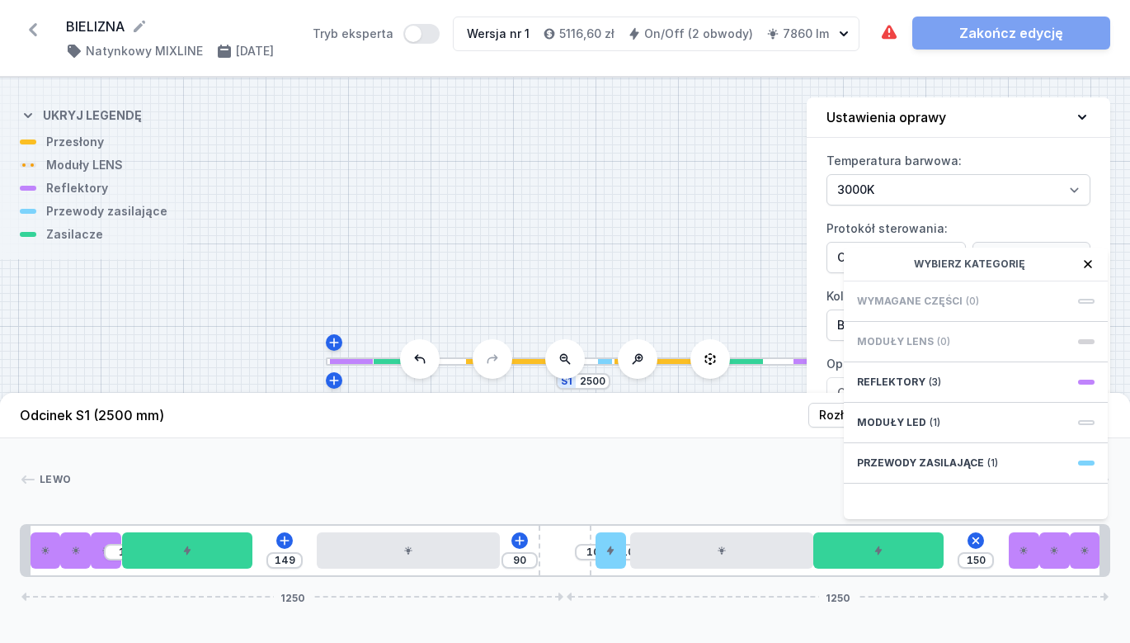
click at [735, 472] on div at bounding box center [561, 479] width 980 height 17
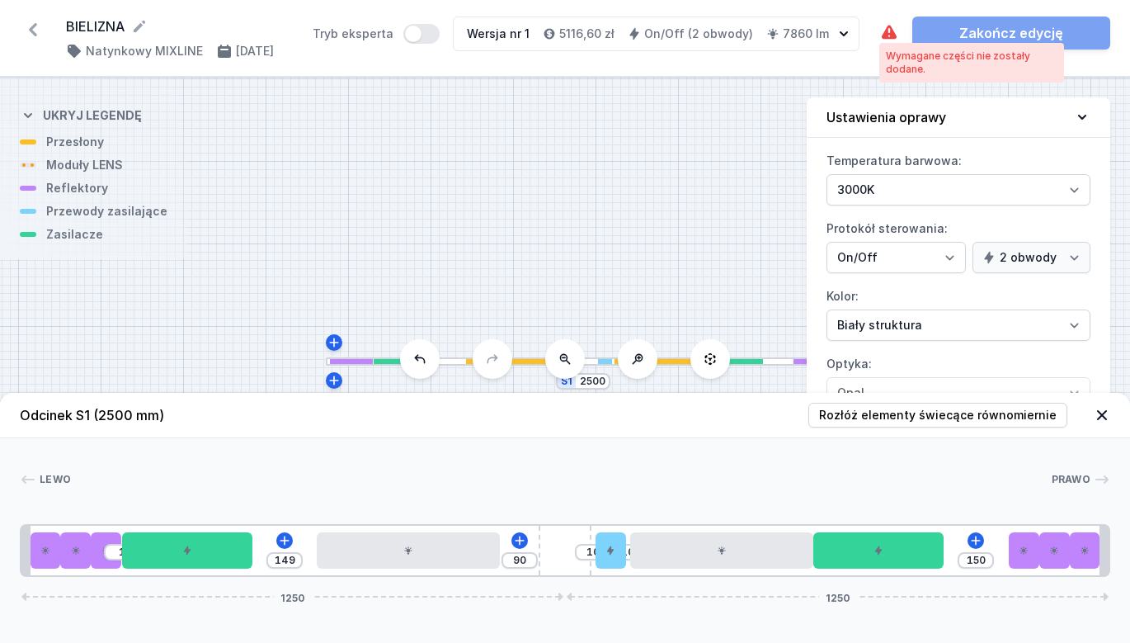
click at [889, 35] on icon at bounding box center [889, 32] width 15 height 14
click at [889, 33] on icon at bounding box center [889, 32] width 15 height 14
drag, startPoint x: 889, startPoint y: 33, endPoint x: 945, endPoint y: 215, distance: 190.8
click at [889, 33] on icon at bounding box center [889, 32] width 15 height 14
click at [975, 543] on icon at bounding box center [976, 540] width 13 height 13
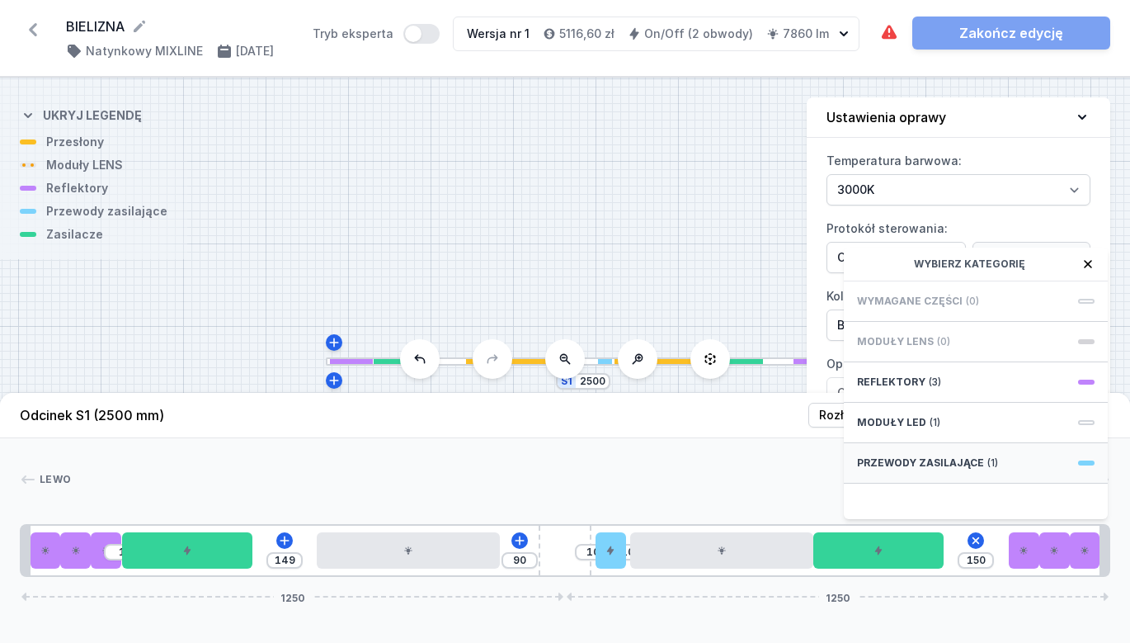
click at [925, 467] on span "Przewody zasilające" at bounding box center [920, 462] width 127 height 13
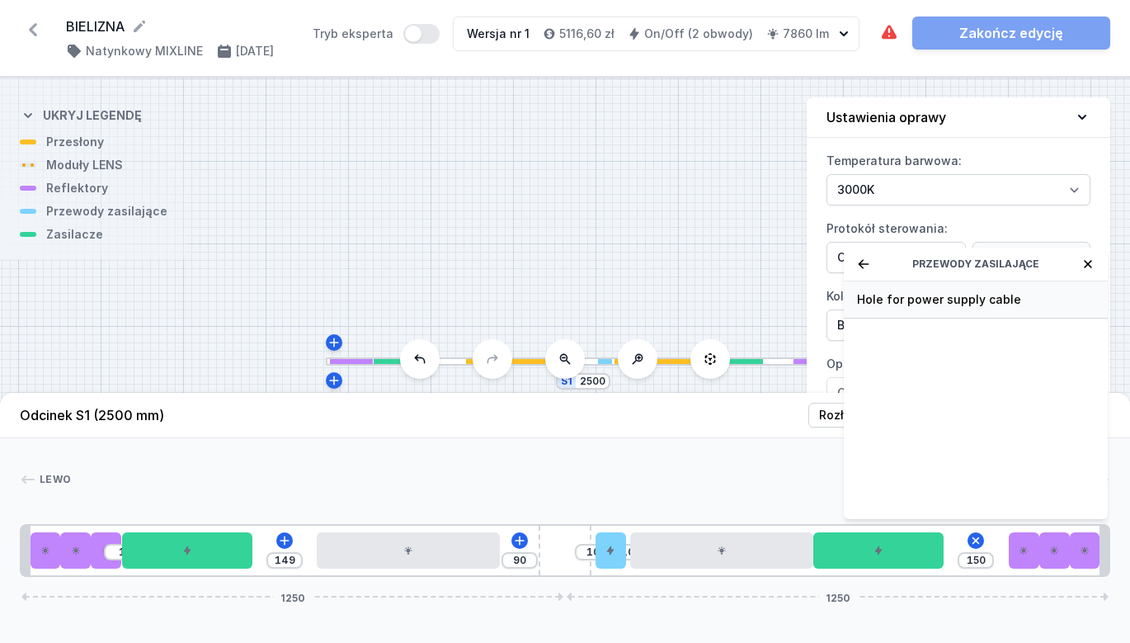
click at [900, 300] on span "Hole for power supply cable" at bounding box center [976, 299] width 238 height 17
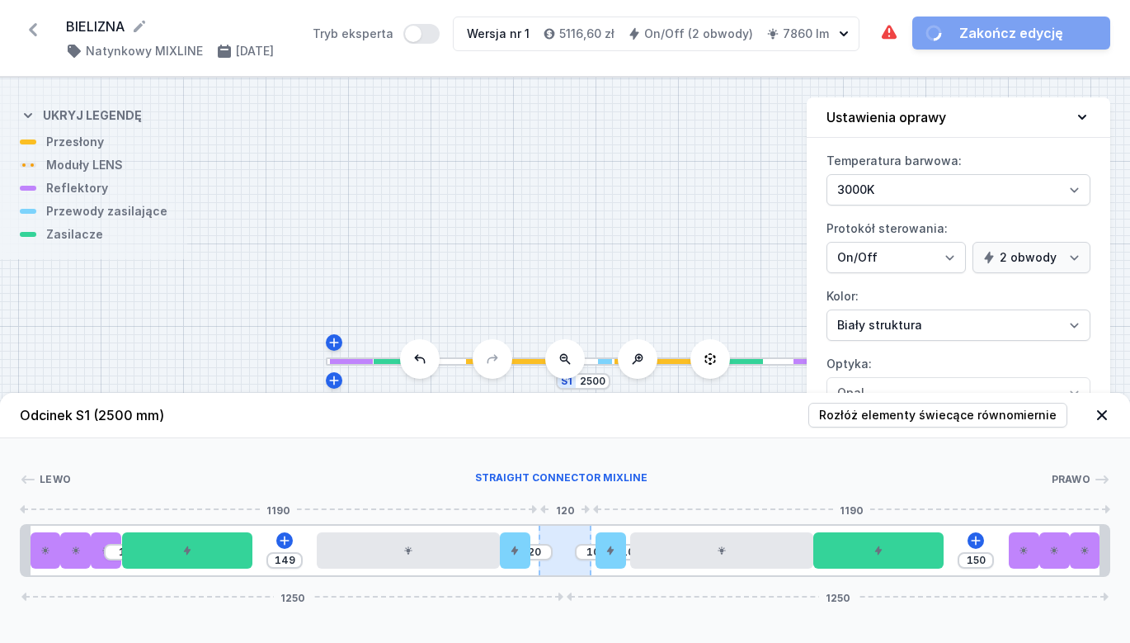
drag, startPoint x: 935, startPoint y: 568, endPoint x: 550, endPoint y: 573, distance: 384.5
click at [979, 545] on icon at bounding box center [976, 540] width 13 height 13
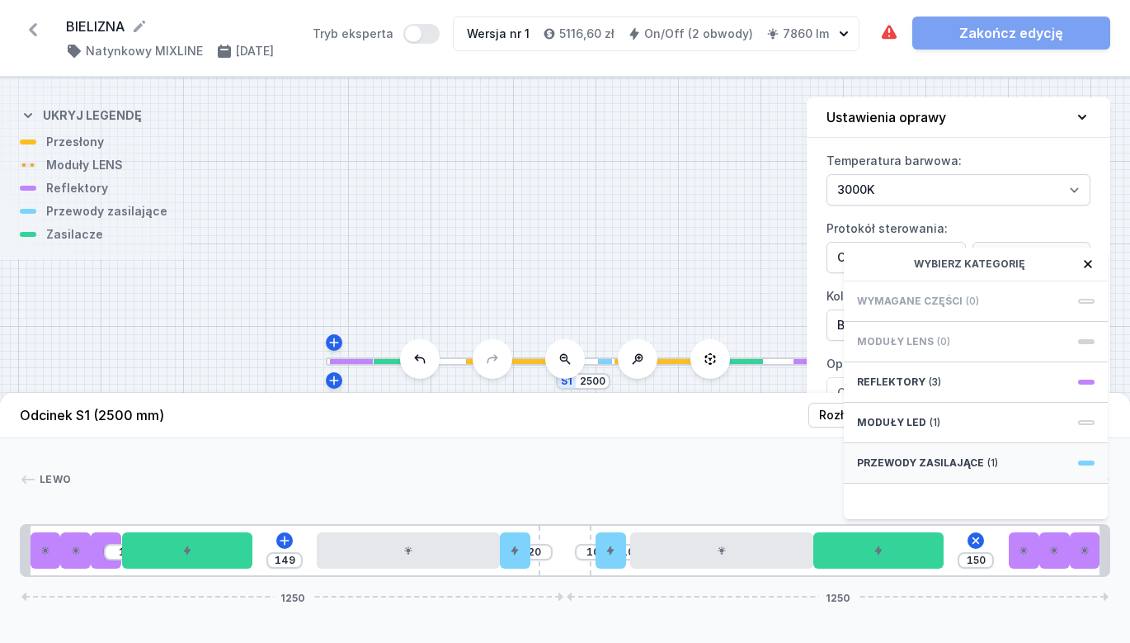
click at [951, 472] on div "Przewody zasilające (1)" at bounding box center [976, 463] width 264 height 40
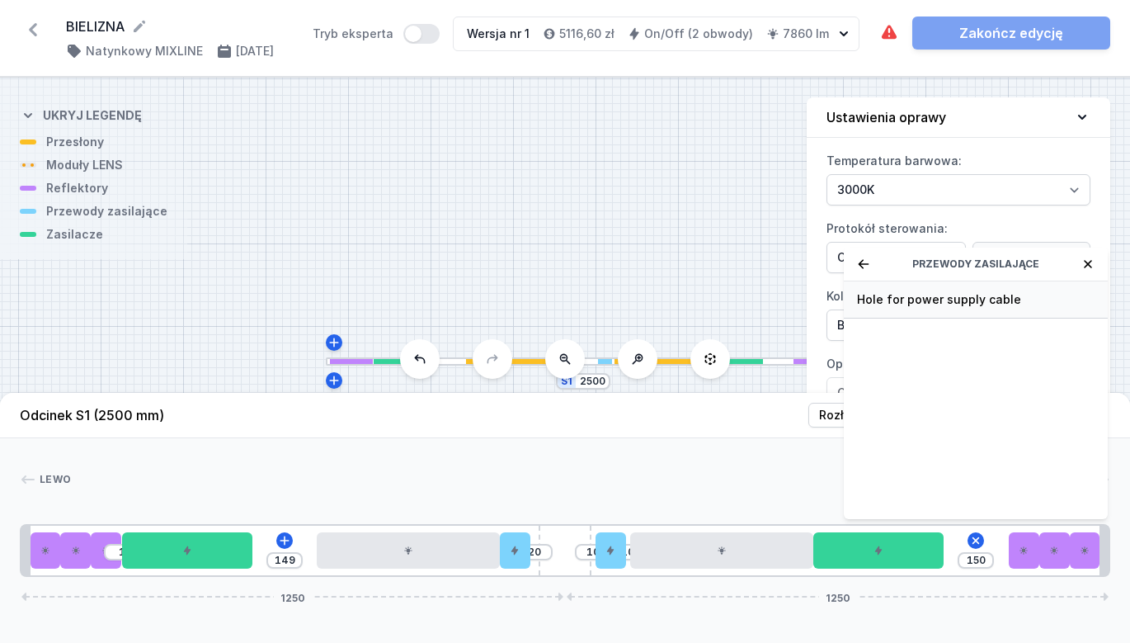
click at [918, 298] on span "Hole for power supply cable" at bounding box center [976, 299] width 238 height 17
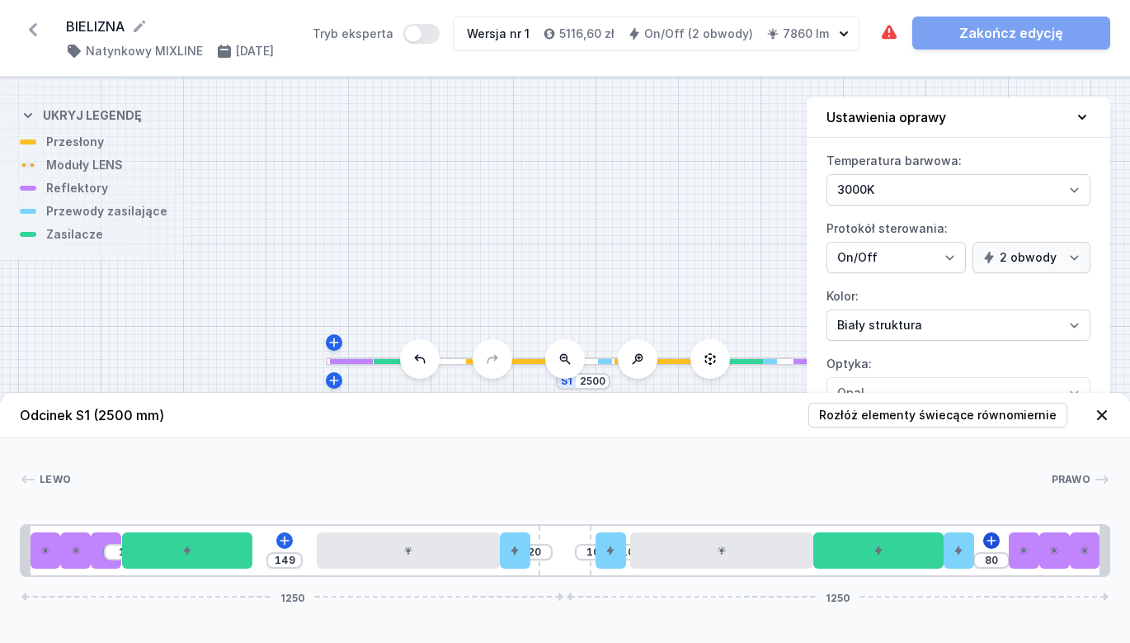
click at [992, 545] on icon at bounding box center [991, 539] width 9 height 9
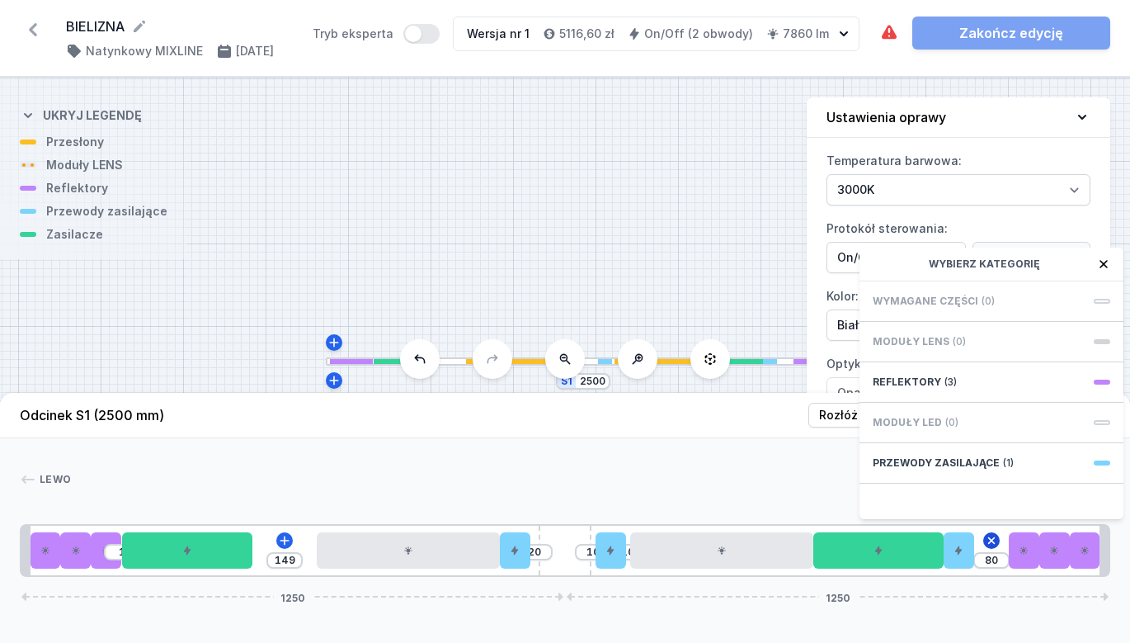
click at [993, 539] on icon at bounding box center [991, 540] width 13 height 13
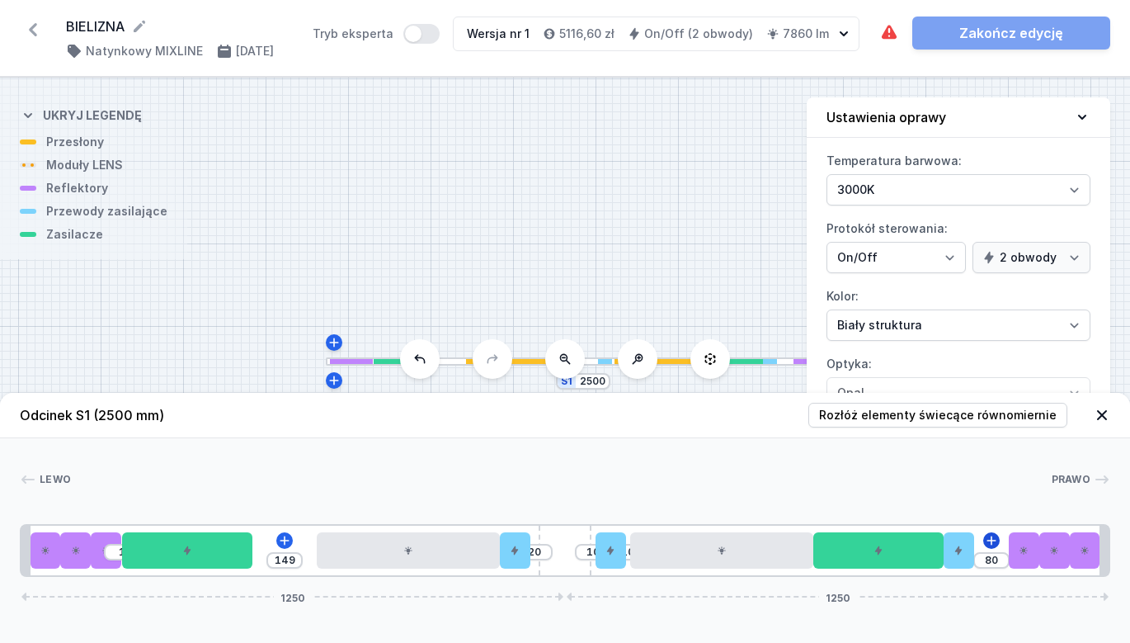
click at [989, 545] on icon at bounding box center [991, 540] width 13 height 13
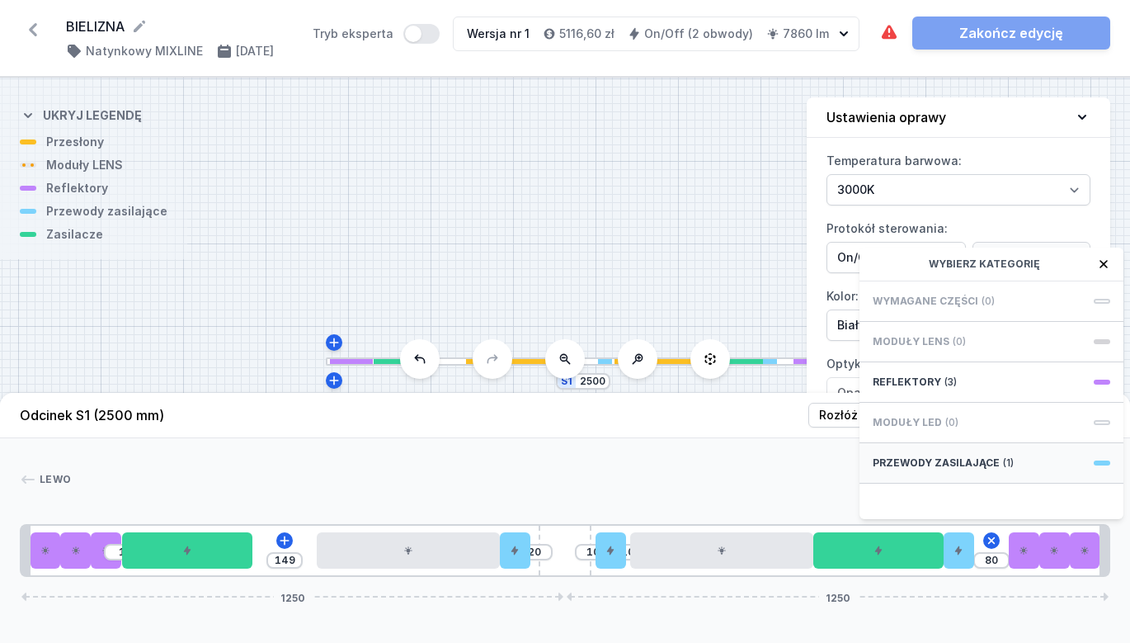
click at [988, 458] on span "Przewody zasilające" at bounding box center [936, 462] width 127 height 13
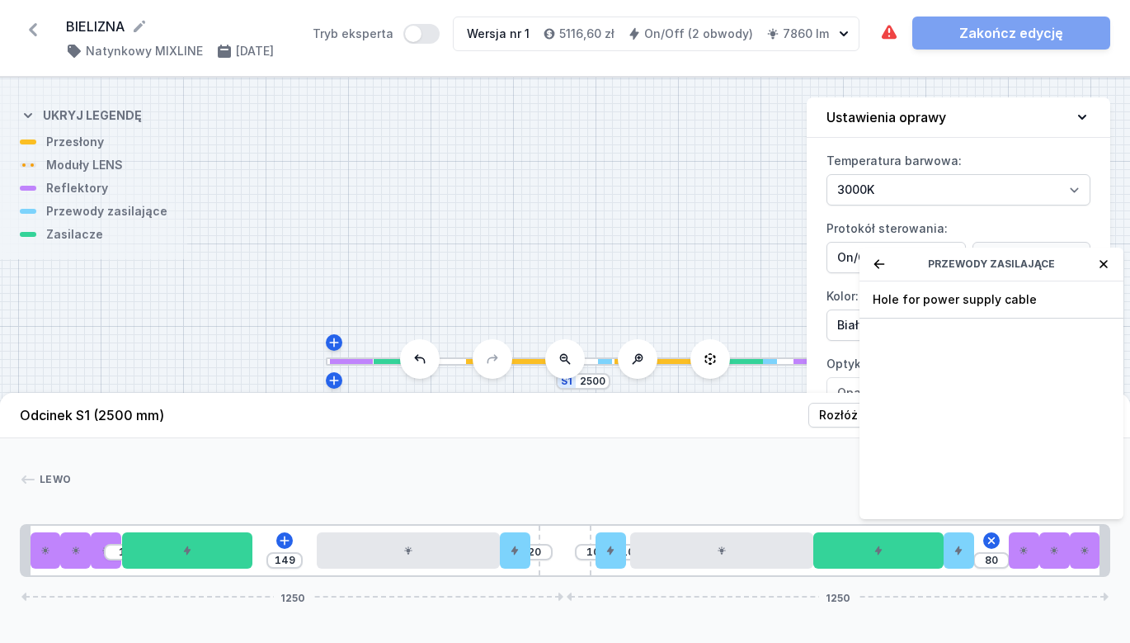
drag, startPoint x: 953, startPoint y: 301, endPoint x: 997, endPoint y: 346, distance: 62.4
click at [954, 301] on span "Hole for power supply cable" at bounding box center [992, 299] width 238 height 17
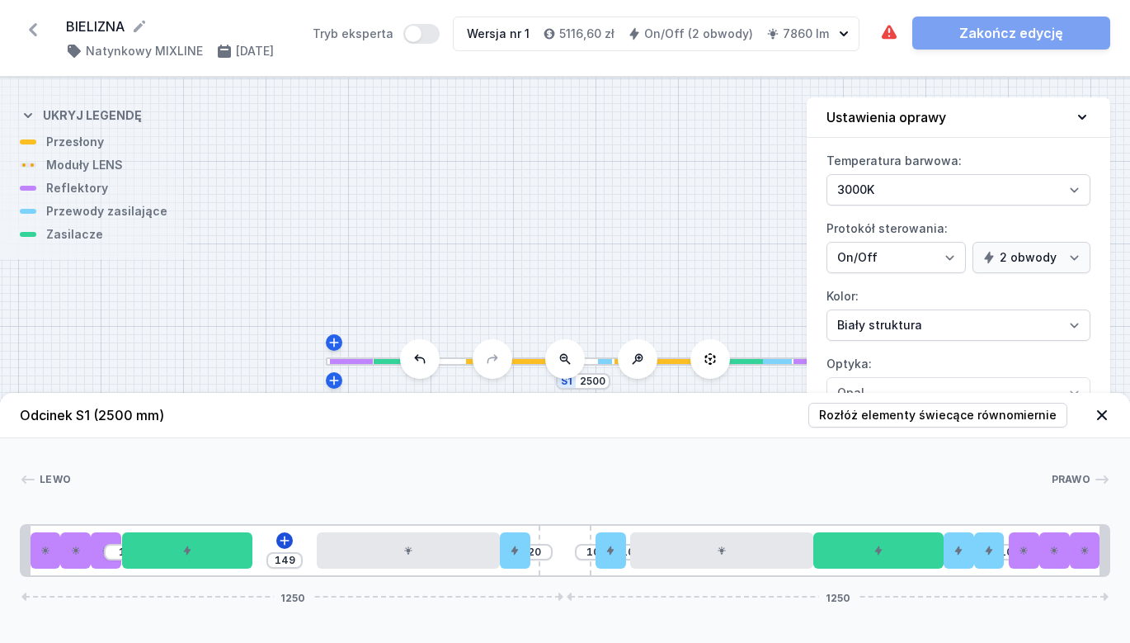
click at [284, 545] on icon at bounding box center [284, 540] width 13 height 13
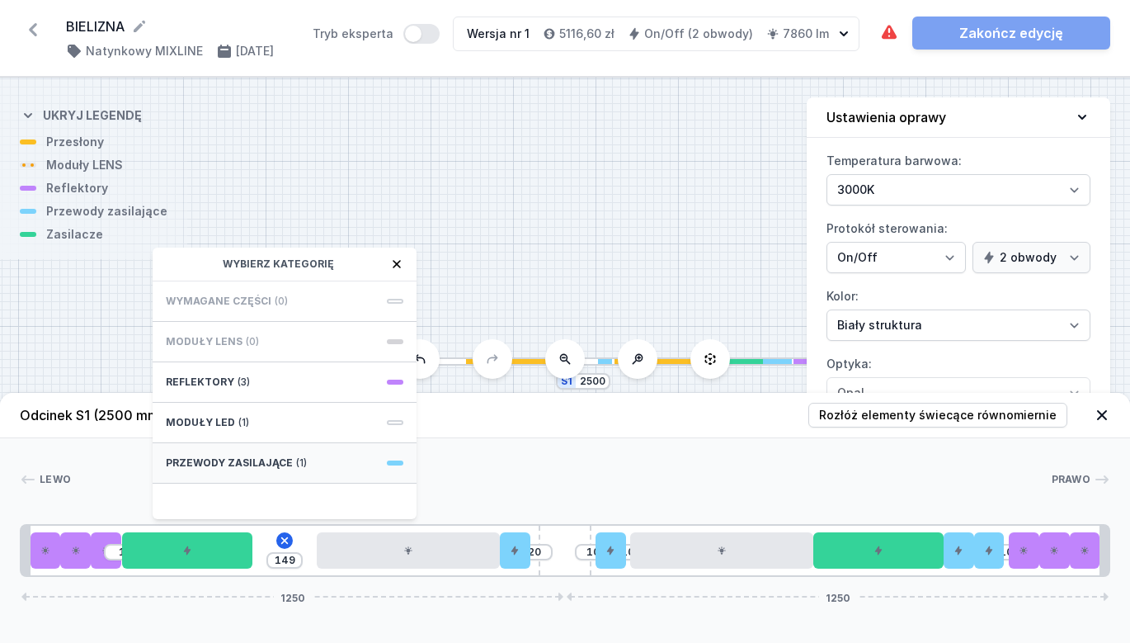
click at [321, 466] on div "Przewody zasilające (1)" at bounding box center [285, 463] width 264 height 40
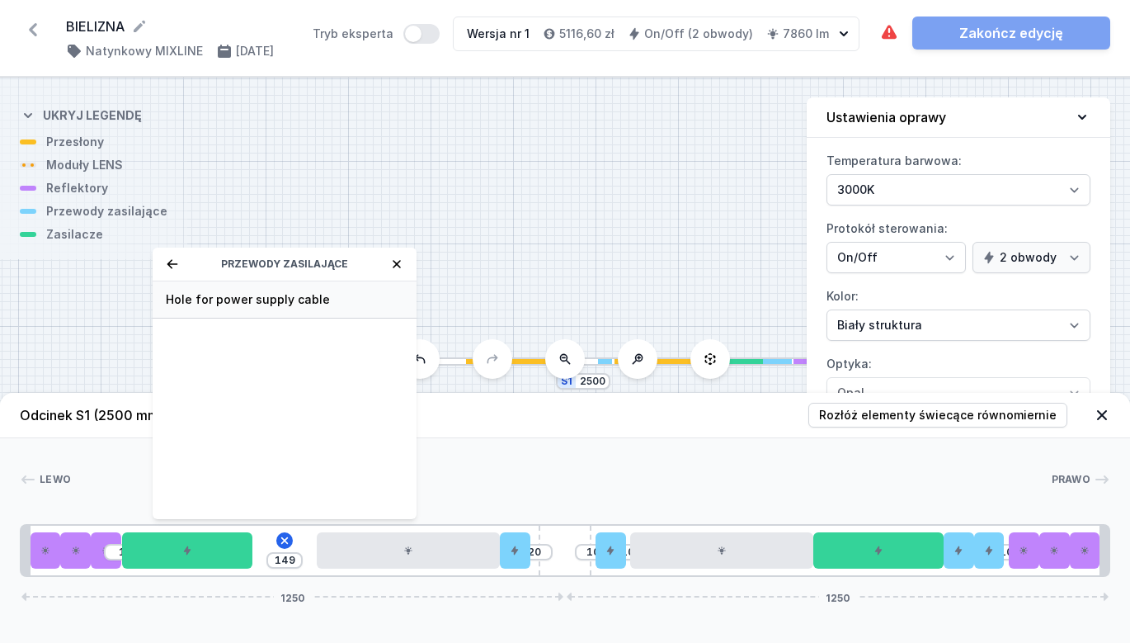
click at [282, 302] on span "Hole for power supply cable" at bounding box center [285, 299] width 238 height 17
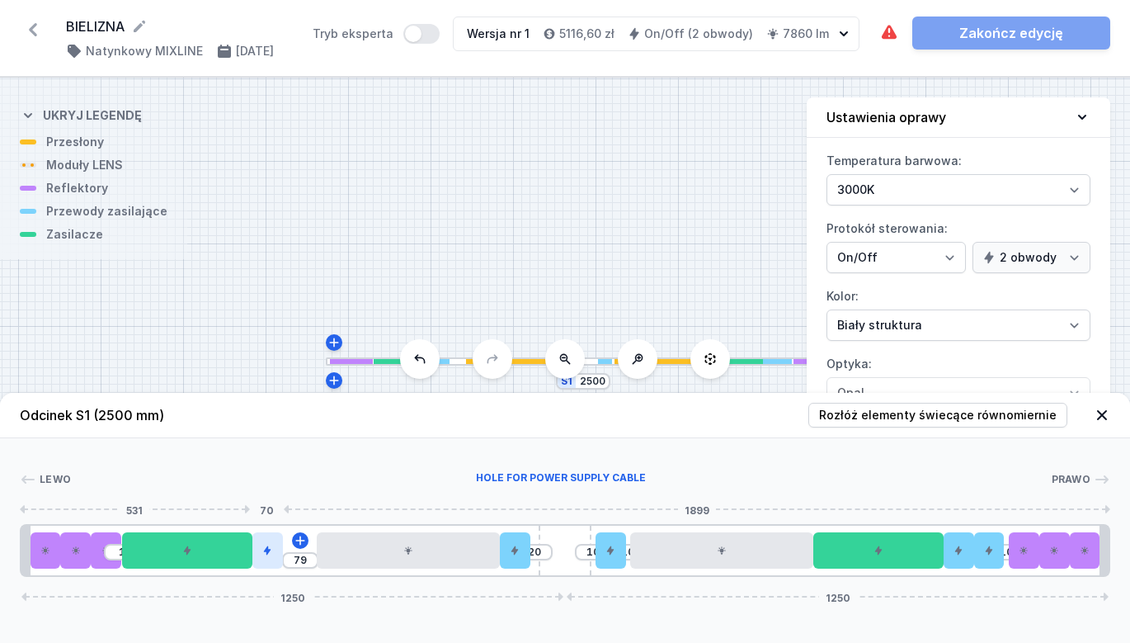
click at [270, 551] on icon at bounding box center [267, 550] width 10 height 10
click at [267, 559] on div at bounding box center [267, 550] width 31 height 36
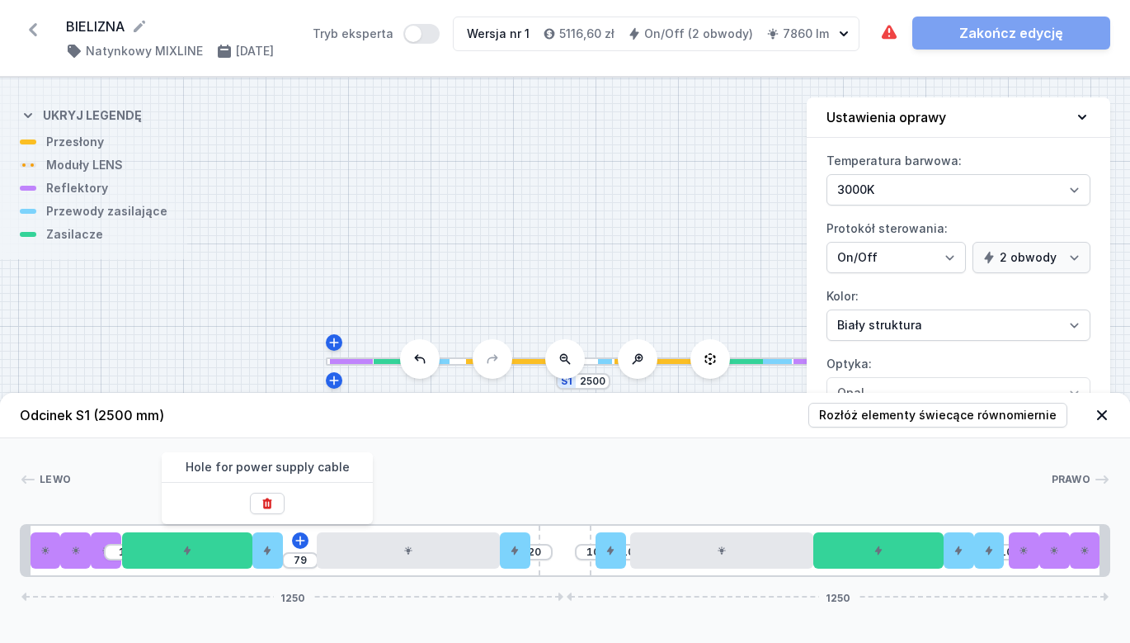
click at [267, 507] on button at bounding box center [267, 503] width 35 height 21
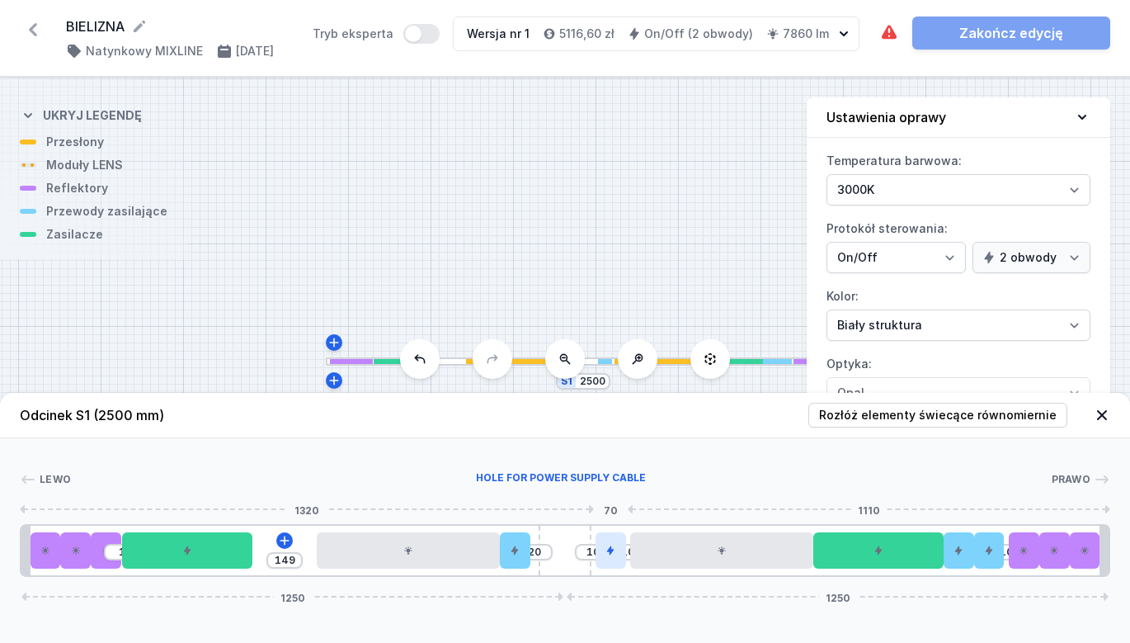
click at [614, 554] on icon at bounding box center [611, 550] width 10 height 10
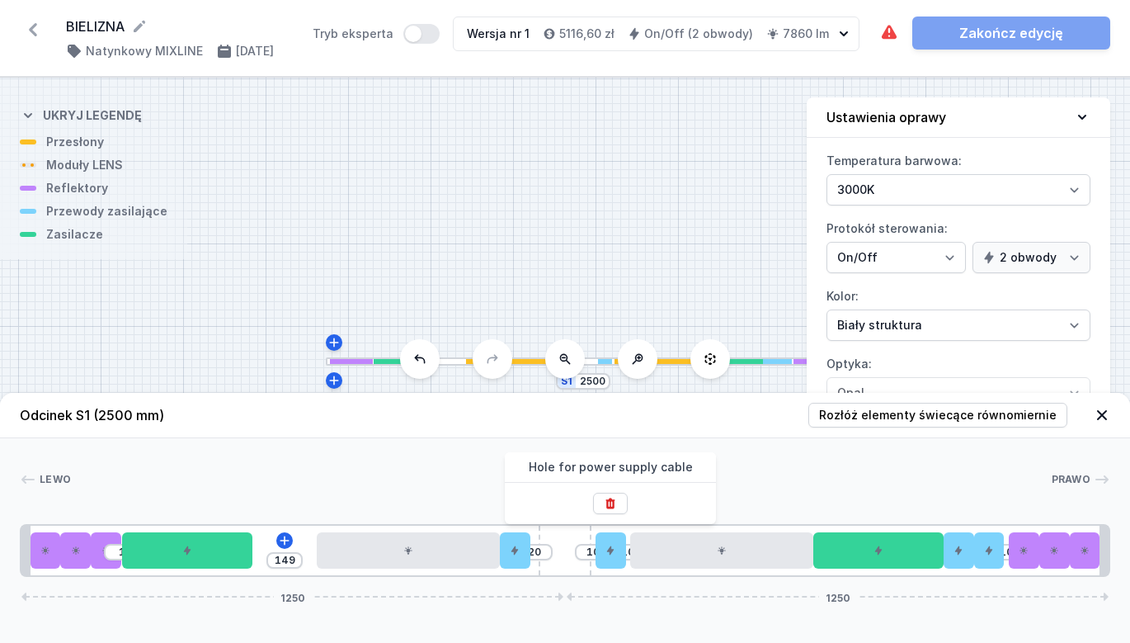
drag, startPoint x: 617, startPoint y: 504, endPoint x: 763, endPoint y: 507, distance: 146.1
click at [621, 503] on button at bounding box center [610, 503] width 35 height 21
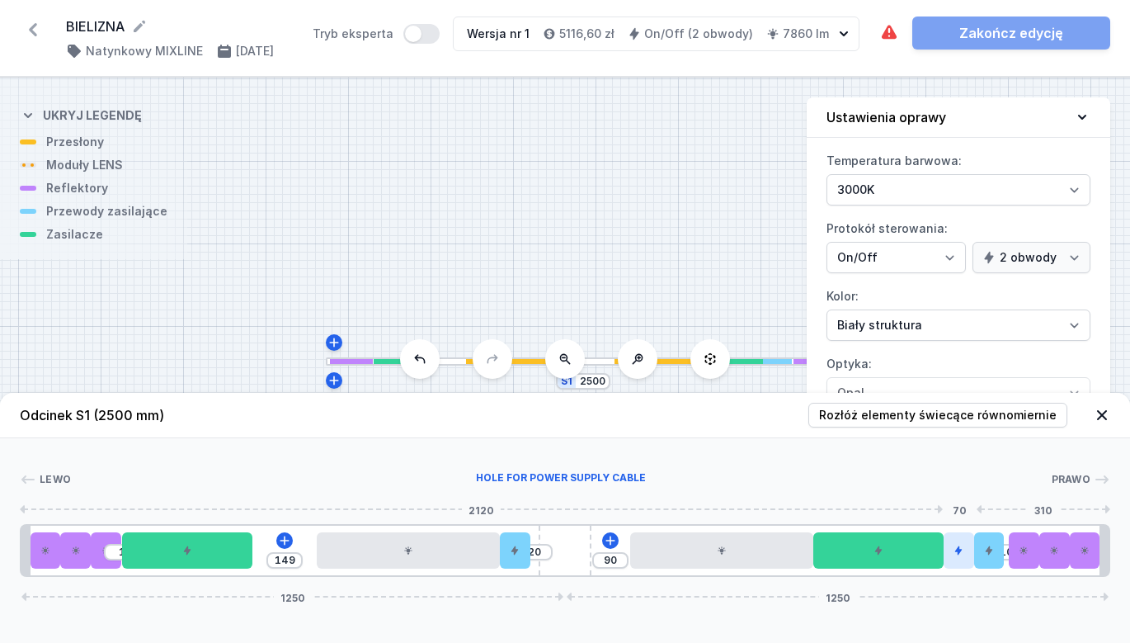
click at [970, 554] on div at bounding box center [959, 550] width 31 height 36
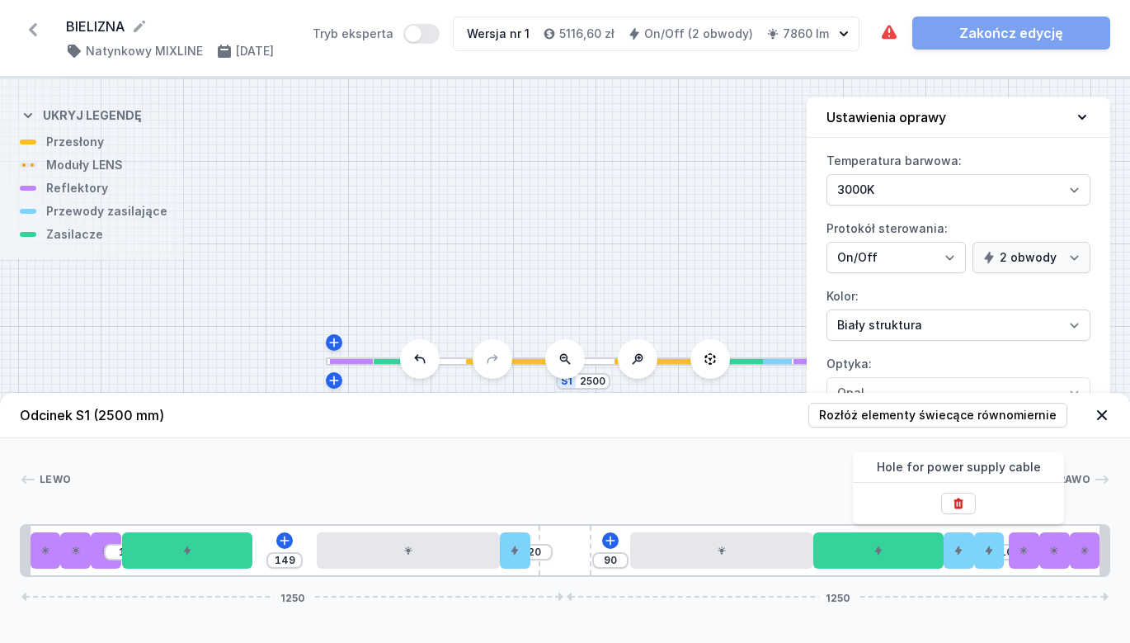
drag, startPoint x: 955, startPoint y: 505, endPoint x: 973, endPoint y: 532, distance: 32.3
click at [957, 507] on icon at bounding box center [958, 503] width 9 height 11
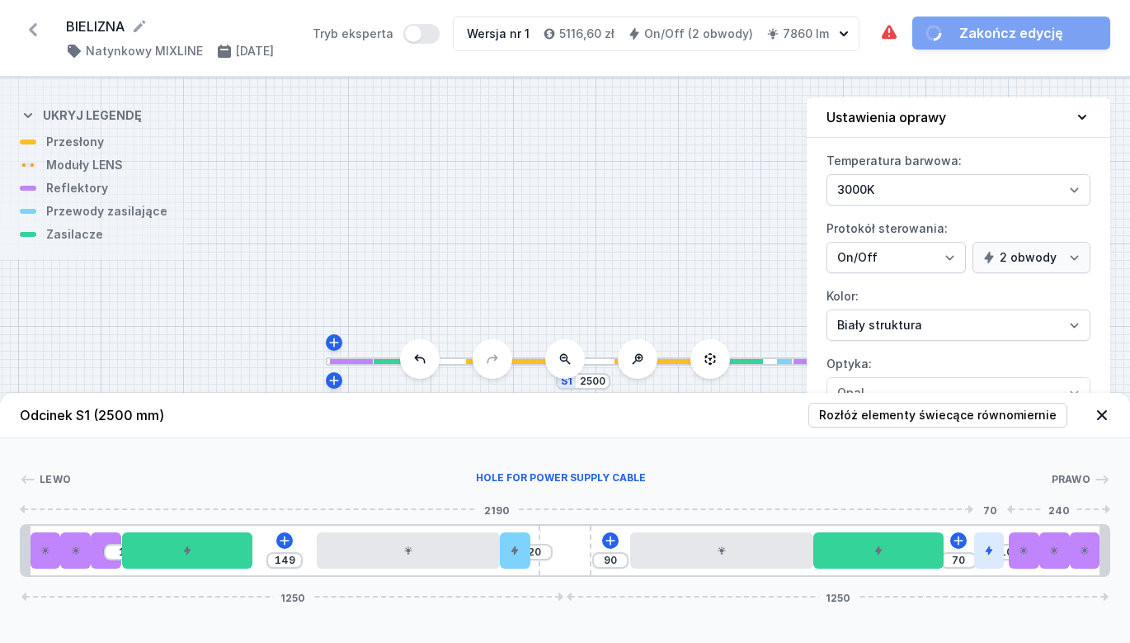
click at [995, 550] on div at bounding box center [989, 550] width 31 height 36
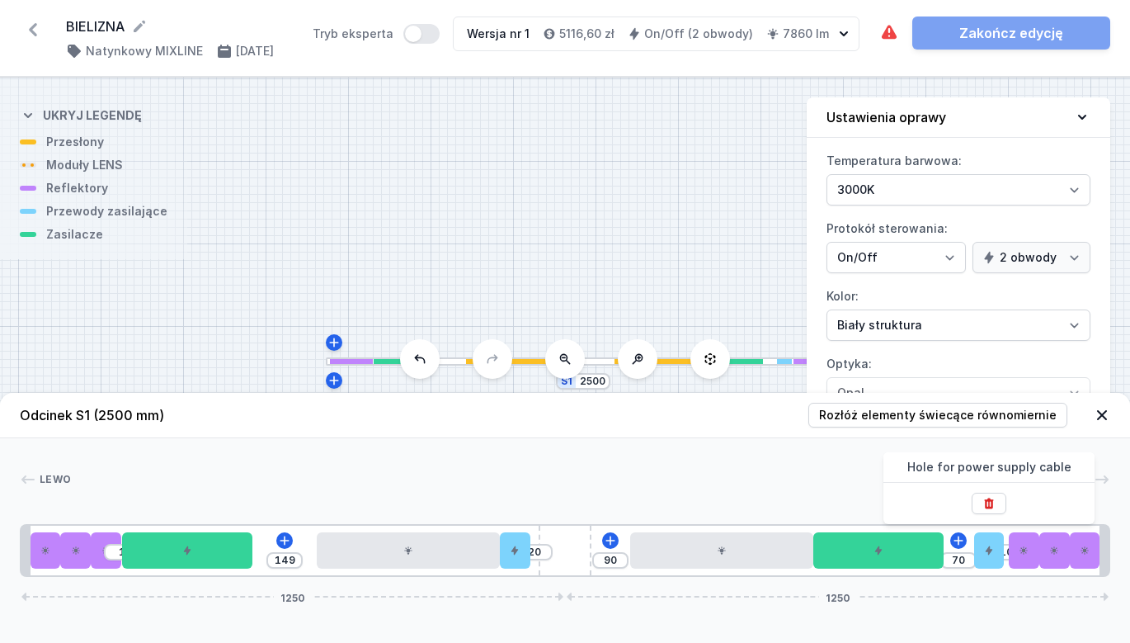
click at [987, 505] on icon at bounding box center [989, 503] width 13 height 13
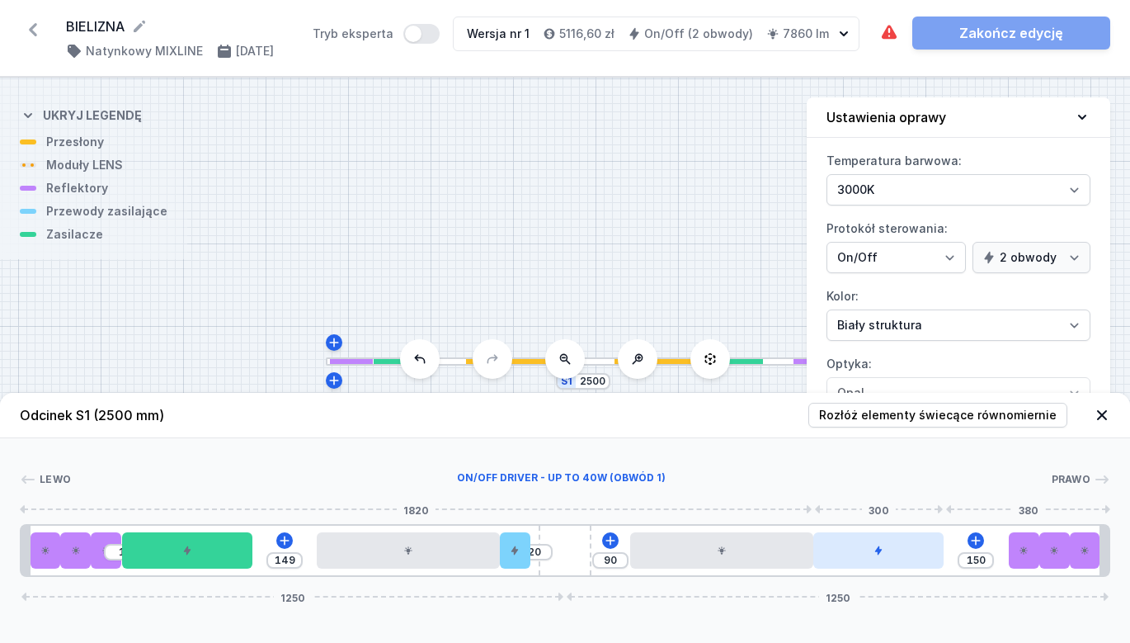
drag, startPoint x: 882, startPoint y: 562, endPoint x: 900, endPoint y: 559, distance: 18.3
click at [900, 559] on div at bounding box center [879, 550] width 130 height 36
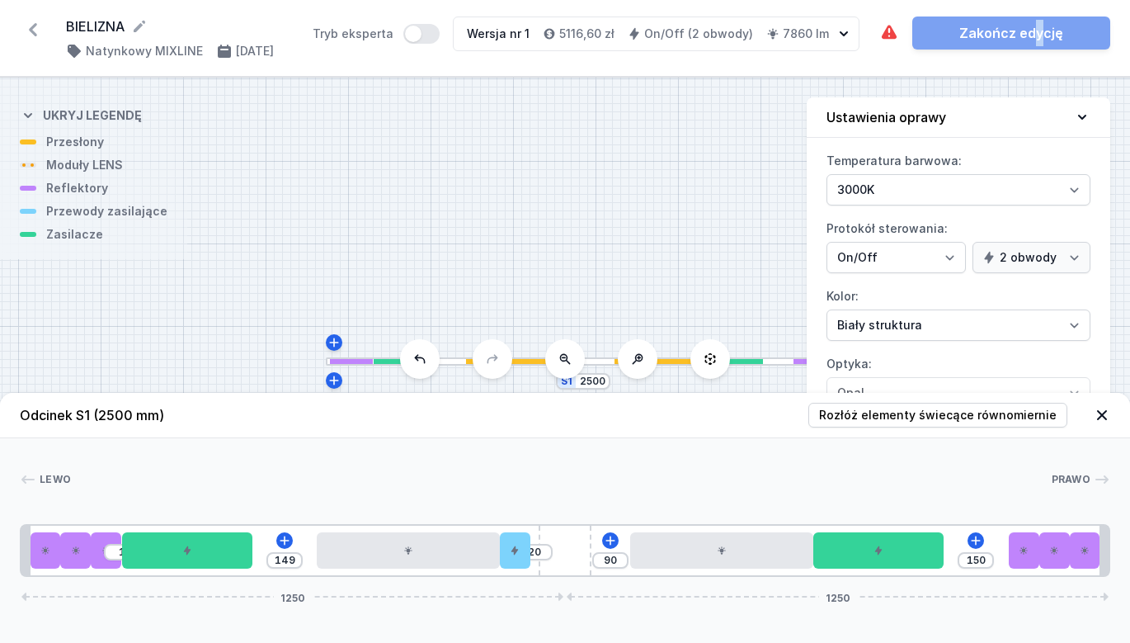
click at [1039, 37] on div "Wymagane części nie zostały dodane. Zakończ edycję" at bounding box center [995, 33] width 231 height 33
click at [979, 540] on icon at bounding box center [976, 540] width 13 height 13
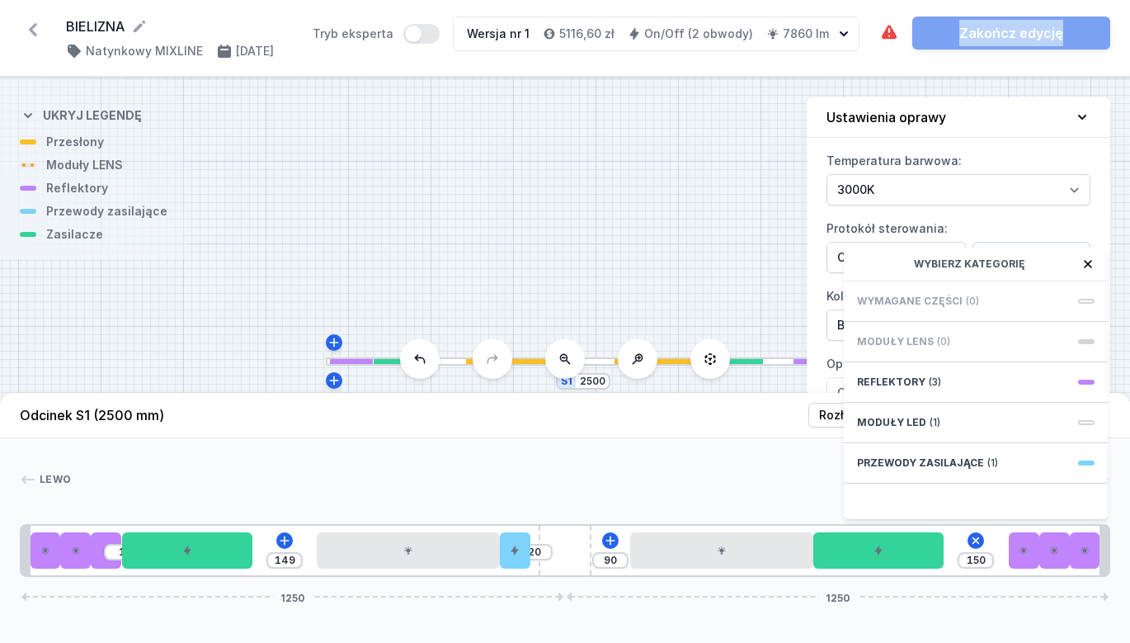
click at [913, 298] on span "Wymagane części" at bounding box center [910, 301] width 106 height 13
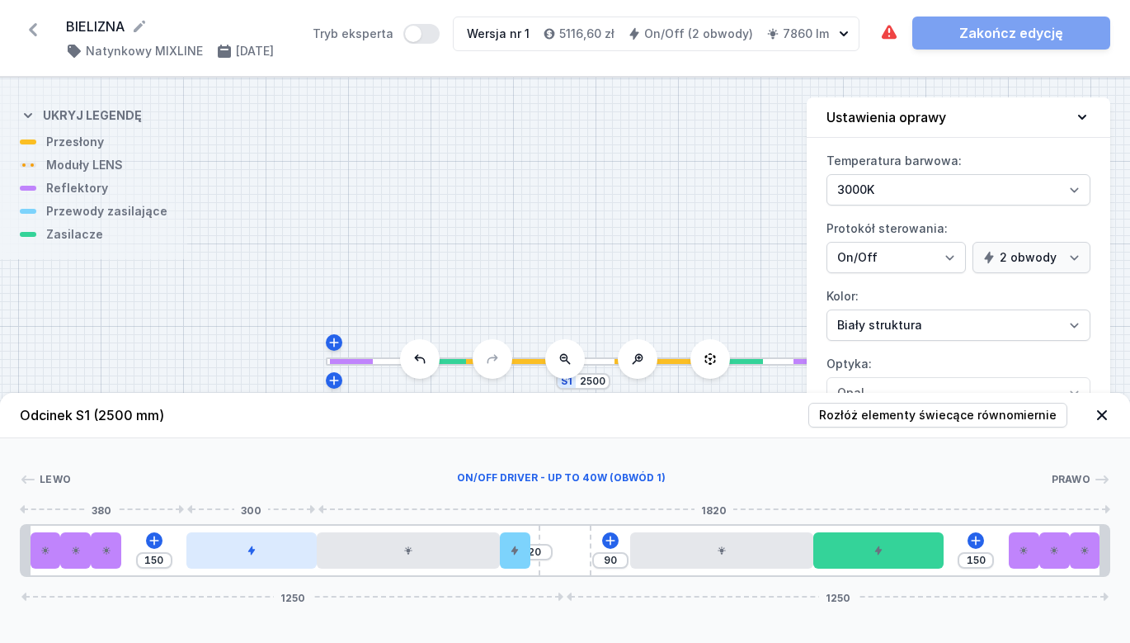
drag, startPoint x: 221, startPoint y: 562, endPoint x: 278, endPoint y: 564, distance: 57.0
click at [278, 564] on div at bounding box center [251, 550] width 130 height 36
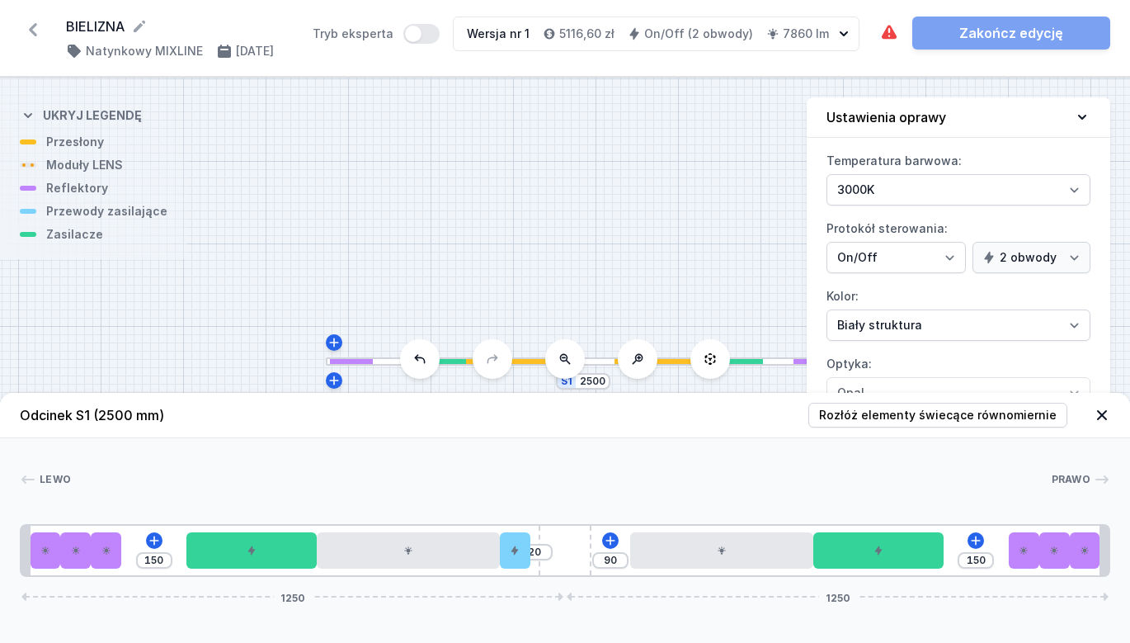
drag, startPoint x: 111, startPoint y: 555, endPoint x: 124, endPoint y: 554, distance: 13.2
click at [124, 554] on div "150 20 90 150 1250 1250" at bounding box center [565, 550] width 1091 height 53
click at [111, 556] on div at bounding box center [106, 550] width 31 height 36
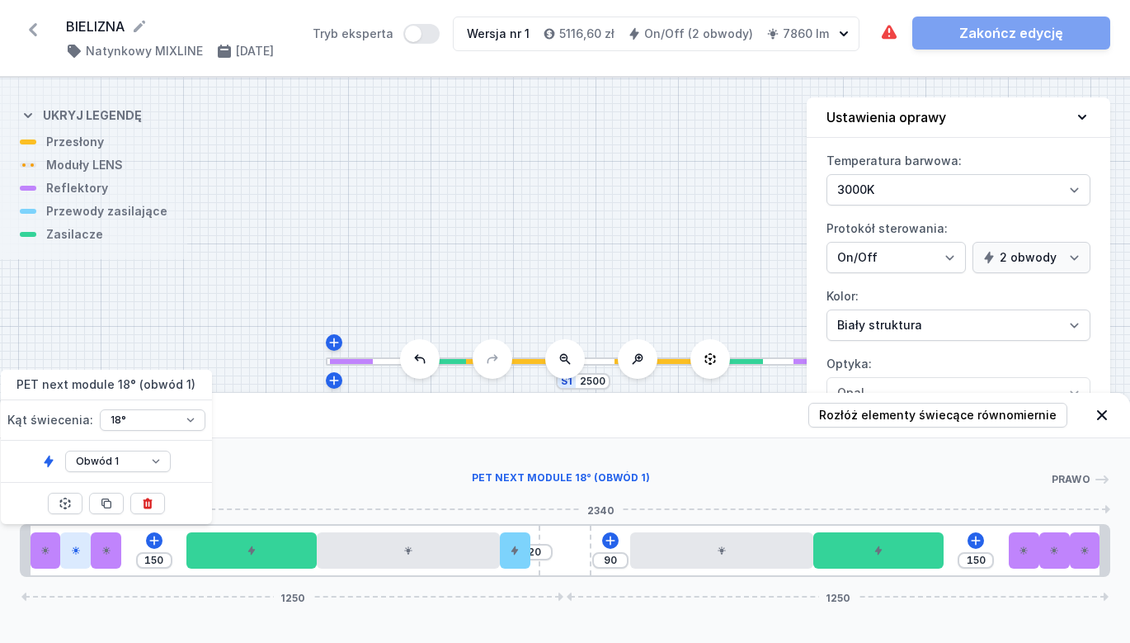
click at [73, 552] on icon at bounding box center [76, 550] width 8 height 8
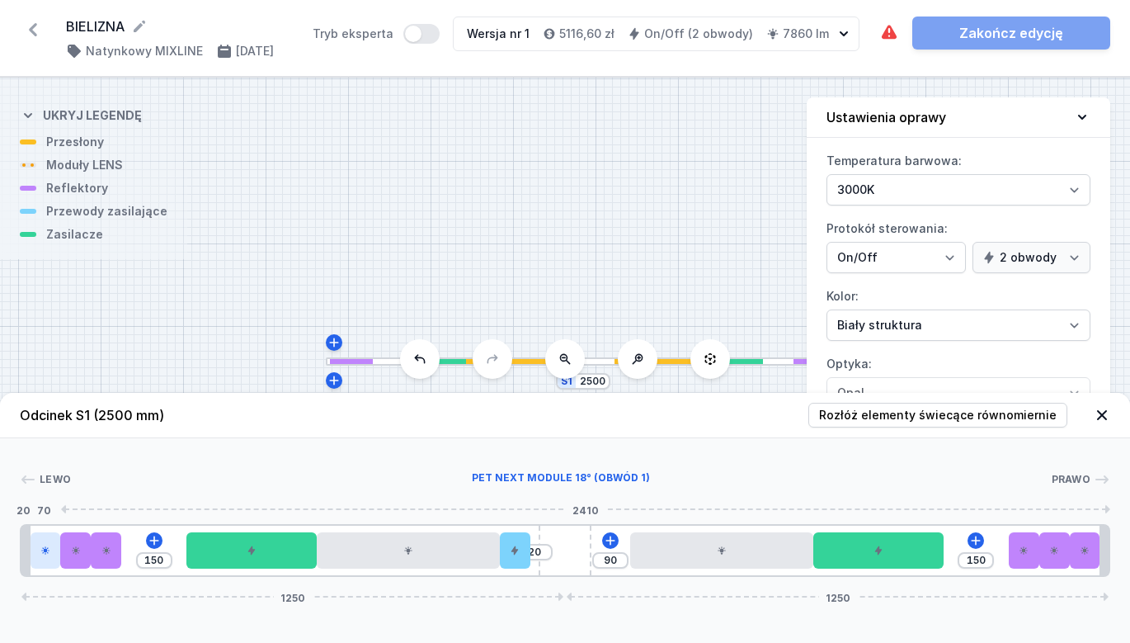
click at [51, 558] on div at bounding box center [46, 550] width 31 height 36
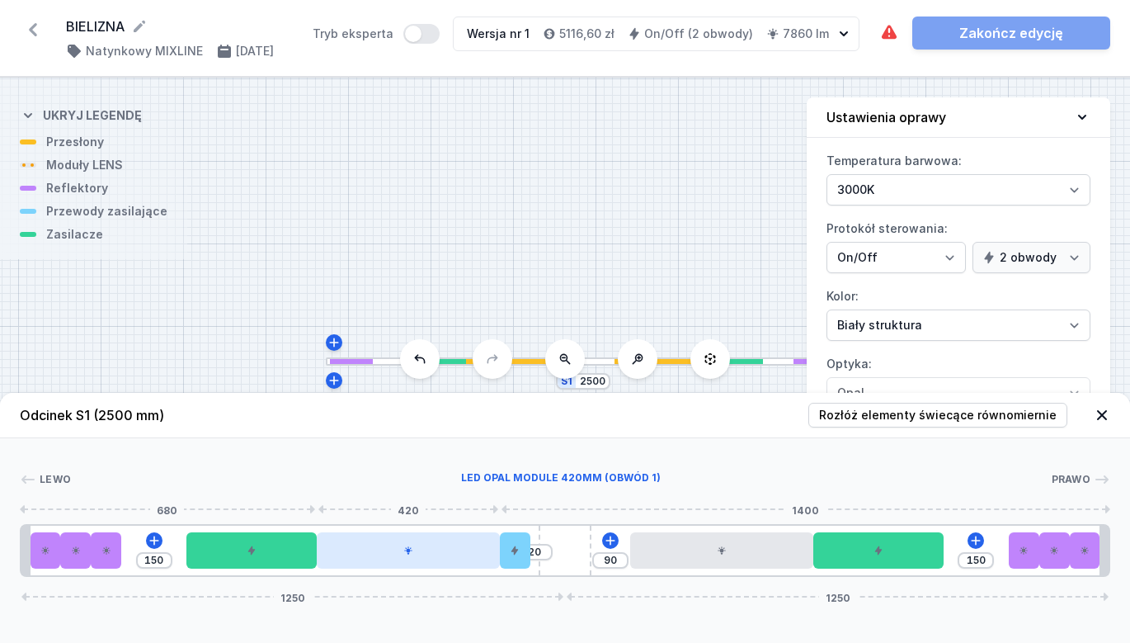
click at [403, 564] on div at bounding box center [408, 550] width 182 height 36
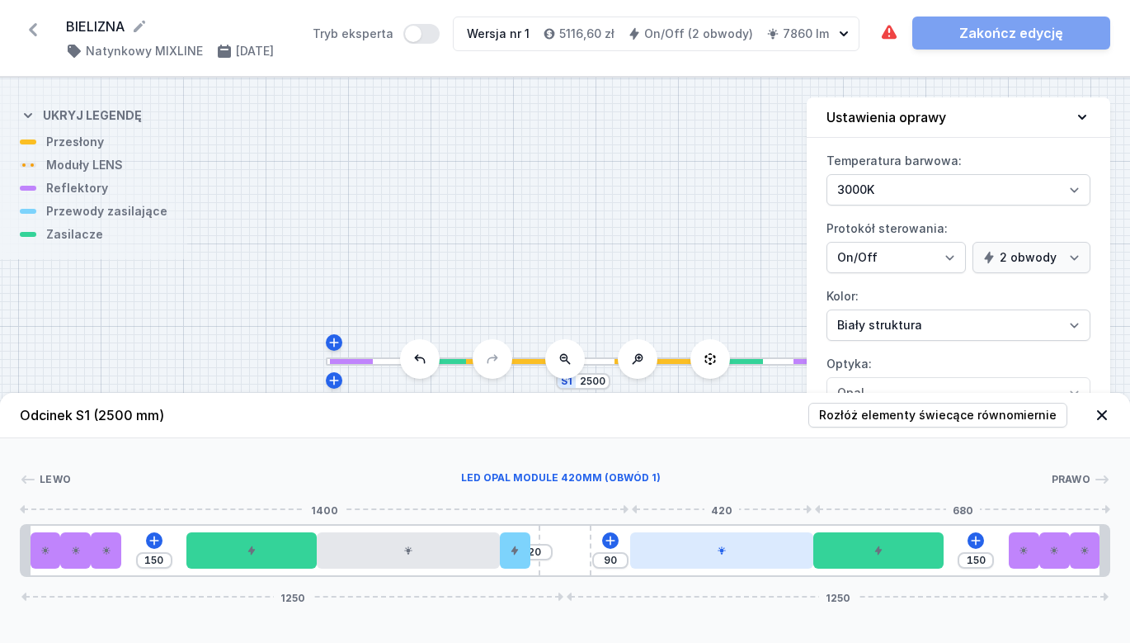
click at [743, 552] on div at bounding box center [721, 550] width 182 height 36
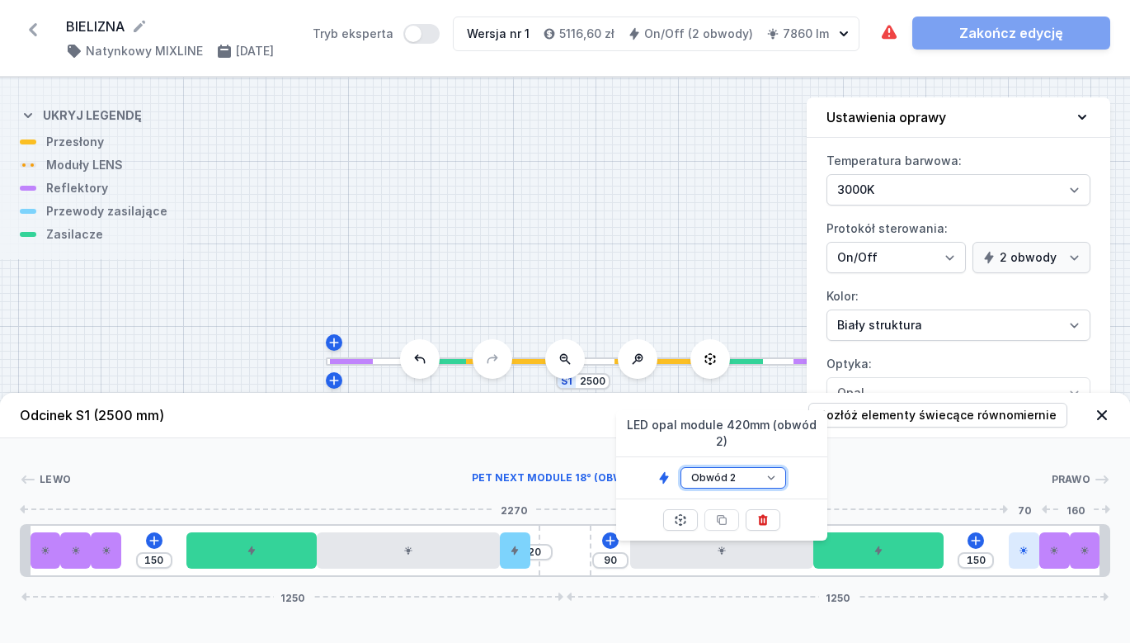
click at [1016, 552] on div at bounding box center [1024, 550] width 31 height 36
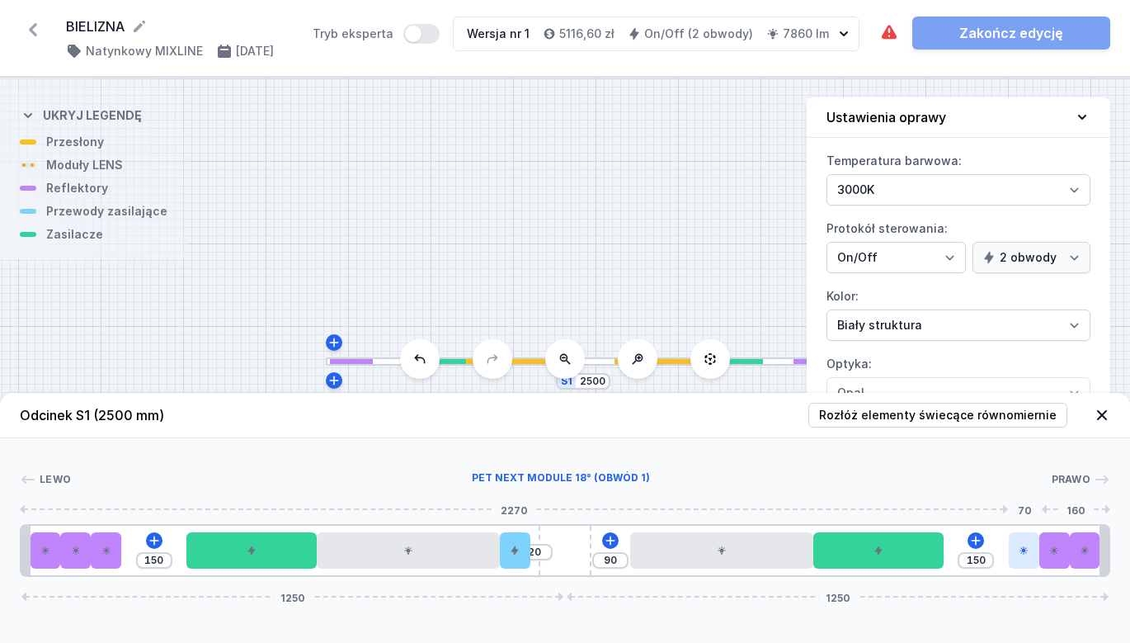
click at [1026, 557] on div at bounding box center [1024, 550] width 31 height 36
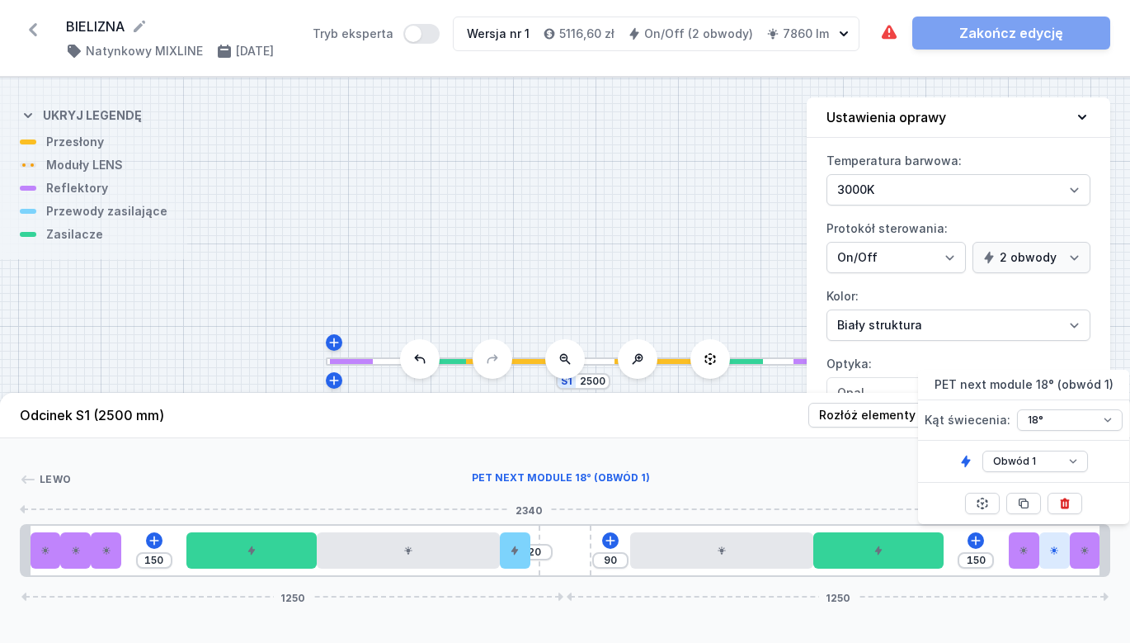
click at [1064, 565] on div at bounding box center [1055, 550] width 31 height 36
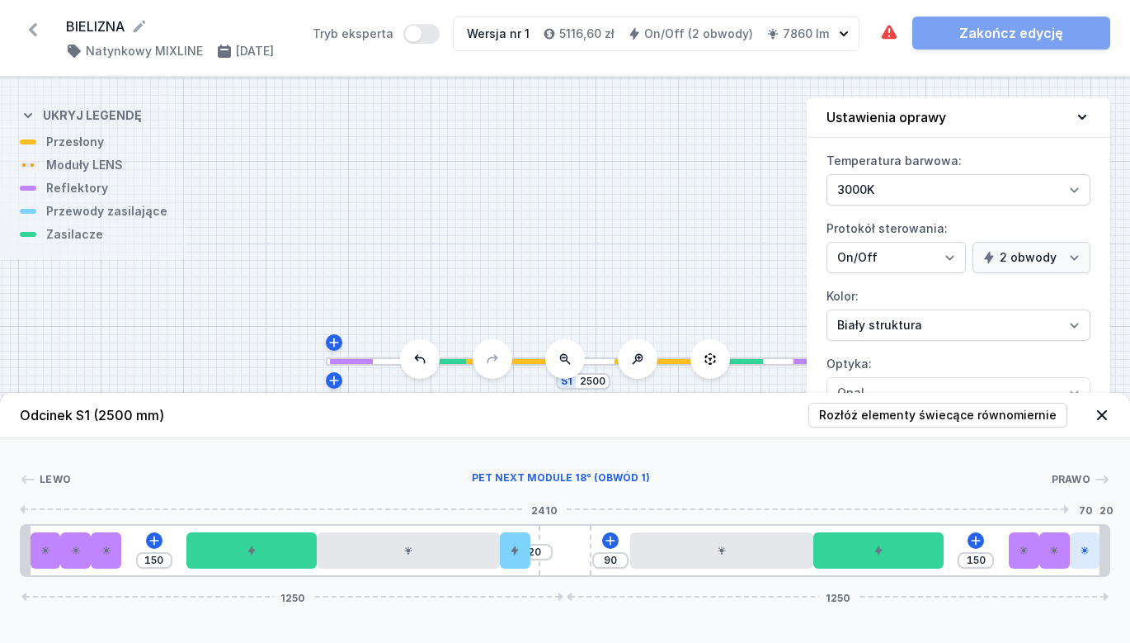
click at [1084, 559] on div at bounding box center [1085, 550] width 31 height 36
click at [828, 479] on div at bounding box center [561, 479] width 980 height 17
drag, startPoint x: 756, startPoint y: 482, endPoint x: 765, endPoint y: 470, distance: 14.7
click at [757, 481] on div at bounding box center [561, 479] width 980 height 17
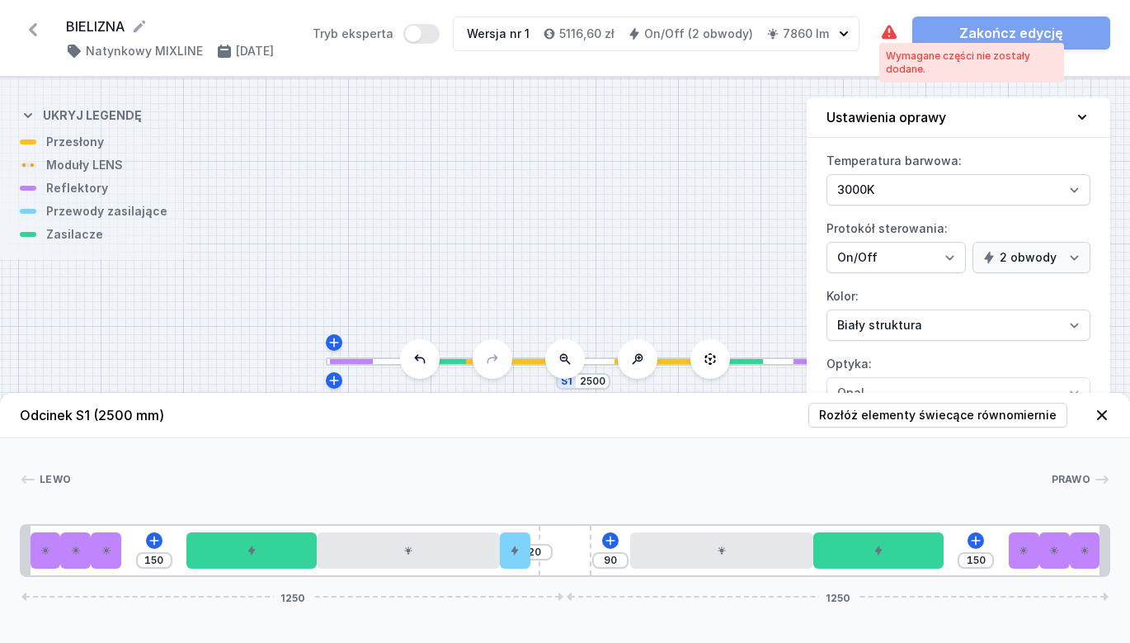
click at [889, 22] on div "Wymagane części nie zostały dodane." at bounding box center [890, 33] width 20 height 33
click at [667, 474] on div at bounding box center [561, 479] width 980 height 17
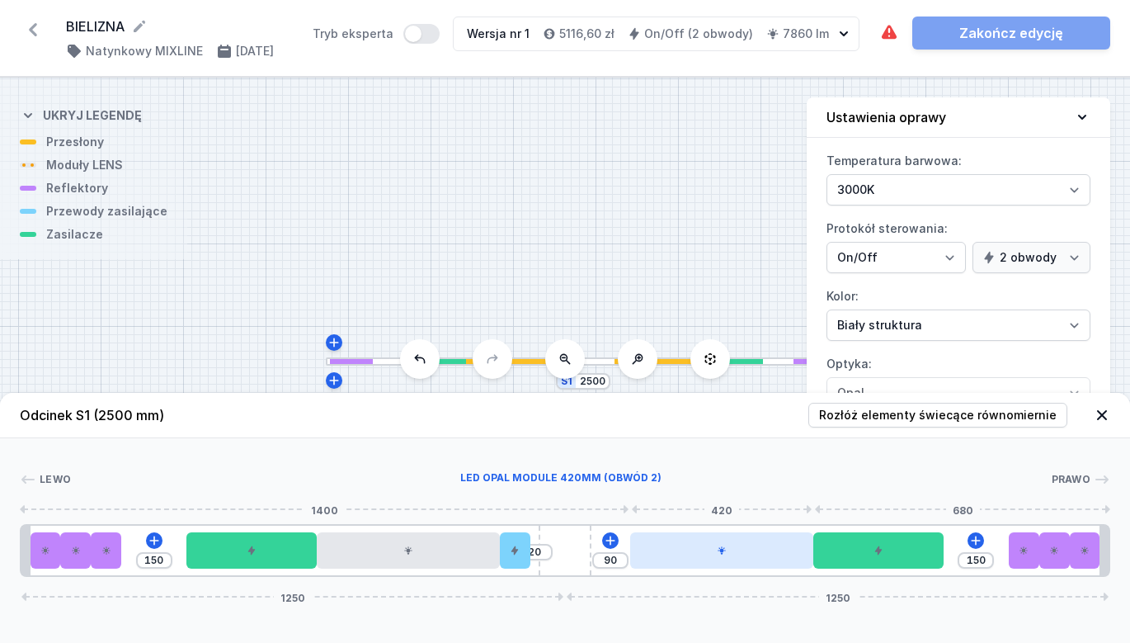
click at [735, 550] on div at bounding box center [721, 550] width 182 height 36
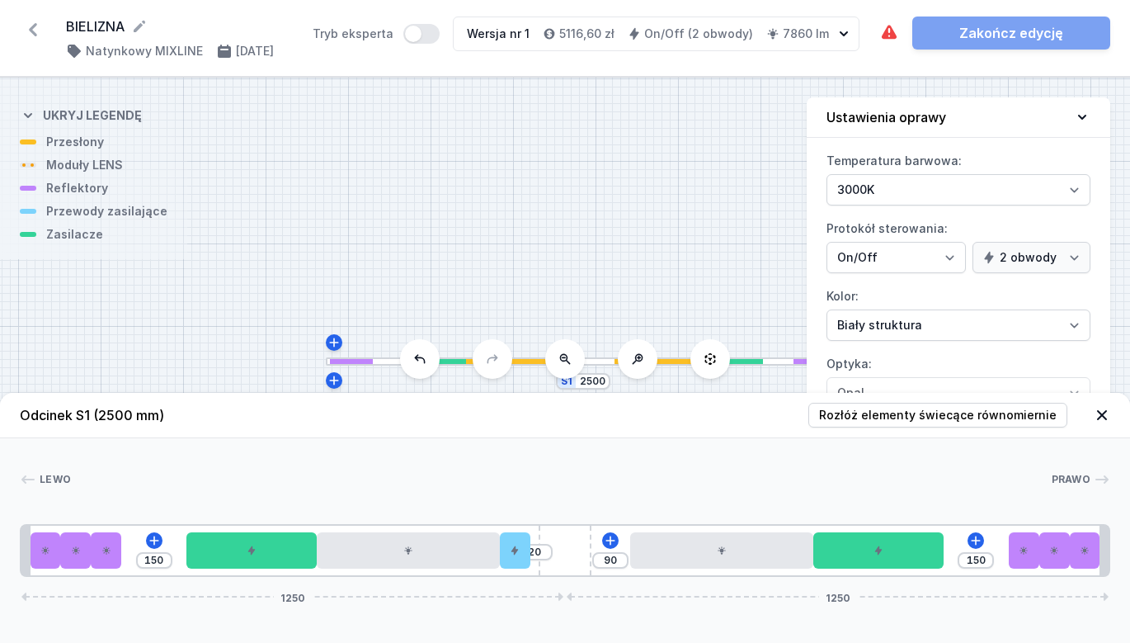
drag, startPoint x: 490, startPoint y: 432, endPoint x: 565, endPoint y: 471, distance: 84.9
click at [498, 436] on header "Odcinek S1 (2500 mm) Rozłóż elementy świecące równomiernie" at bounding box center [565, 415] width 1130 height 45
click at [519, 560] on div at bounding box center [515, 550] width 31 height 36
click at [317, 477] on div at bounding box center [561, 479] width 980 height 17
drag, startPoint x: 103, startPoint y: 560, endPoint x: 120, endPoint y: 561, distance: 17.3
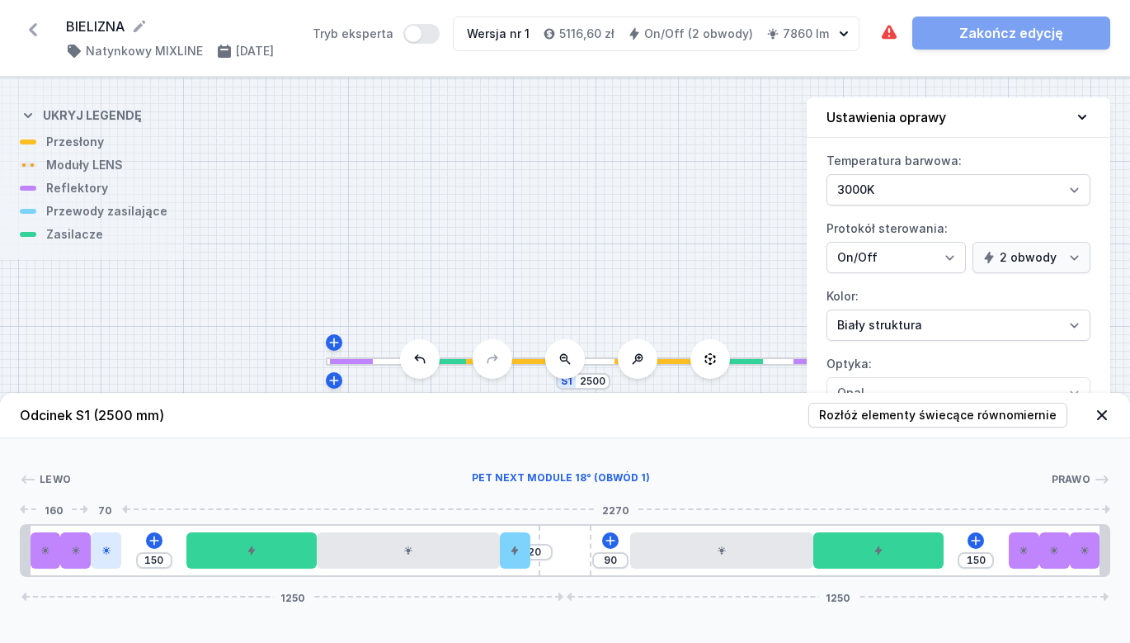
click at [120, 561] on div at bounding box center [106, 550] width 31 height 36
drag, startPoint x: 104, startPoint y: 559, endPoint x: 139, endPoint y: 560, distance: 35.5
click at [139, 560] on div at bounding box center [148, 550] width 31 height 36
drag, startPoint x: 139, startPoint y: 560, endPoint x: 105, endPoint y: 561, distance: 34.7
click at [106, 561] on div at bounding box center [106, 550] width 31 height 36
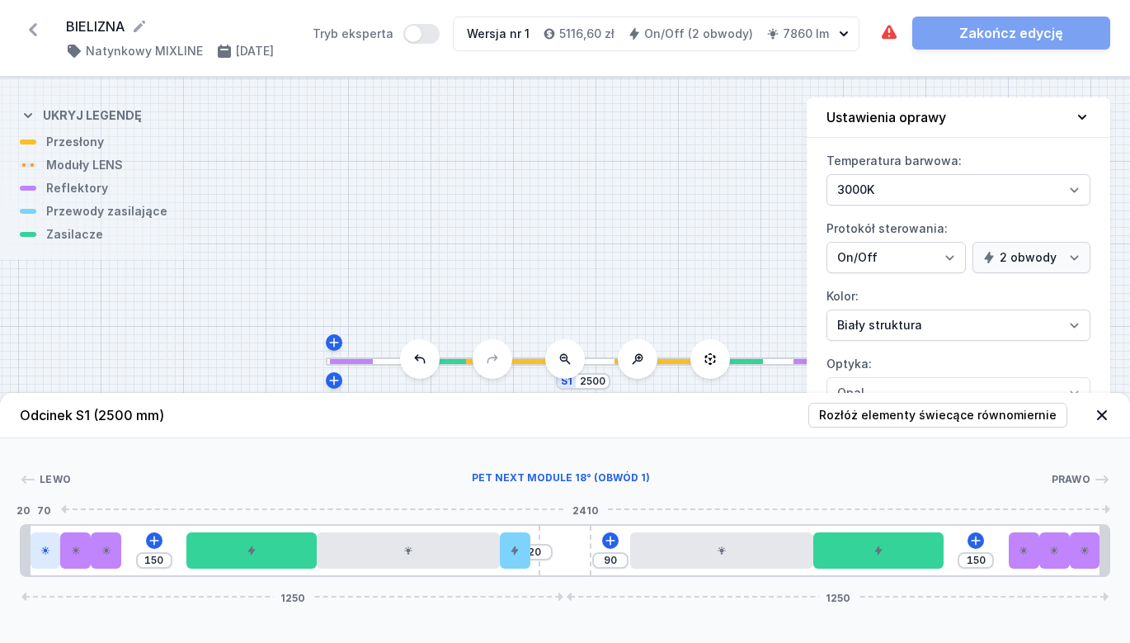
click at [48, 562] on div at bounding box center [46, 550] width 31 height 36
click at [82, 555] on div at bounding box center [75, 550] width 31 height 36
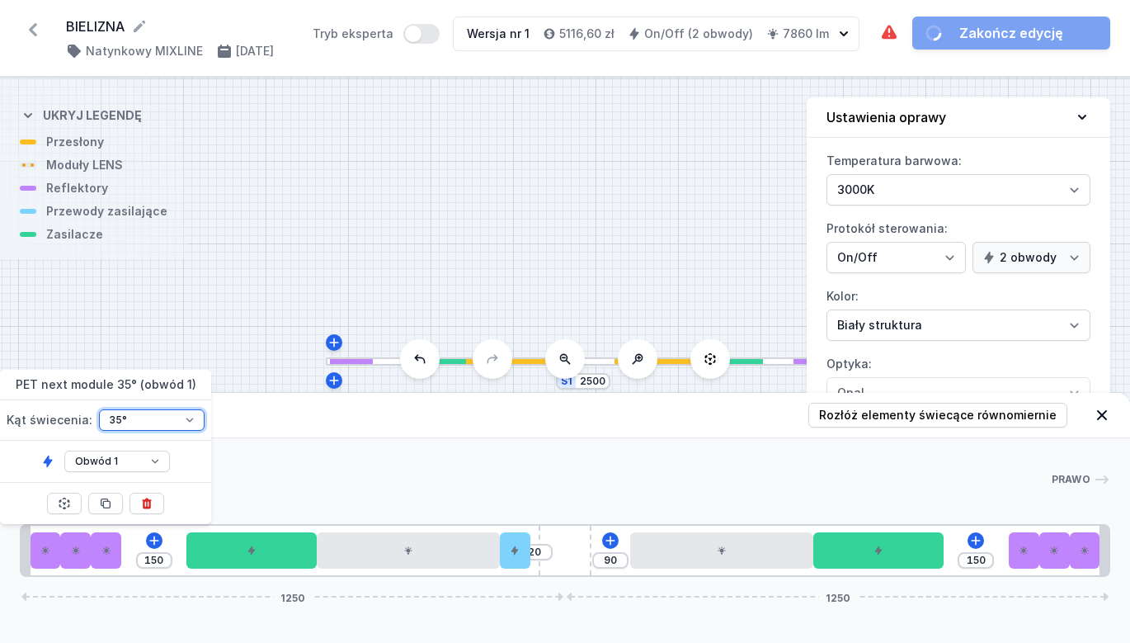
click at [301, 454] on div "Lewo Prawo 1 2 1 3 1 2 1 4 1 5 2 6 7 5 2 8 1 2 1 2 1 2 1 1 150 20 90 150 1250 1…" at bounding box center [565, 507] width 1130 height 139
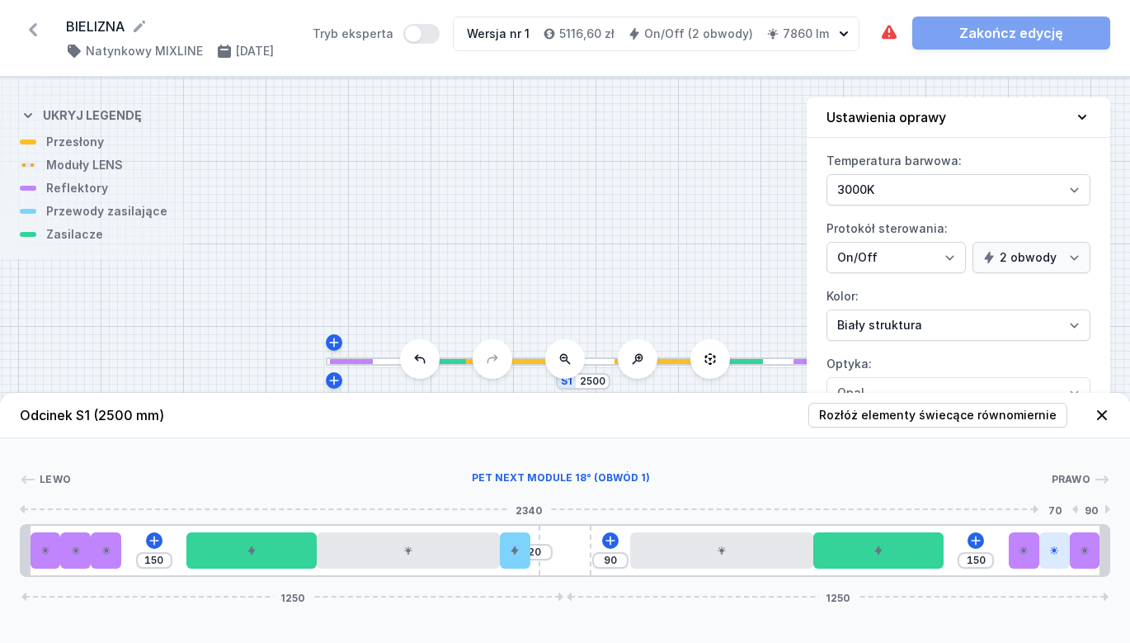
click at [1063, 559] on div at bounding box center [1055, 550] width 31 height 36
click at [804, 493] on div "[PERSON_NAME]" at bounding box center [565, 482] width 1091 height 23
click at [999, 34] on div "Wymagane części nie zostały dodane. Zakończ edycję" at bounding box center [995, 33] width 231 height 33
click at [1000, 34] on div "Wymagane części nie zostały dodane. Zakończ edycję" at bounding box center [995, 33] width 231 height 33
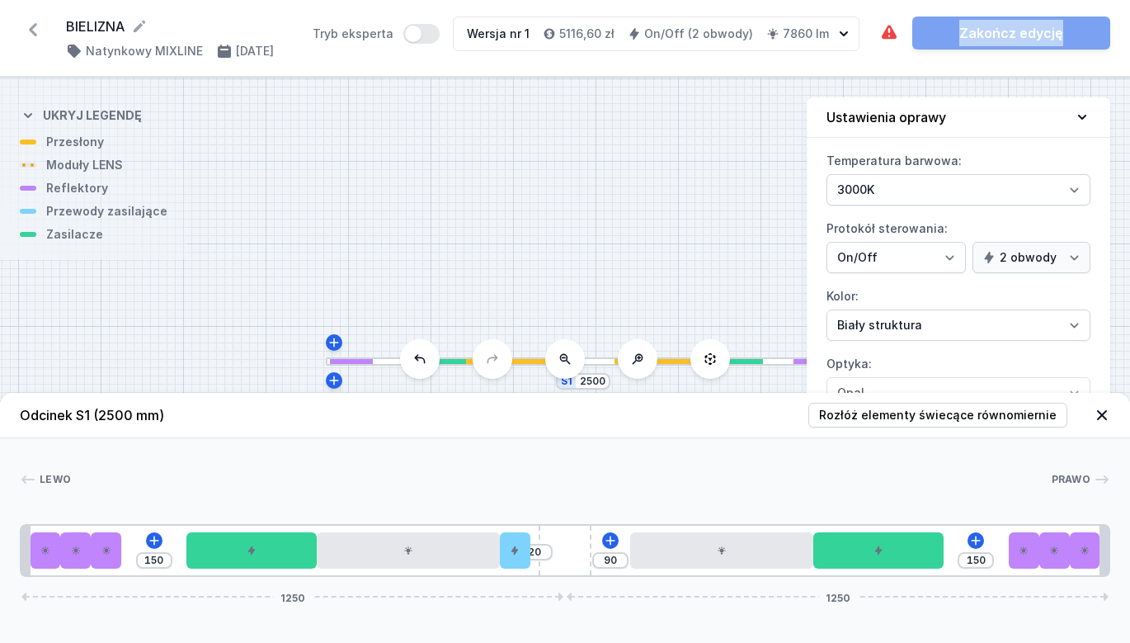
click at [1000, 34] on div "Wymagane części nie zostały dodane. Zakończ edycję" at bounding box center [995, 33] width 231 height 33
click at [433, 35] on button "Tryb eksperta" at bounding box center [421, 34] width 36 height 20
click at [1031, 40] on div "Wymagane części nie zostały dodane. Zakończ edycję" at bounding box center [995, 33] width 231 height 33
click at [1026, 31] on div "Wymagane części nie zostały dodane. Zakończ edycję" at bounding box center [995, 33] width 231 height 33
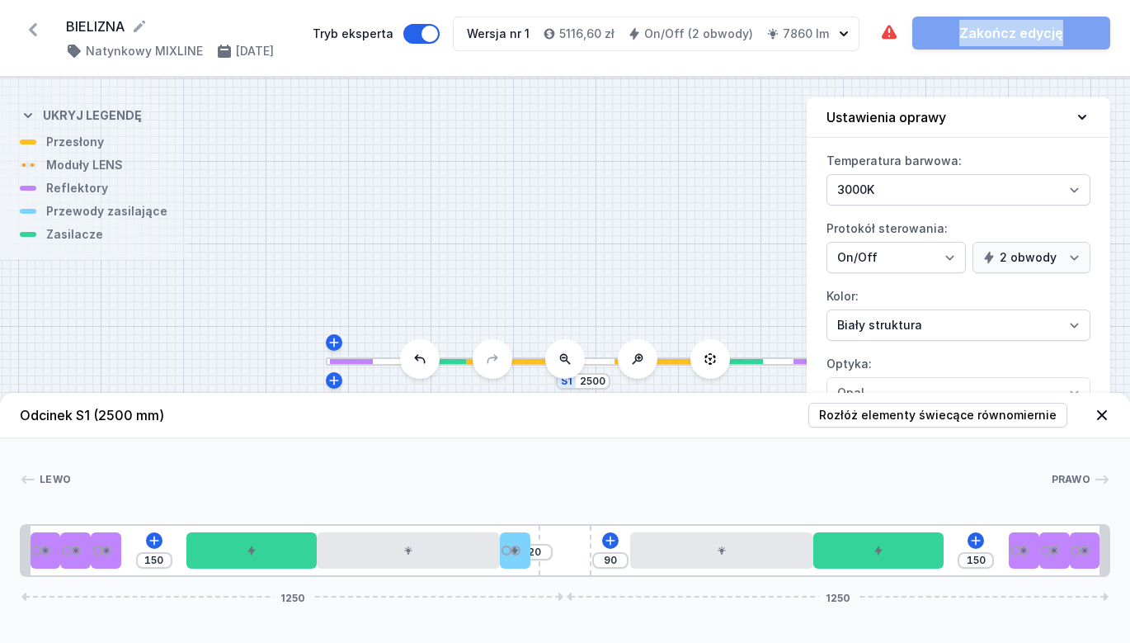
click at [1026, 31] on div "Wymagane części nie zostały dodane. Zakończ edycję" at bounding box center [995, 33] width 231 height 33
click at [978, 218] on label "Protokół sterowania: On/Off SwitchDIM DALI AQsmart 1 obwód 2 obwody" at bounding box center [959, 244] width 264 height 58
click at [966, 242] on select "On/Off SwitchDIM DALI AQsmart" at bounding box center [896, 257] width 139 height 31
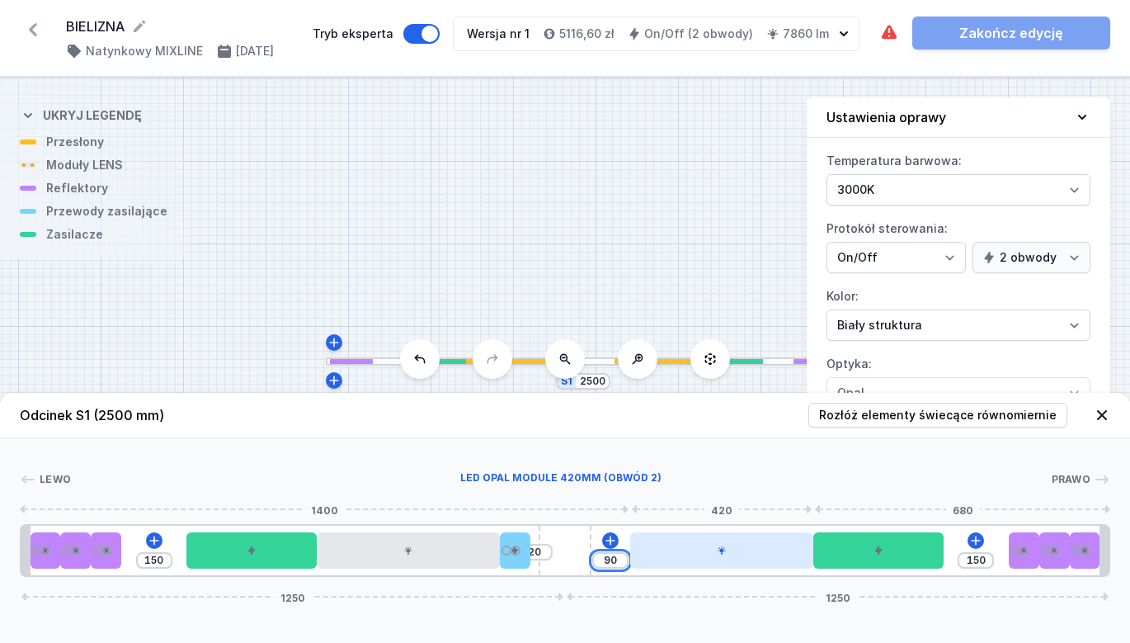
drag, startPoint x: 588, startPoint y: 554, endPoint x: 663, endPoint y: 552, distance: 74.3
click at [662, 552] on div "150 20 90 150 1250 1250" at bounding box center [565, 550] width 1091 height 53
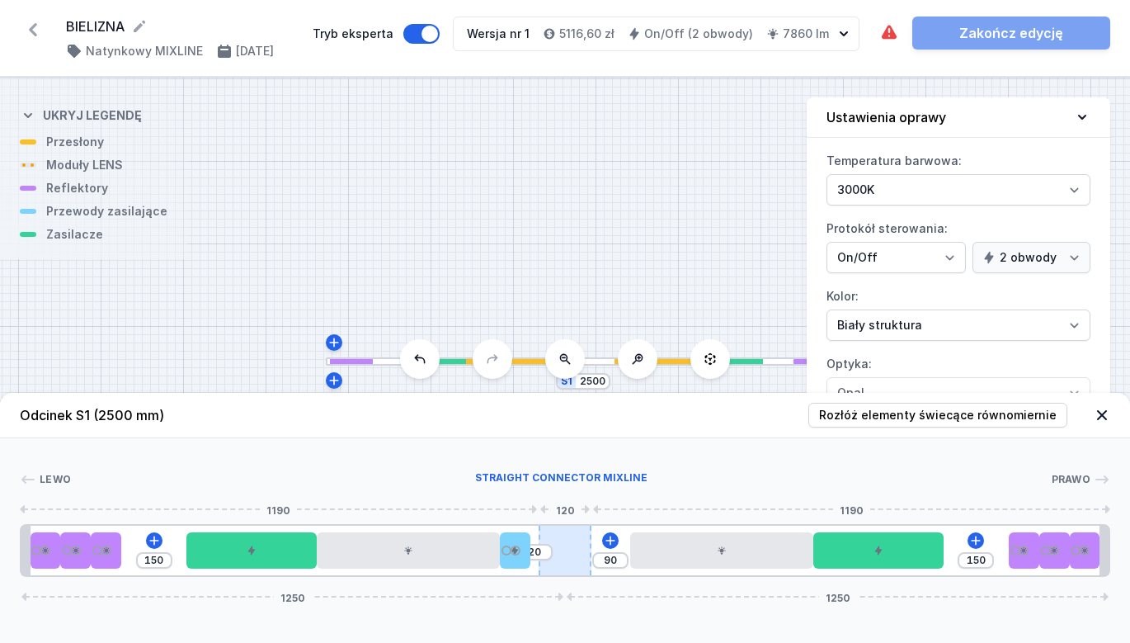
click at [561, 559] on div at bounding box center [565, 551] width 52 height 50
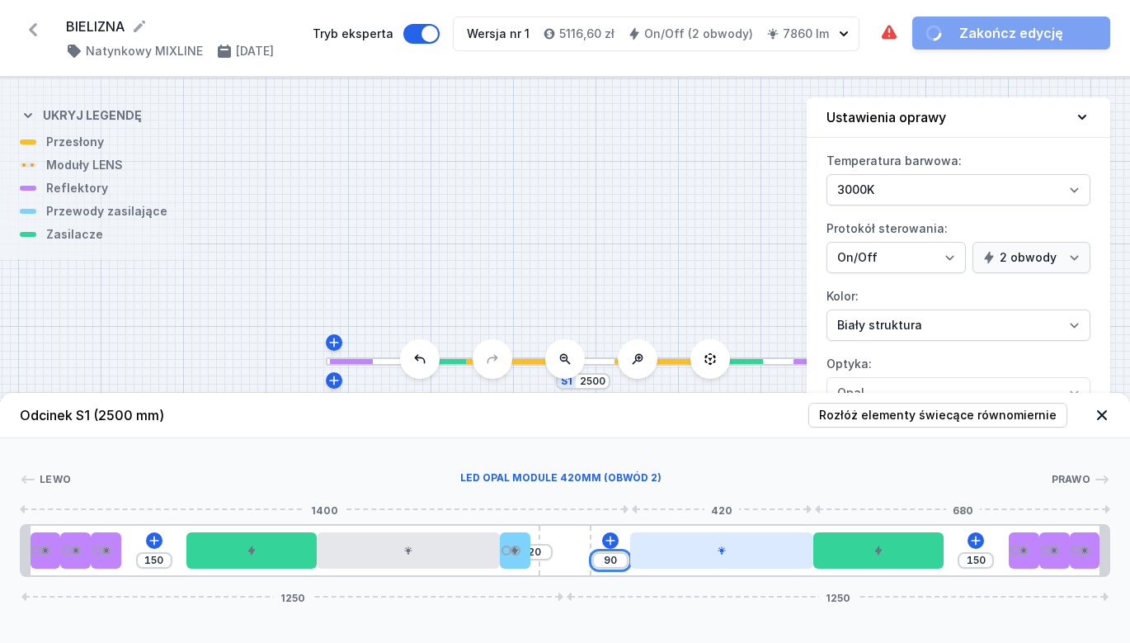
drag, startPoint x: 576, startPoint y: 554, endPoint x: 663, endPoint y: 559, distance: 86.7
click at [662, 559] on div "150 20 90 150 1250 1250" at bounding box center [565, 550] width 1091 height 53
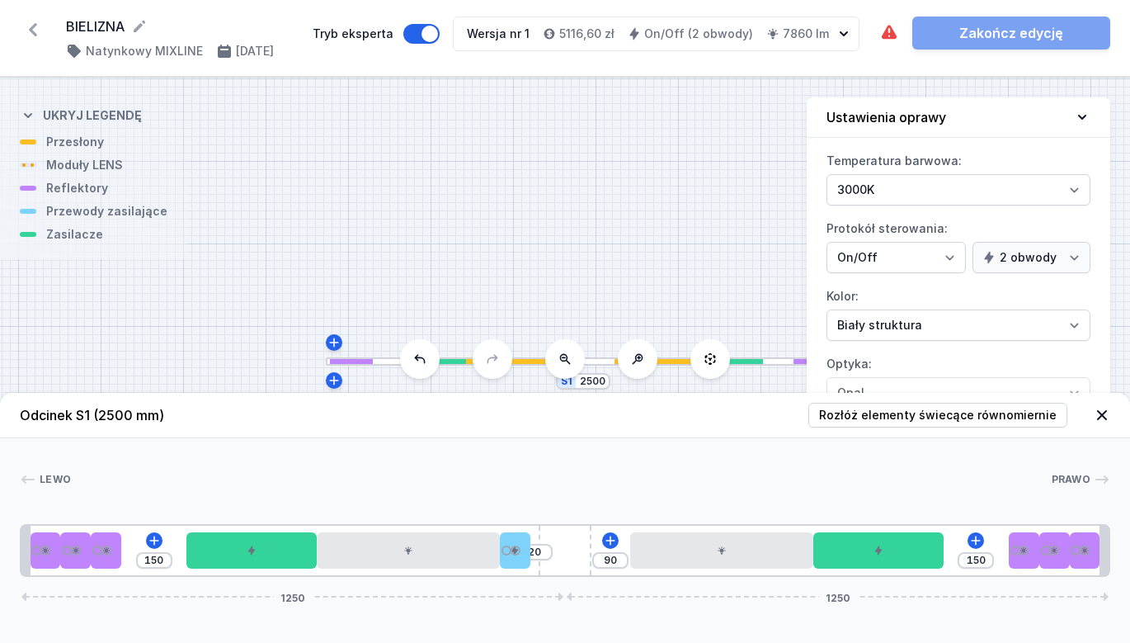
click at [565, 592] on div "Odcinek S1 (2500 mm) Rozłóż elementy świecące równomiernie Lewo Prawo 1 2 1 3 1…" at bounding box center [565, 518] width 1130 height 250
click at [564, 555] on div "150 20 90 150 1250 1250" at bounding box center [565, 550] width 1091 height 53
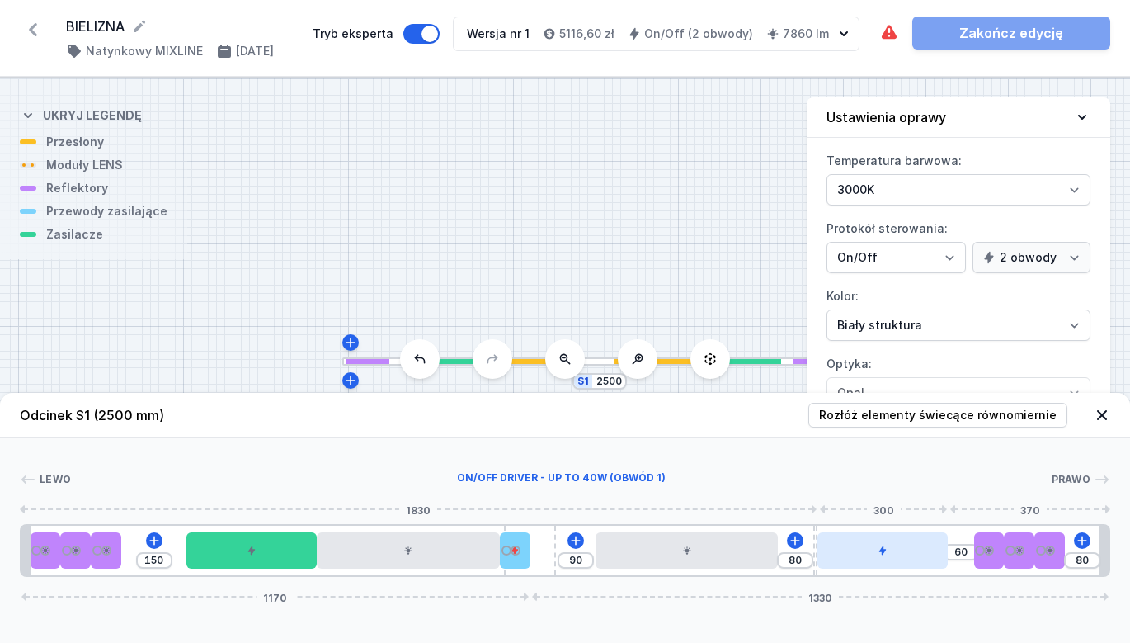
drag, startPoint x: 871, startPoint y: 555, endPoint x: 932, endPoint y: 554, distance: 61.1
click at [932, 554] on div at bounding box center [883, 550] width 130 height 36
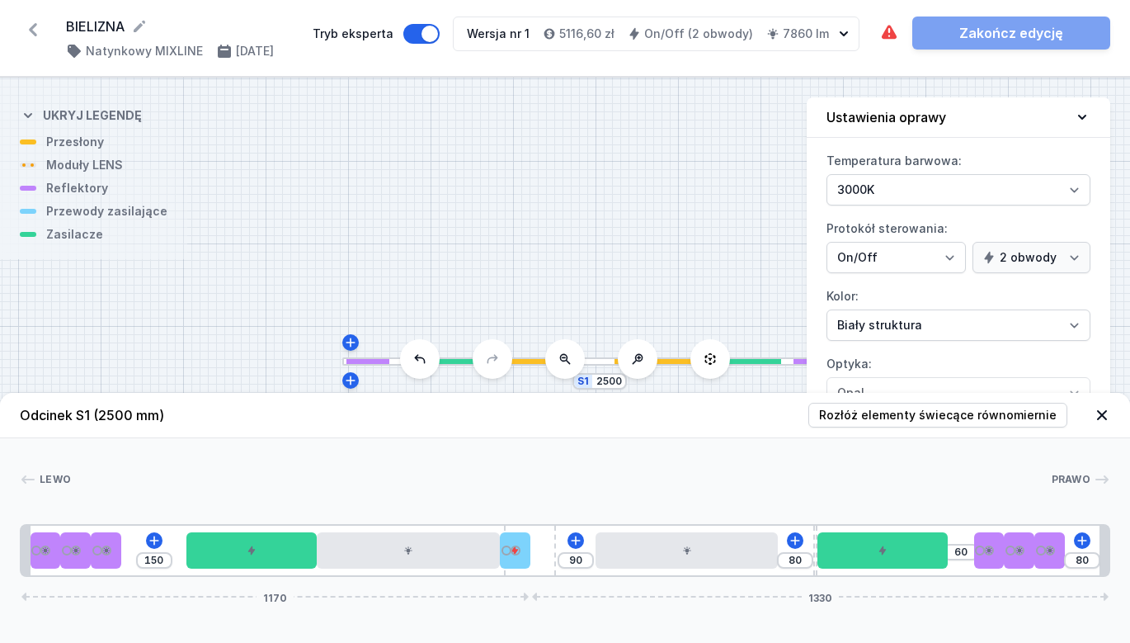
click at [1084, 117] on icon at bounding box center [1082, 117] width 8 height 5
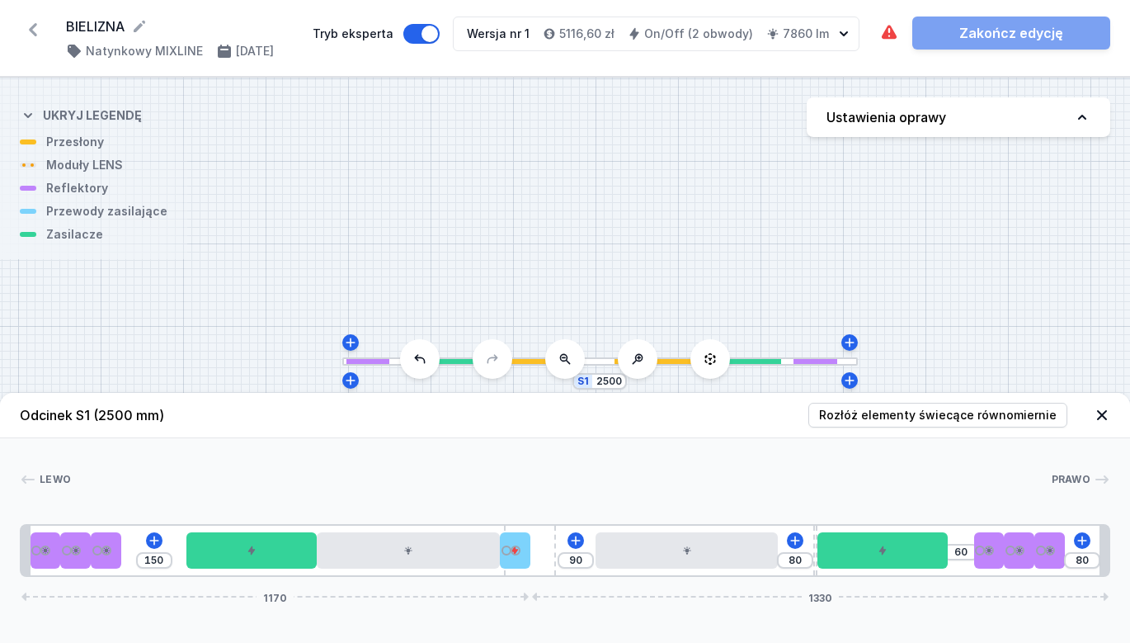
click at [1084, 117] on icon at bounding box center [1082, 117] width 8 height 5
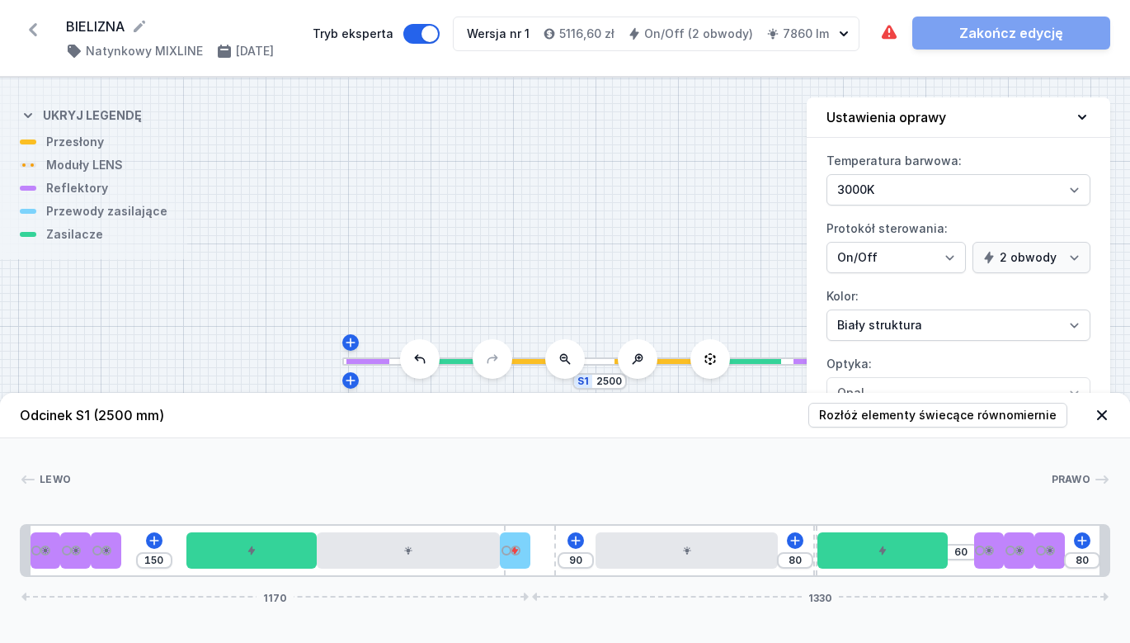
click at [425, 366] on button at bounding box center [420, 359] width 40 height 40
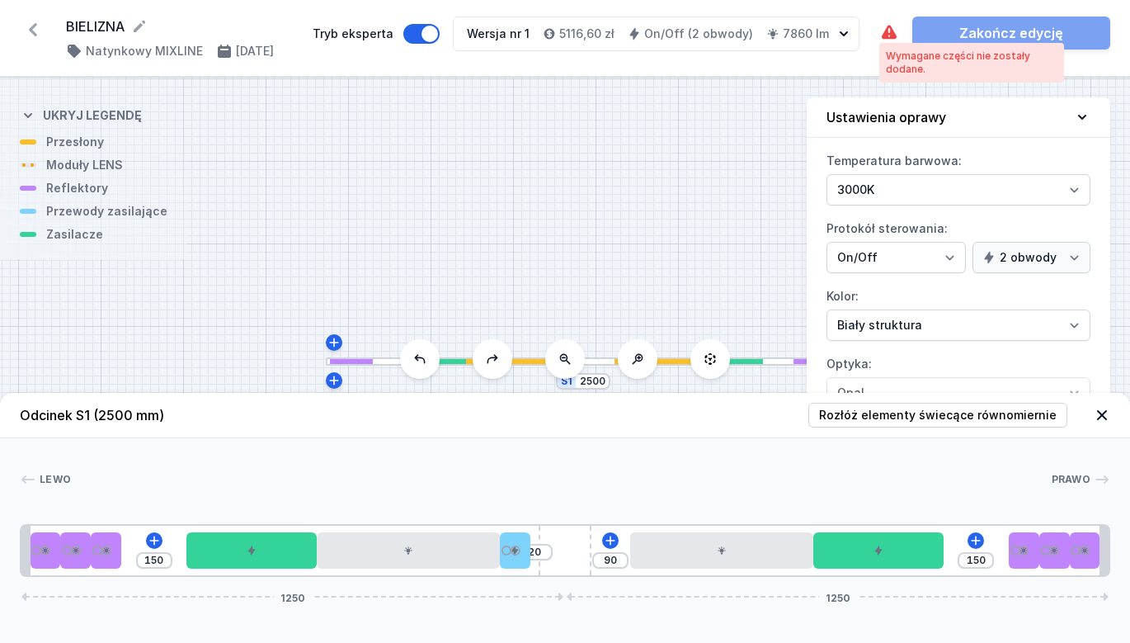
click at [892, 27] on icon at bounding box center [890, 33] width 20 height 20
click at [940, 465] on div "Lewo Prawo 1 2 1 3 1 2 1 4 1 5 2 6 7 5 2 8 1 2 1 3 1 2 1 1 150 20 90 150 1250 1…" at bounding box center [565, 507] width 1130 height 139
